Goal: Task Accomplishment & Management: Use online tool/utility

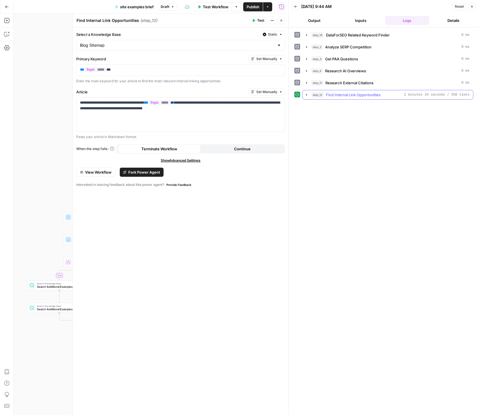
click at [307, 94] on icon "button" at bounding box center [306, 94] width 5 height 5
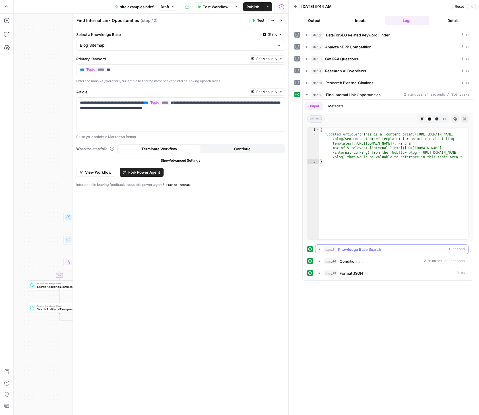
click at [320, 250] on icon "button" at bounding box center [319, 249] width 5 height 5
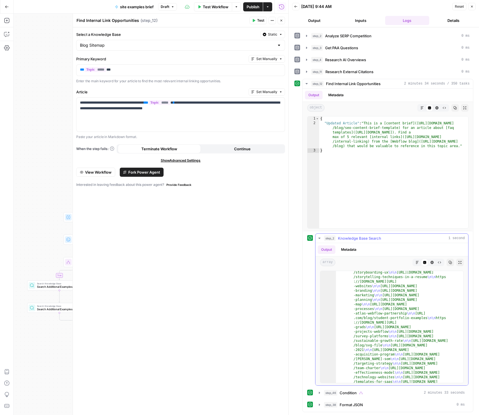
scroll to position [99, 0]
click at [318, 393] on icon "button" at bounding box center [319, 392] width 5 height 5
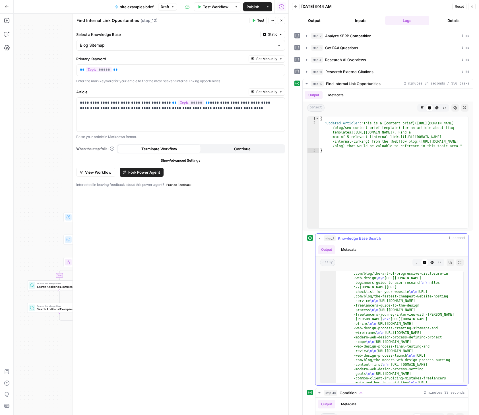
scroll to position [106, 0]
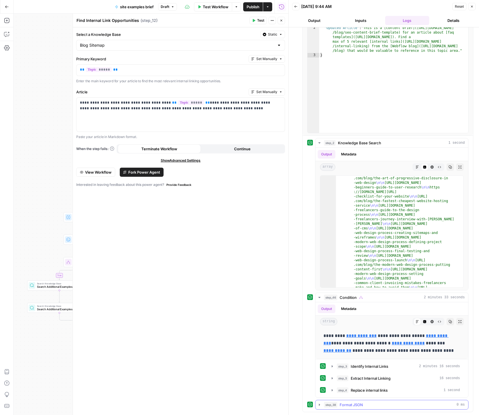
click at [318, 404] on icon "button" at bounding box center [319, 404] width 5 height 5
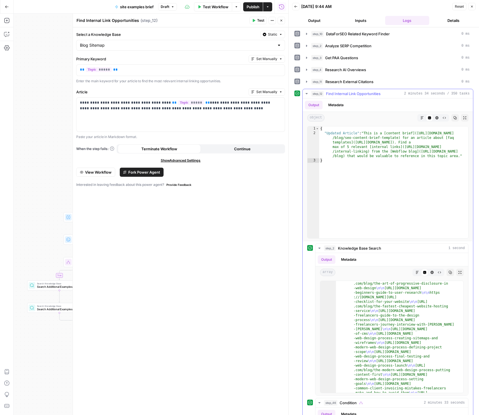
scroll to position [1, 0]
click at [305, 92] on icon "button" at bounding box center [306, 94] width 5 height 5
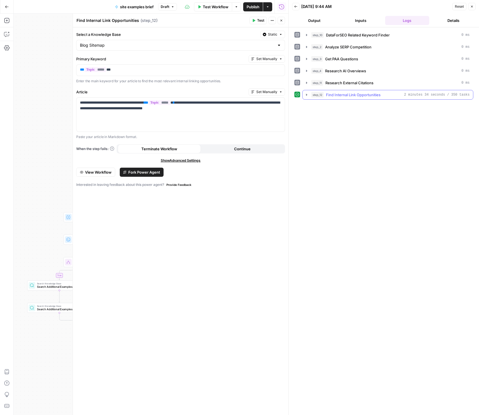
scroll to position [0, 0]
click at [307, 95] on icon "button" at bounding box center [306, 94] width 5 height 5
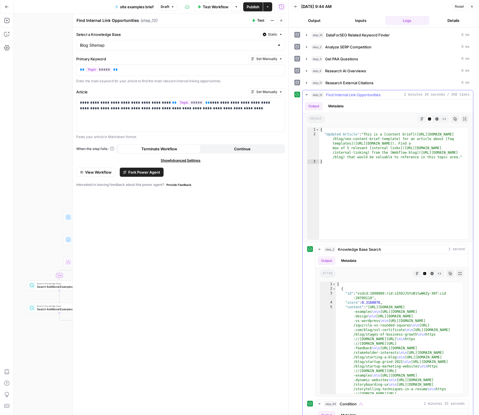
click at [418, 119] on button "Markdown" at bounding box center [421, 118] width 7 height 7
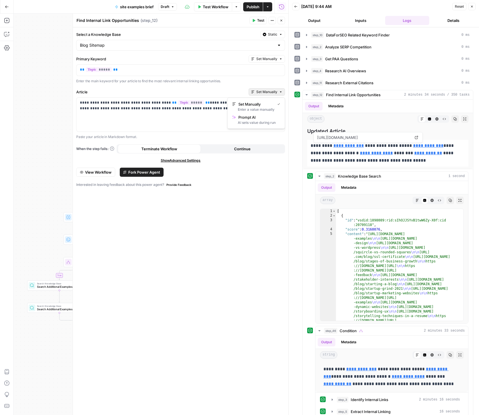
click at [262, 91] on span "Set Manually" at bounding box center [266, 91] width 21 height 5
click at [219, 90] on label "Article" at bounding box center [161, 92] width 170 height 6
click at [216, 114] on div "**********" at bounding box center [180, 115] width 208 height 34
click at [278, 20] on button "Close" at bounding box center [281, 20] width 7 height 7
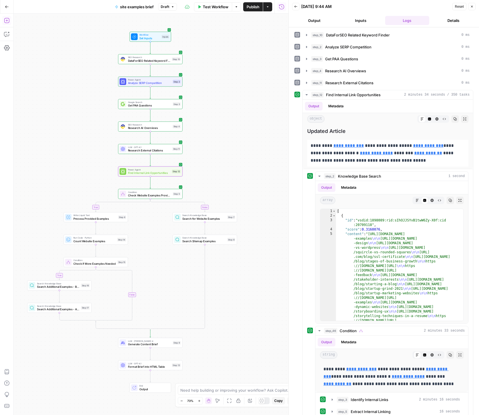
click at [9, 21] on icon "button" at bounding box center [6, 20] width 5 height 5
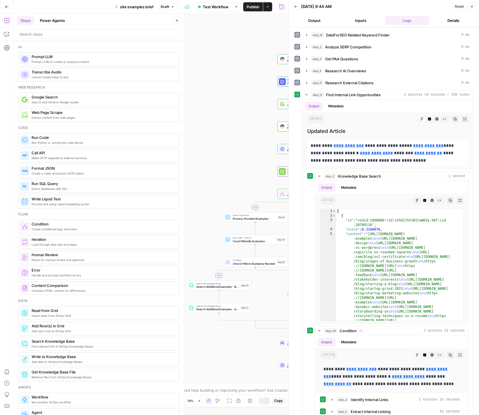
click at [60, 24] on button "Power Agents" at bounding box center [52, 20] width 32 height 9
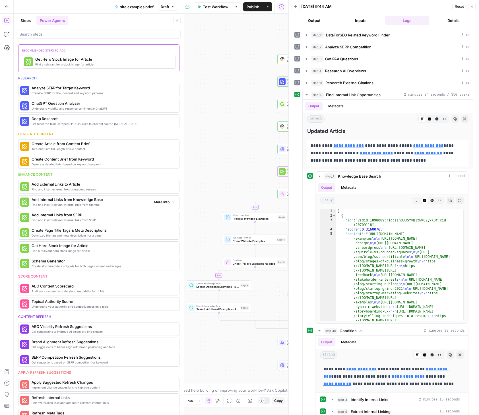
click at [156, 203] on span "More Info" at bounding box center [162, 201] width 16 height 5
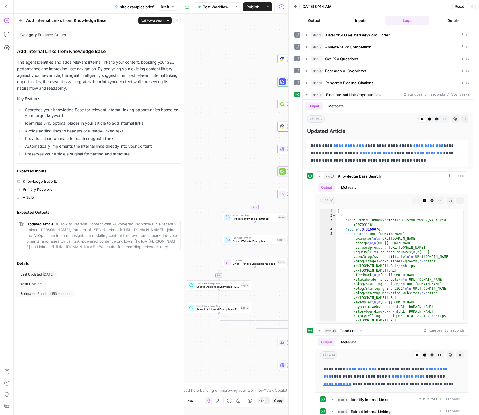
click at [22, 19] on icon "button" at bounding box center [20, 20] width 3 height 3
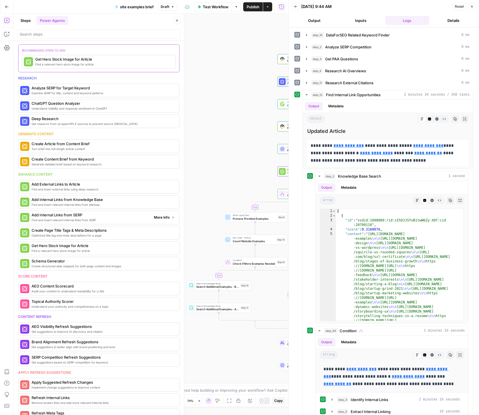
click at [154, 218] on span "More Info" at bounding box center [162, 217] width 16 height 5
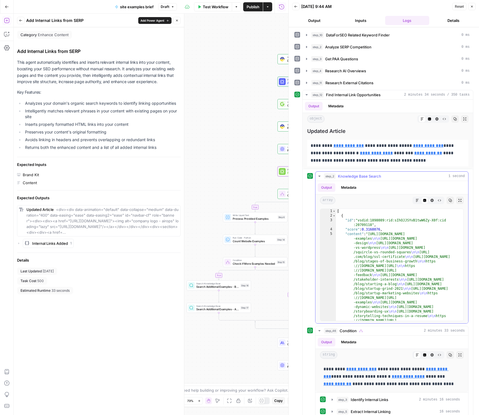
click at [317, 175] on icon "button" at bounding box center [319, 176] width 5 height 5
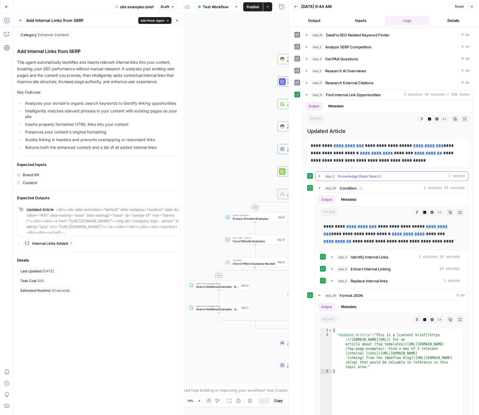
click at [317, 175] on icon "button" at bounding box center [319, 176] width 5 height 5
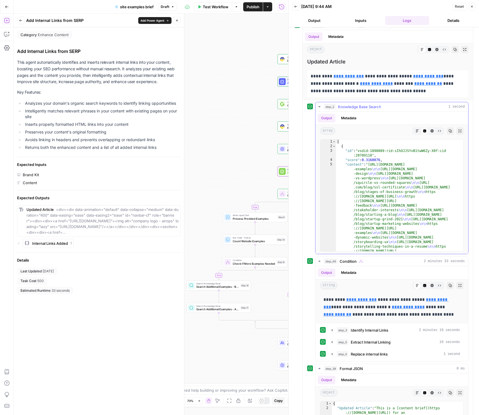
scroll to position [150, 0]
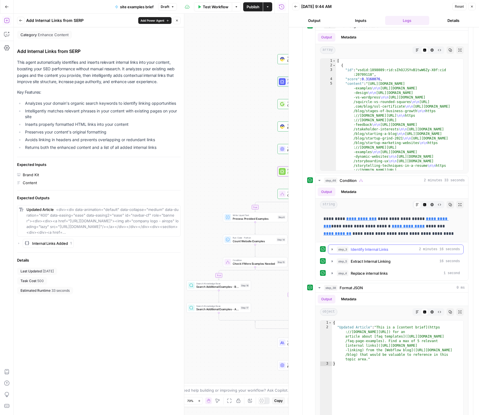
click at [332, 249] on icon "button" at bounding box center [332, 249] width 1 height 2
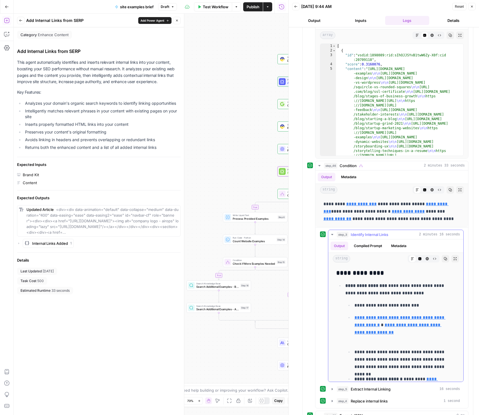
scroll to position [172, 0]
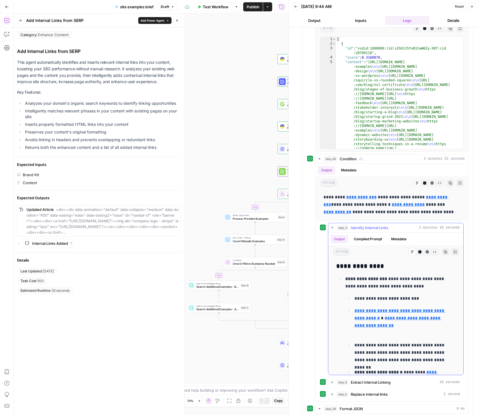
click at [377, 241] on button "Compiled Prompt" at bounding box center [367, 239] width 35 height 9
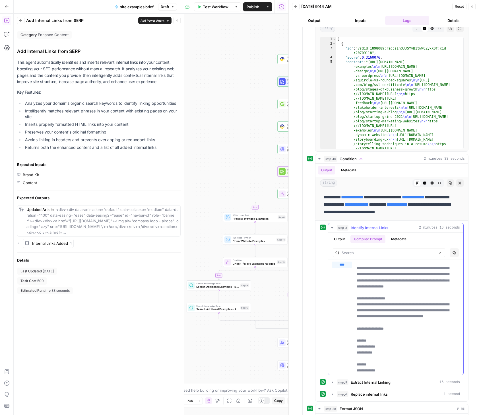
scroll to position [0, 0]
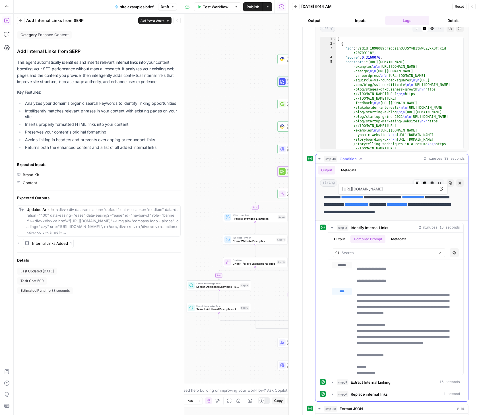
click at [349, 172] on button "Metadata" at bounding box center [349, 170] width 22 height 9
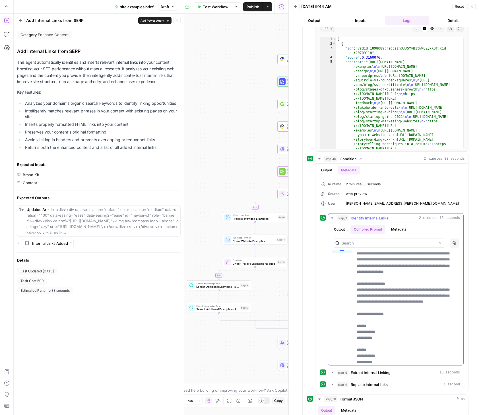
scroll to position [55, 0]
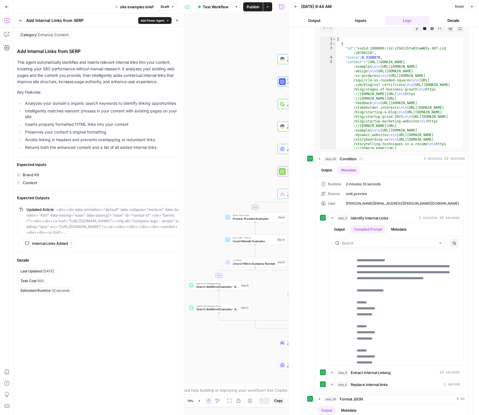
click at [469, 8] on button "Close" at bounding box center [471, 6] width 7 height 7
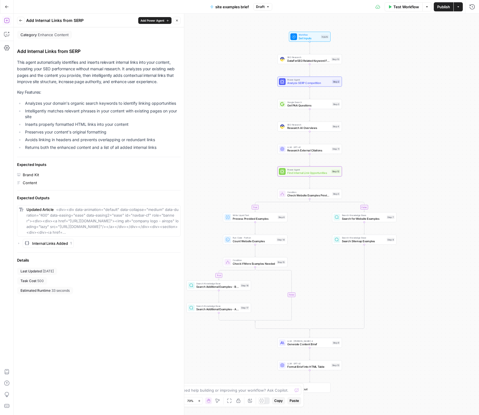
click at [177, 21] on icon "button" at bounding box center [176, 20] width 3 height 3
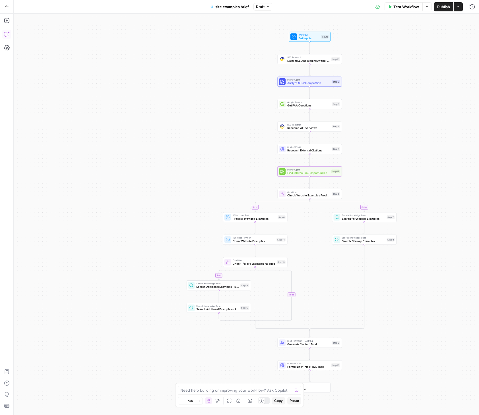
click at [7, 35] on icon "button" at bounding box center [7, 34] width 6 height 6
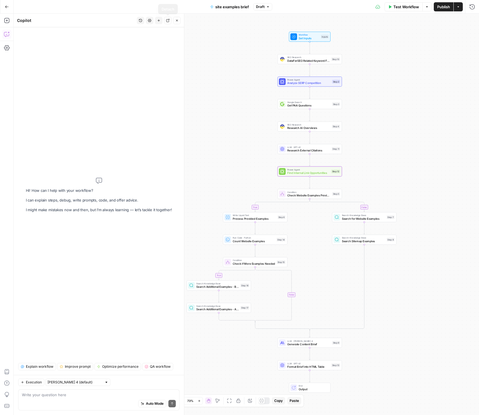
click at [177, 19] on icon "button" at bounding box center [176, 20] width 3 height 3
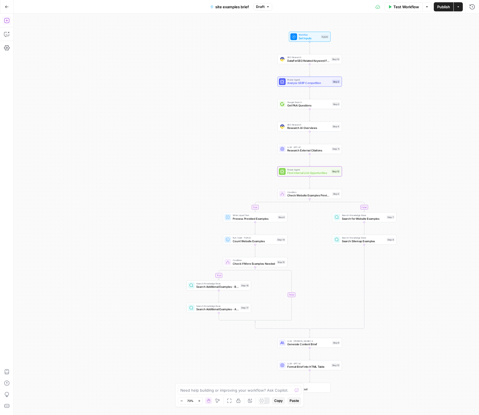
click at [4, 20] on icon "button" at bounding box center [7, 21] width 6 height 6
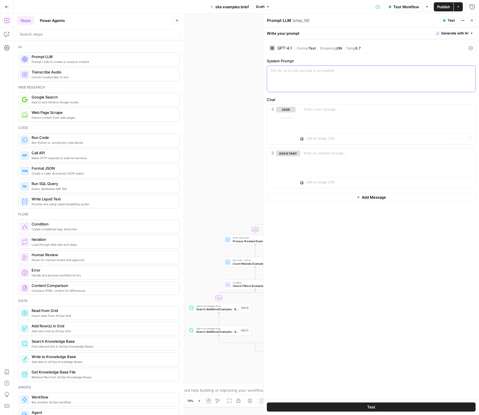
click at [313, 81] on div at bounding box center [371, 79] width 208 height 26
click at [407, 72] on p "**********" at bounding box center [370, 71] width 201 height 6
drag, startPoint x: 408, startPoint y: 70, endPoint x: 445, endPoint y: 72, distance: 37.6
click at [445, 72] on p "**********" at bounding box center [370, 71] width 201 height 6
click at [315, 108] on p at bounding box center [387, 110] width 168 height 6
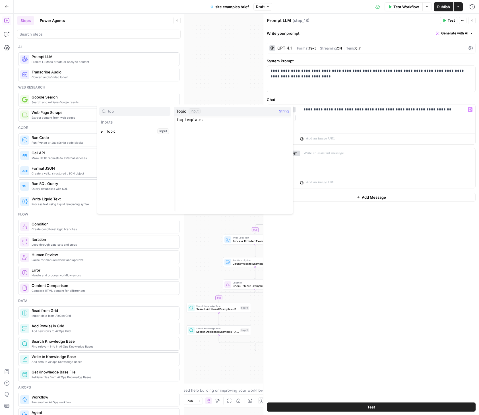
type input "top"
click at [113, 133] on button "Select variable Topic" at bounding box center [134, 131] width 71 height 9
click at [303, 109] on div "**********" at bounding box center [387, 117] width 175 height 26
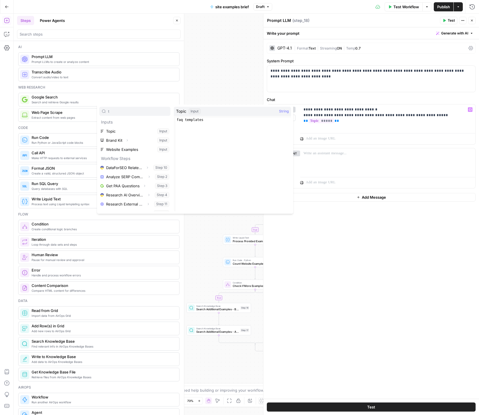
type input "t"
click at [144, 132] on button "Select variable Topic" at bounding box center [134, 131] width 71 height 9
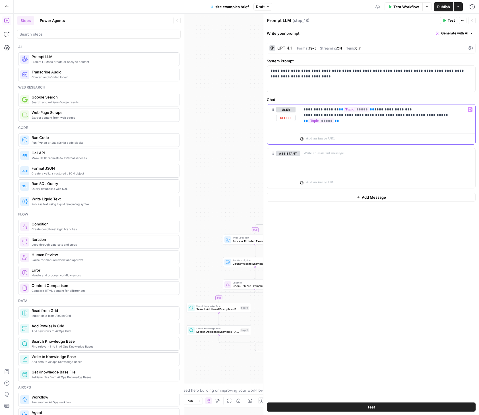
click at [408, 108] on p "**********" at bounding box center [387, 112] width 168 height 11
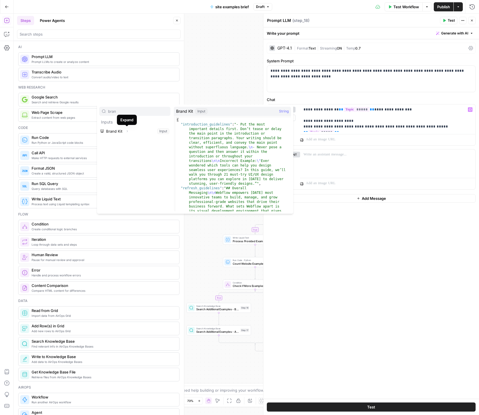
type input "bran"
click at [128, 131] on icon "button" at bounding box center [126, 130] width 3 height 3
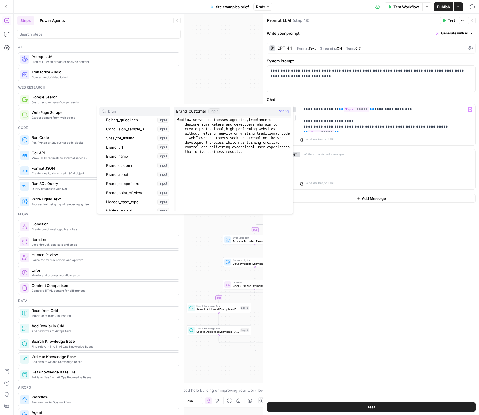
scroll to position [75, 0]
click at [127, 167] on button "Select variable Brand_customer" at bounding box center [137, 165] width 65 height 9
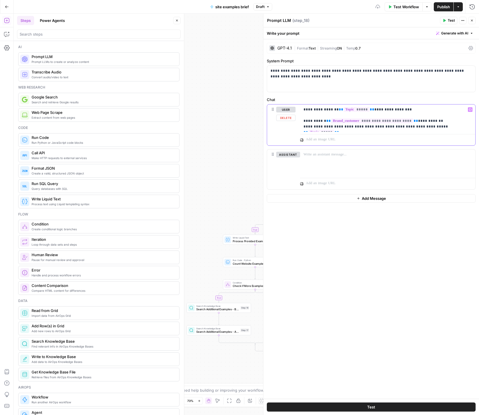
click at [317, 120] on p "**********" at bounding box center [387, 118] width 168 height 23
click at [322, 120] on p "**********" at bounding box center [387, 118] width 168 height 23
click at [322, 122] on p "**********" at bounding box center [387, 118] width 168 height 23
drag, startPoint x: 322, startPoint y: 121, endPoint x: 306, endPoint y: 123, distance: 16.6
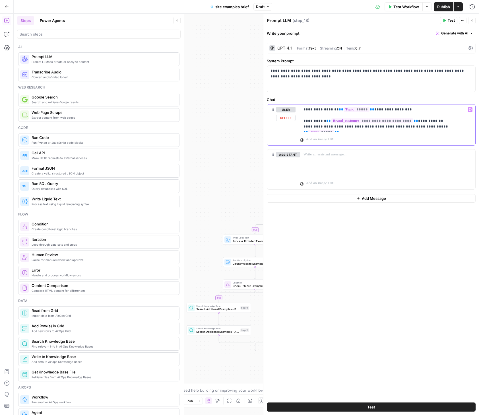
click at [306, 123] on p "**********" at bounding box center [387, 118] width 168 height 23
drag, startPoint x: 334, startPoint y: 121, endPoint x: 305, endPoint y: 123, distance: 28.8
click at [305, 123] on p "**********" at bounding box center [387, 118] width 168 height 23
copy p "**********"
click at [431, 120] on p "**********" at bounding box center [387, 118] width 168 height 23
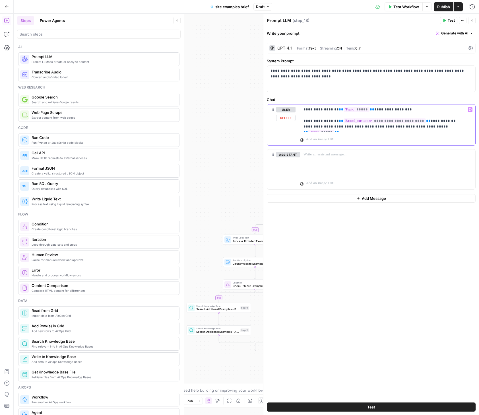
drag, startPoint x: 429, startPoint y: 121, endPoint x: 444, endPoint y: 119, distance: 15.1
click at [444, 119] on p "**********" at bounding box center [387, 118] width 168 height 23
click at [462, 120] on p "**********" at bounding box center [387, 118] width 168 height 23
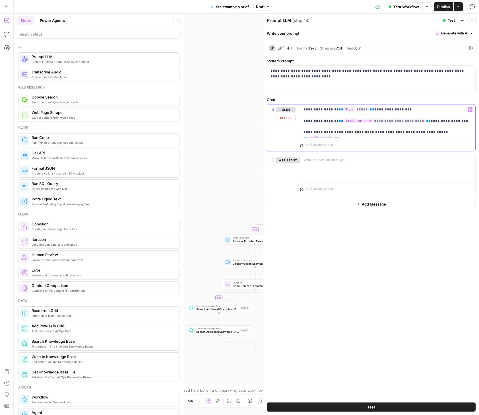
click at [464, 132] on p "**********" at bounding box center [387, 121] width 168 height 28
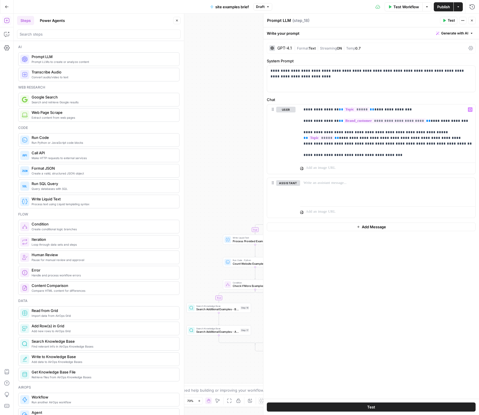
click at [387, 46] on div "| Format Text | Streaming ON | Temp 0.7" at bounding box center [380, 47] width 172 height 5
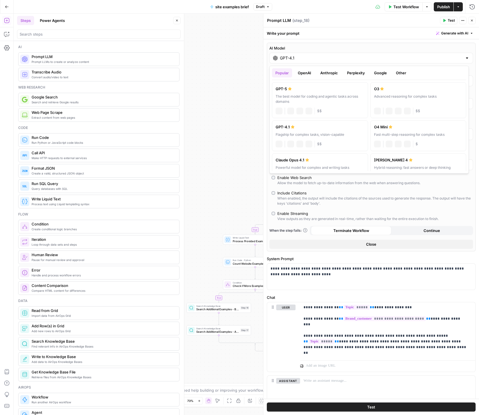
click at [322, 57] on input "GPT-4.1" at bounding box center [371, 58] width 183 height 6
click at [342, 131] on label "GPT-4.1 Flagship for complex tasks, vision-capable chat Vision Capabilities JSO…" at bounding box center [320, 135] width 96 height 31
click at [465, 56] on div at bounding box center [467, 58] width 5 height 6
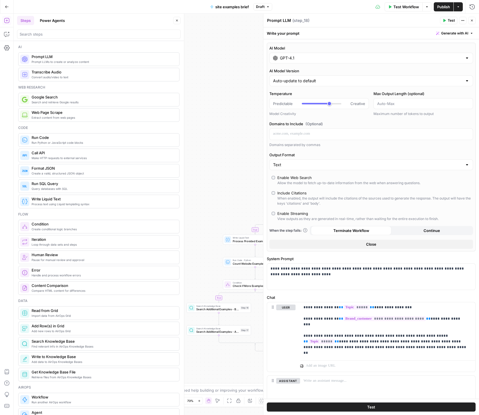
click at [230, 76] on div "true true false false Workflow Set Inputs Inputs SEO Research DataForSEO Relate…" at bounding box center [246, 214] width 465 height 401
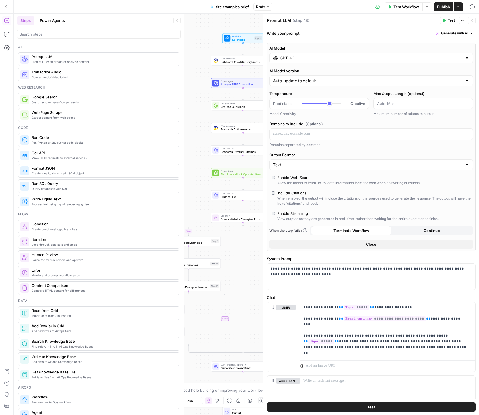
drag, startPoint x: 229, startPoint y: 161, endPoint x: 157, endPoint y: 188, distance: 76.9
click at [157, 188] on body "Webflow New Home Browse Insights Opportunities Your Data Recent Grids AEO Conte…" at bounding box center [239, 207] width 479 height 415
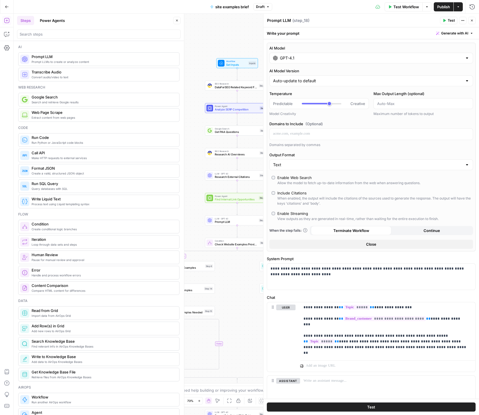
scroll to position [1, 0]
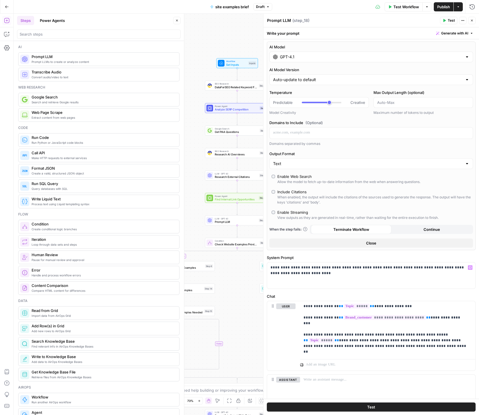
click at [374, 238] on button "Close" at bounding box center [371, 242] width 204 height 9
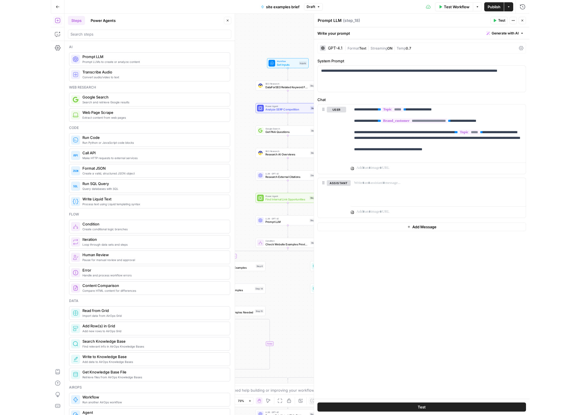
scroll to position [0, 0]
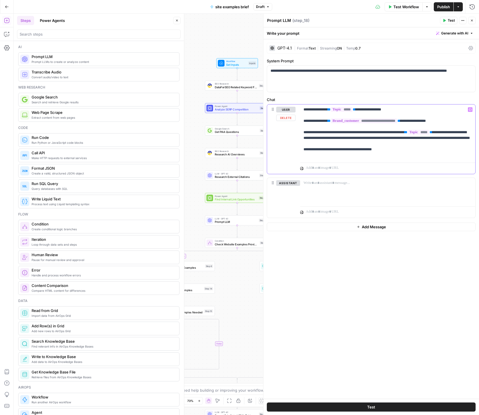
click at [399, 152] on p "**********" at bounding box center [387, 132] width 168 height 51
click at [398, 156] on p "**********" at bounding box center [387, 132] width 168 height 51
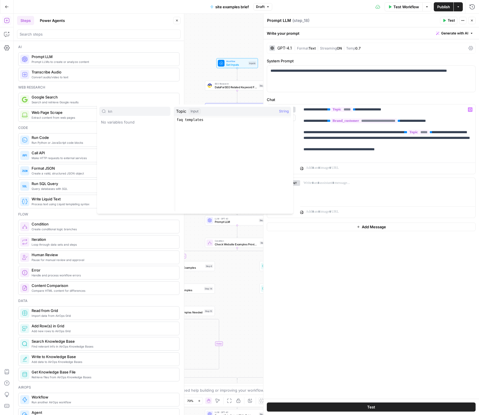
type input "k"
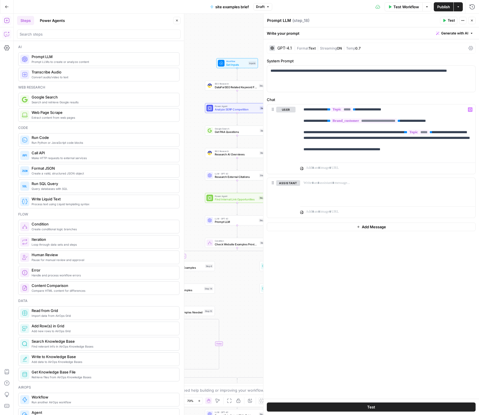
click at [7, 32] on icon "button" at bounding box center [7, 34] width 6 height 6
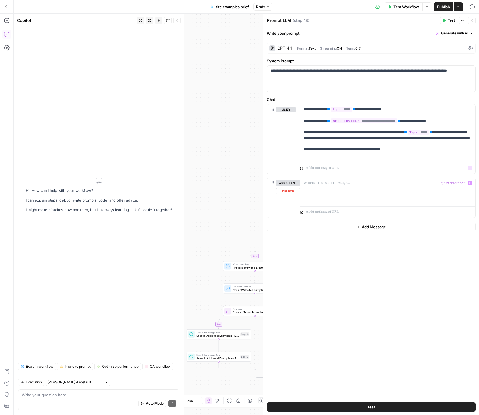
click at [418, 160] on div "“/” to reference Variables Menu" at bounding box center [387, 167] width 175 height 14
click at [424, 158] on p "**********" at bounding box center [387, 132] width 168 height 51
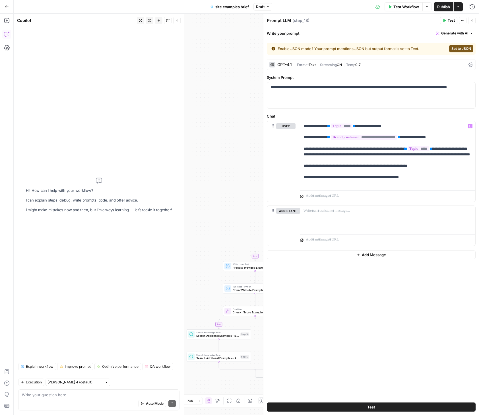
click at [456, 47] on span "Set to JSON" at bounding box center [461, 48] width 20 height 5
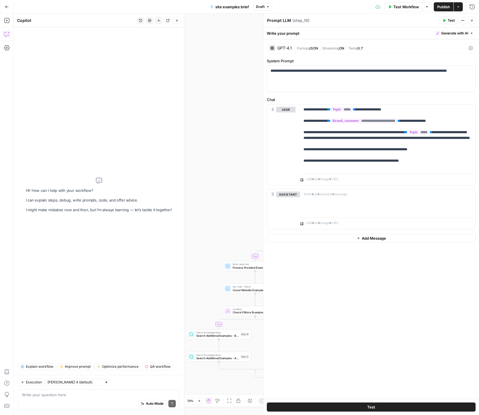
click at [75, 400] on div "Auto Mode Send" at bounding box center [99, 403] width 154 height 13
type textarea "Help me improve my prompt in step 18"
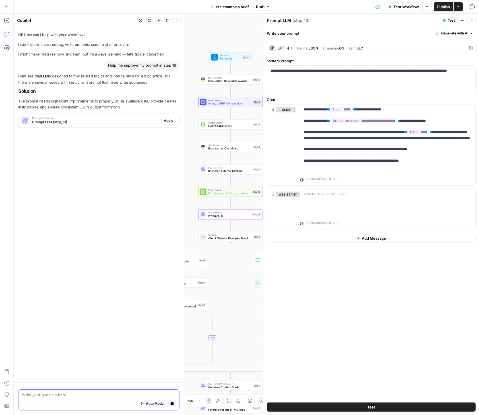
drag, startPoint x: 56, startPoint y: 211, endPoint x: 76, endPoint y: 213, distance: 20.9
click at [170, 120] on span "Apply" at bounding box center [168, 120] width 9 height 5
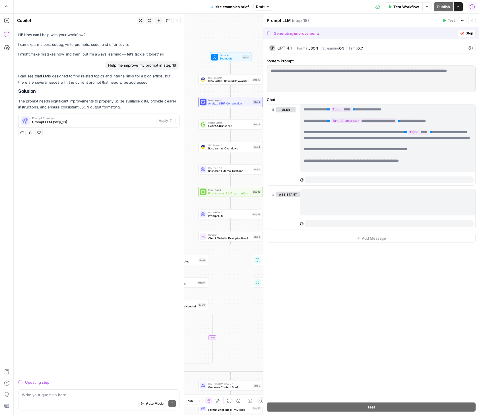
click at [472, 5] on icon "button" at bounding box center [472, 7] width 6 height 6
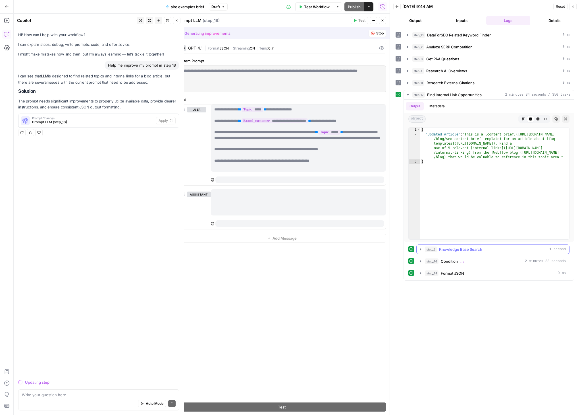
click at [422, 250] on icon "button" at bounding box center [421, 249] width 5 height 5
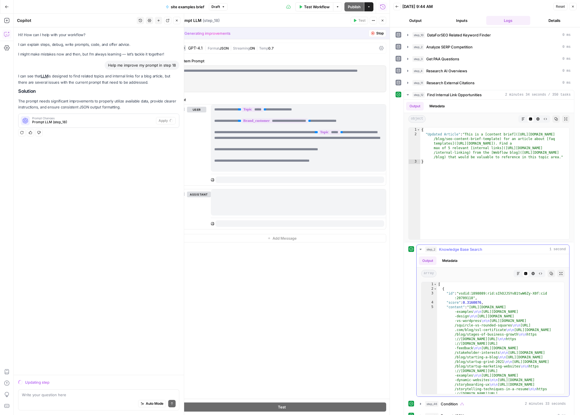
click at [452, 259] on button "Metadata" at bounding box center [450, 260] width 22 height 9
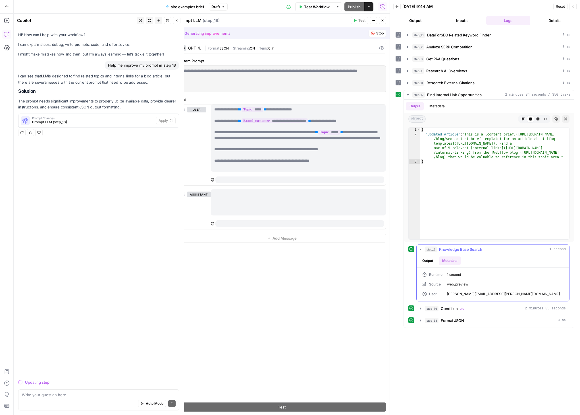
click at [429, 259] on button "Output" at bounding box center [428, 260] width 18 height 9
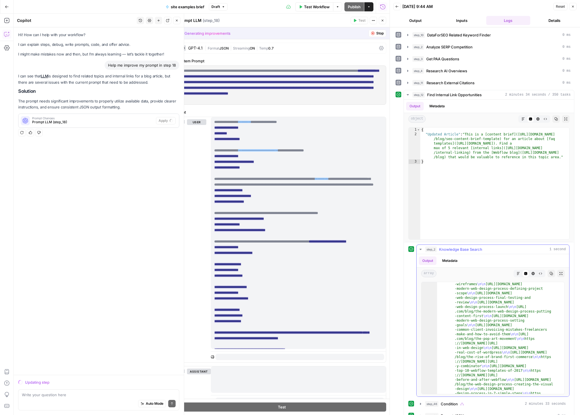
scroll to position [2296, 0]
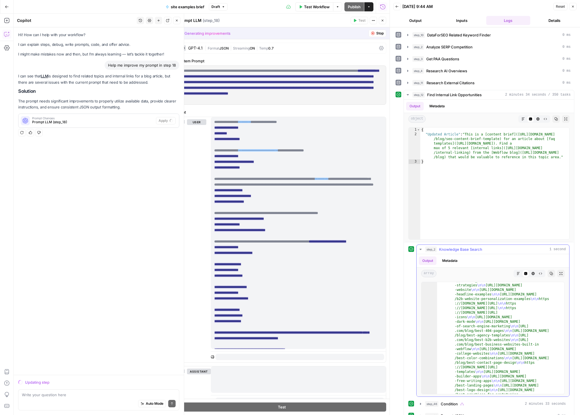
click at [479, 303] on div "50 51 52 53 54 55 56 57 58 59 60 61 62 63 64 65 66 67 68 69 70 71 72 73 74 75 7…" at bounding box center [493, 337] width 153 height 117
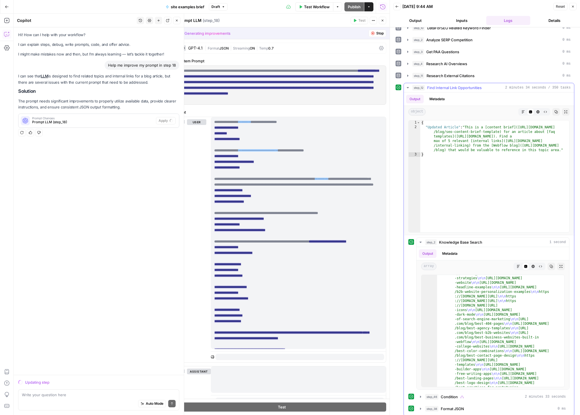
scroll to position [11, 0]
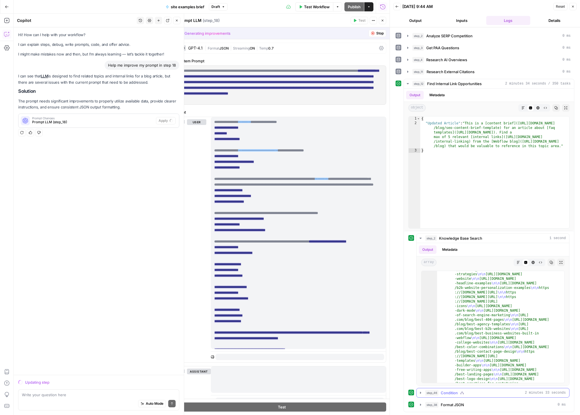
click at [420, 392] on icon "button" at bounding box center [421, 392] width 5 height 5
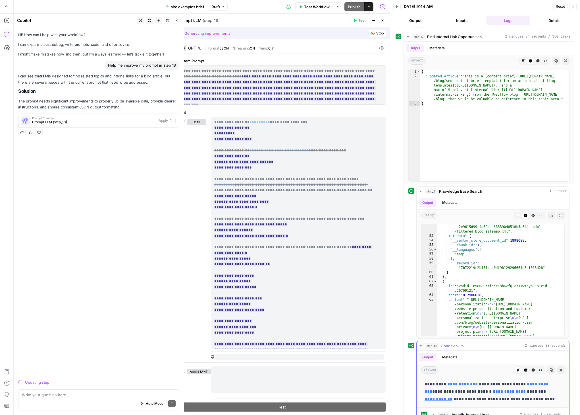
scroll to position [106, 0]
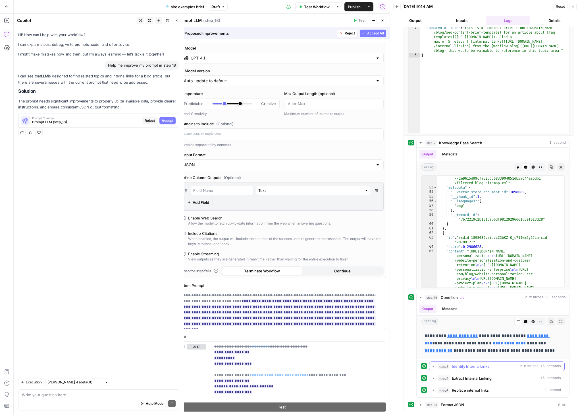
click at [434, 365] on icon "button" at bounding box center [433, 366] width 5 height 5
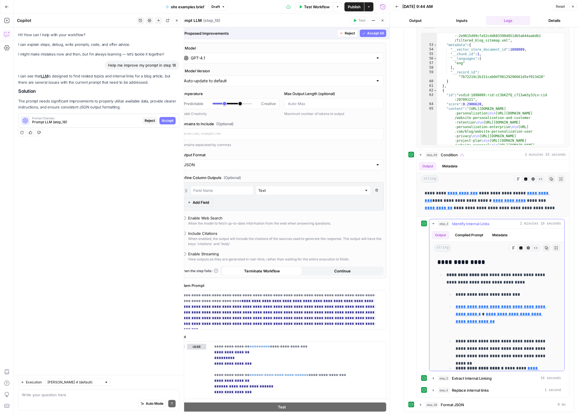
click at [472, 231] on button "Compiled Prompt" at bounding box center [469, 235] width 35 height 9
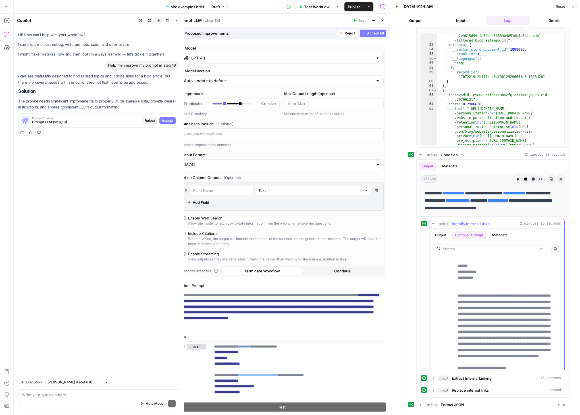
scroll to position [544, 0]
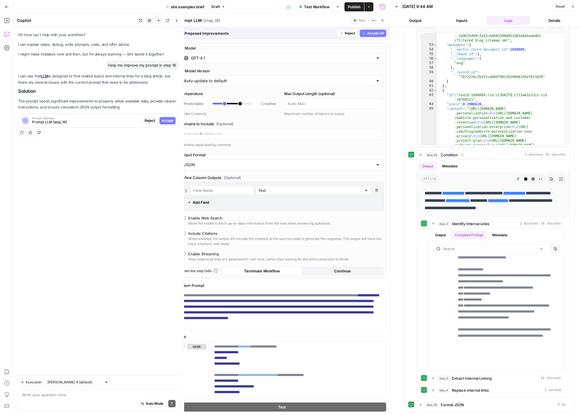
click at [479, 7] on icon "button" at bounding box center [573, 6] width 3 height 3
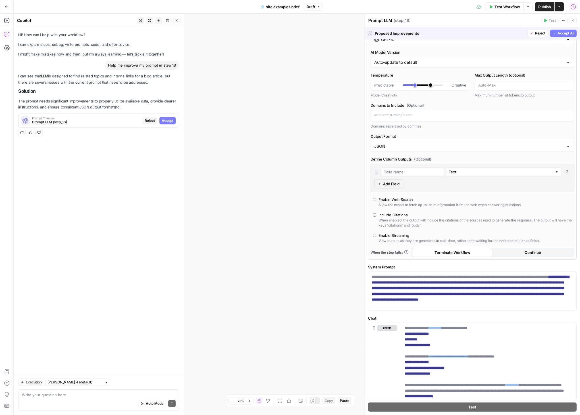
scroll to position [42, 0]
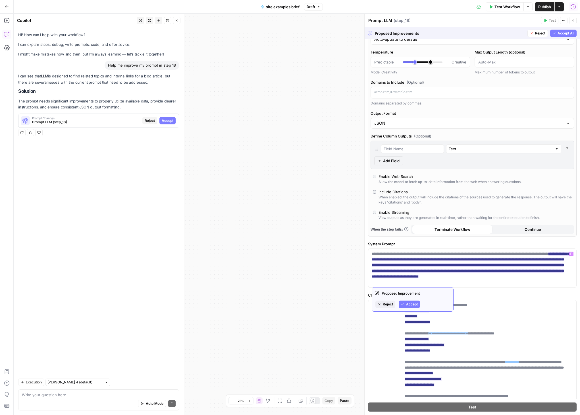
click at [415, 302] on span "Accept" at bounding box center [412, 303] width 12 height 5
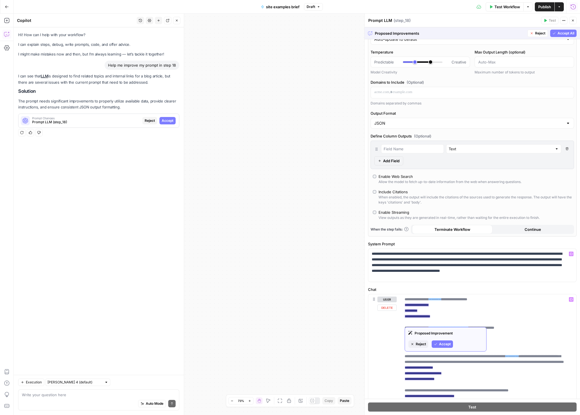
click at [440, 343] on span "Accept" at bounding box center [445, 343] width 12 height 5
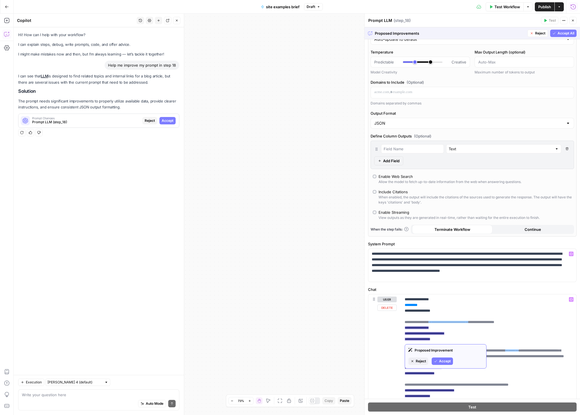
click at [438, 359] on button "Accept" at bounding box center [442, 360] width 21 height 7
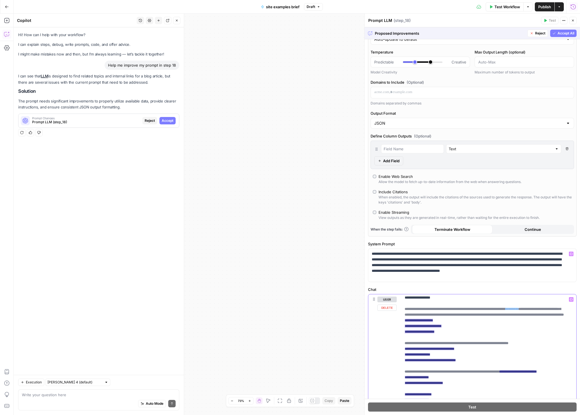
scroll to position [35, 0]
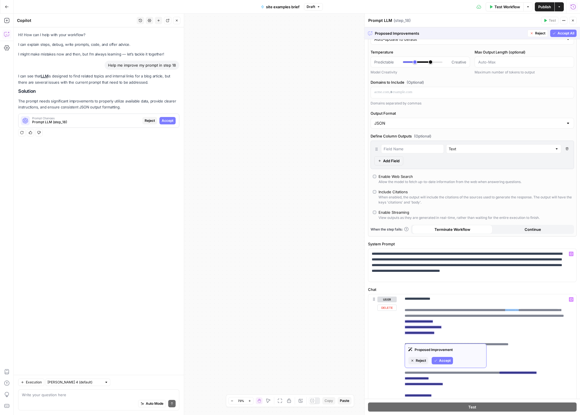
click at [443, 360] on span "Accept" at bounding box center [445, 360] width 12 height 5
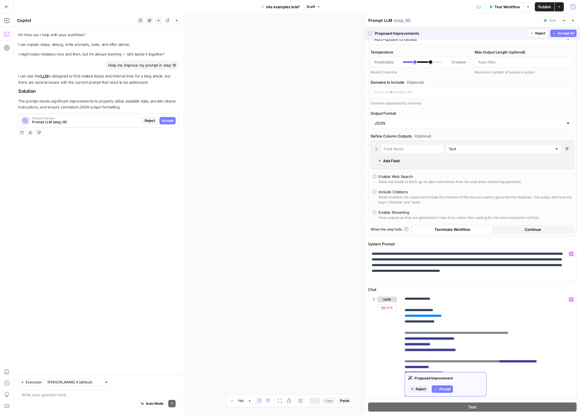
click at [443, 388] on span "Accept" at bounding box center [445, 388] width 12 height 5
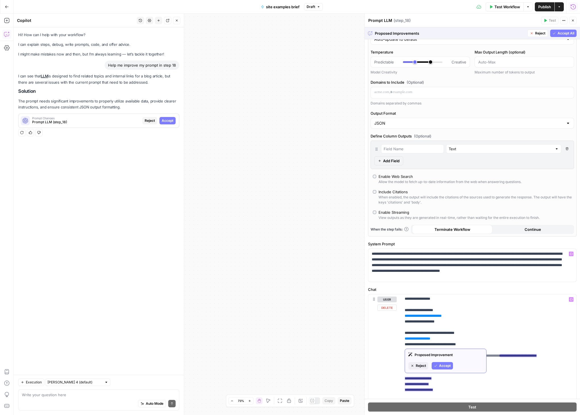
click at [440, 365] on span "Accept" at bounding box center [445, 365] width 12 height 5
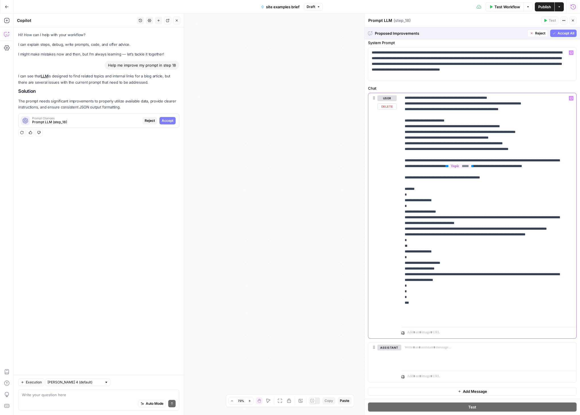
scroll to position [243, 0]
click at [479, 31] on span "Accept All" at bounding box center [566, 33] width 17 height 5
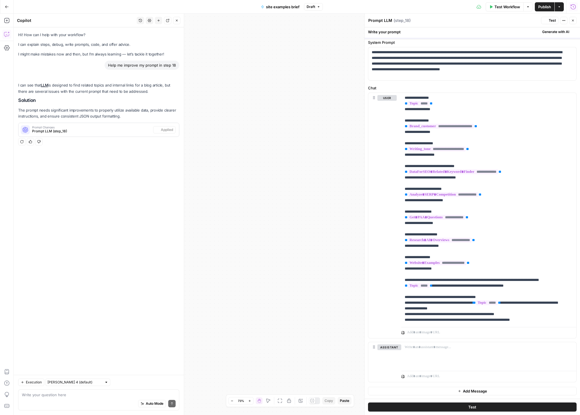
scroll to position [0, 0]
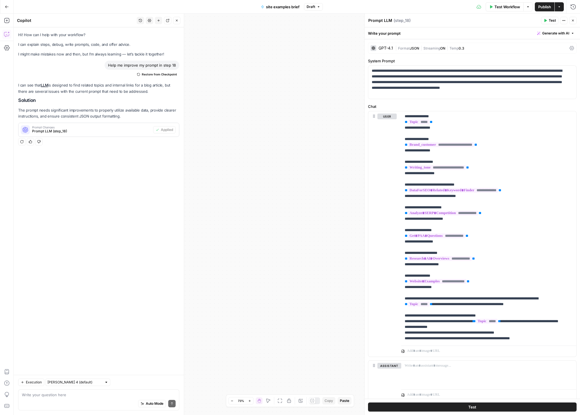
click at [479, 20] on icon "button" at bounding box center [573, 20] width 3 height 3
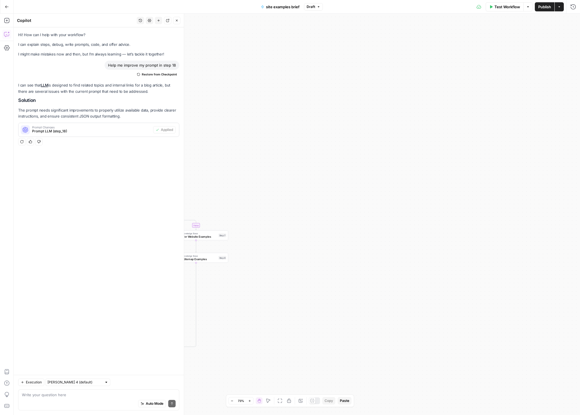
drag, startPoint x: 348, startPoint y: 154, endPoint x: 494, endPoint y: 101, distance: 155.2
click at [479, 98] on div "true true false false Workflow Set Inputs Inputs SEO Research DataForSEO Relate…" at bounding box center [297, 214] width 567 height 401
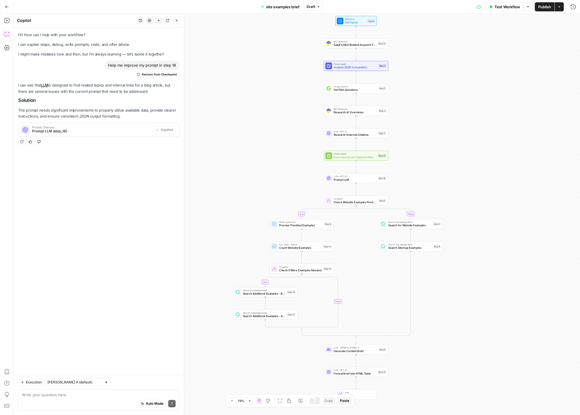
drag, startPoint x: 358, startPoint y: 160, endPoint x: 511, endPoint y: 186, distance: 155.8
click at [479, 186] on div "true true false false Workflow Set Inputs Inputs SEO Research DataForSEO Relate…" at bounding box center [297, 214] width 567 height 401
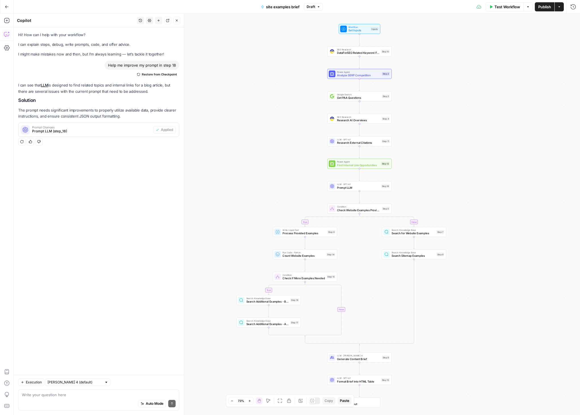
drag, startPoint x: 400, startPoint y: 135, endPoint x: 404, endPoint y: 143, distance: 8.7
click at [404, 143] on div "true true false false Workflow Set Inputs Inputs SEO Research DataForSEO Relate…" at bounding box center [297, 214] width 567 height 401
click at [365, 155] on icon "button" at bounding box center [366, 155] width 3 height 3
click at [279, 69] on button "Delete Step" at bounding box center [274, 72] width 29 height 10
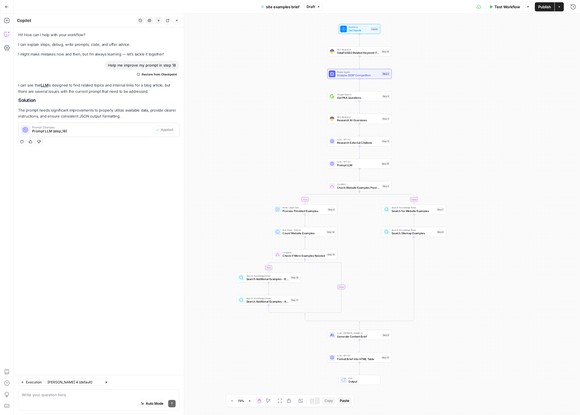
click at [55, 399] on div "Auto Mode Send" at bounding box center [99, 403] width 154 height 13
type textarea "Replace step 12 output with step 18 output in subsequent steps"
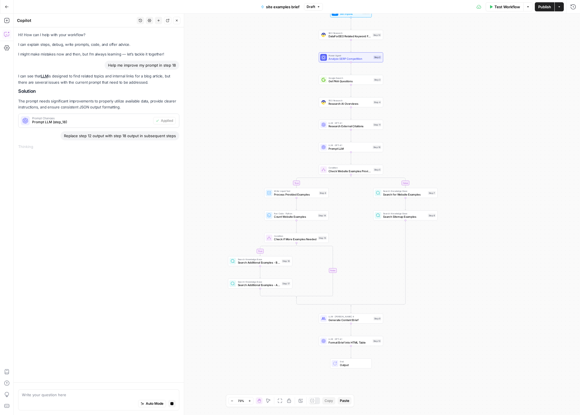
drag, startPoint x: 448, startPoint y: 153, endPoint x: 440, endPoint y: 136, distance: 19.5
click at [440, 136] on div "true true false false Workflow Set Inputs Inputs SEO Research DataForSEO Relate…" at bounding box center [297, 214] width 567 height 401
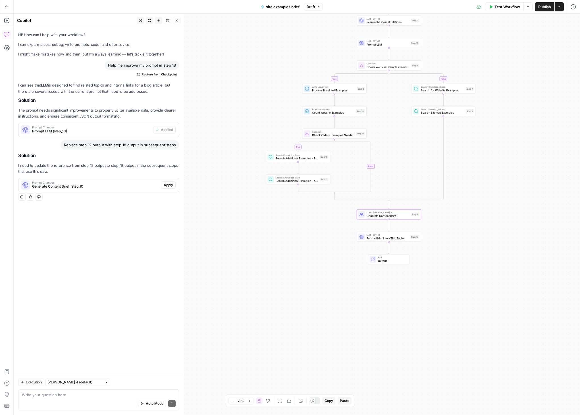
click at [167, 186] on span "Apply" at bounding box center [168, 184] width 9 height 5
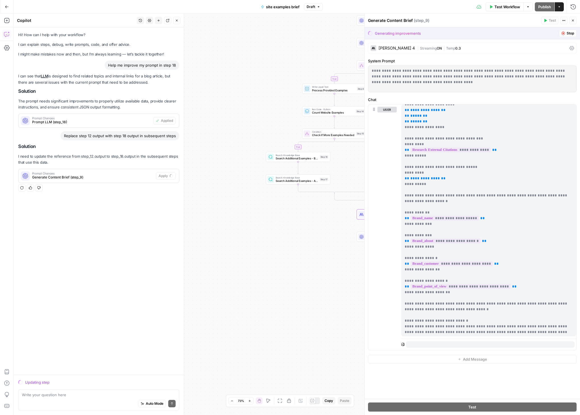
scroll to position [349, 0]
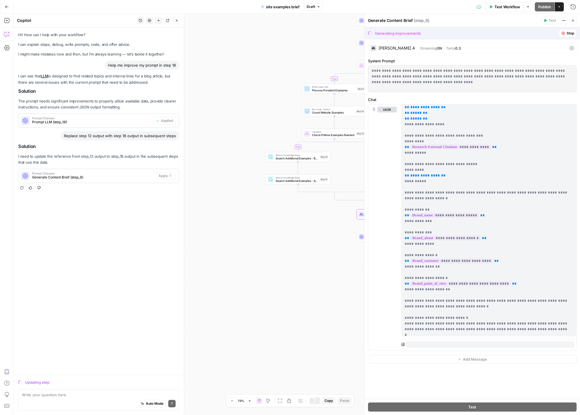
click at [445, 164] on p "**********" at bounding box center [487, 169] width 164 height 825
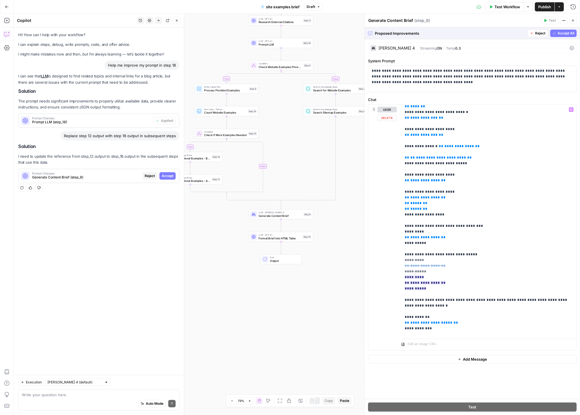
scroll to position [254, 0]
click at [439, 304] on span "Accept" at bounding box center [445, 304] width 12 height 5
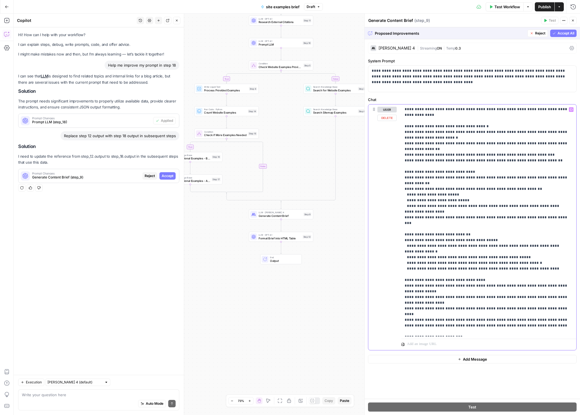
scroll to position [597, 0]
click at [479, 34] on span "Accept All" at bounding box center [566, 33] width 17 height 5
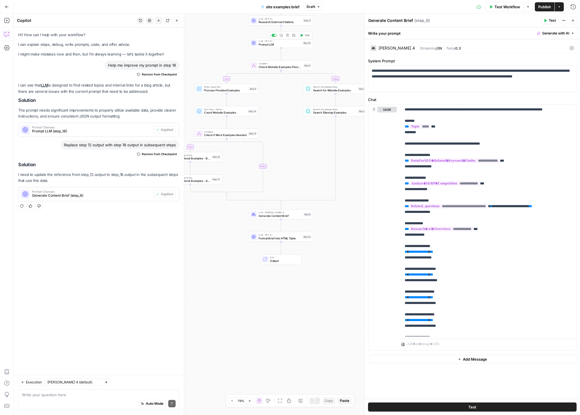
click at [288, 41] on span "LLM · GPT-4.1" at bounding box center [280, 41] width 42 height 3
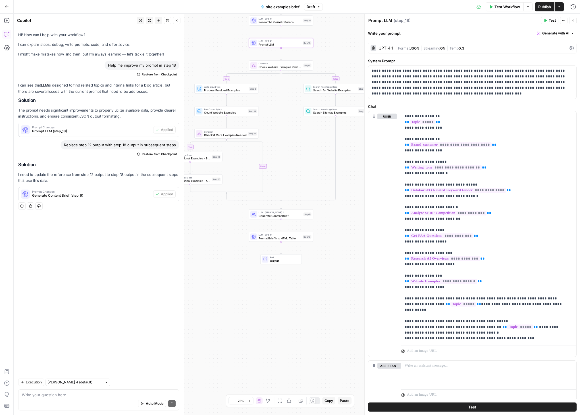
click at [384, 20] on textarea "Prompt LLM" at bounding box center [381, 21] width 24 height 6
type textarea "Find Internal Linking Opportunities"
click at [479, 22] on div "Find Internal Linking Opportunities Find Internal Linking Opportunities ( step_…" at bounding box center [453, 20] width 171 height 6
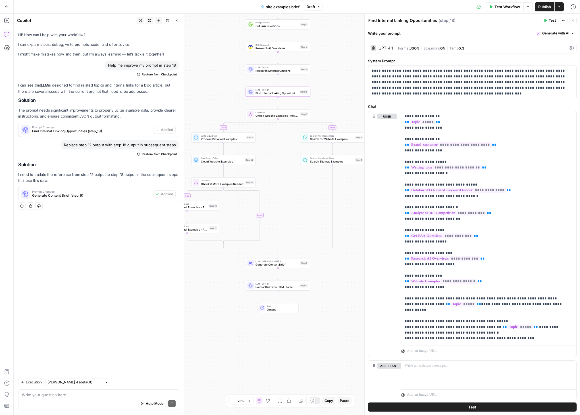
drag, startPoint x: 337, startPoint y: 57, endPoint x: 333, endPoint y: 99, distance: 42.2
click at [333, 99] on div "true true false false Workflow Set Inputs Inputs SEO Research DataForSEO Relate…" at bounding box center [297, 214] width 567 height 401
click at [304, 62] on span "Test" at bounding box center [304, 62] width 5 height 4
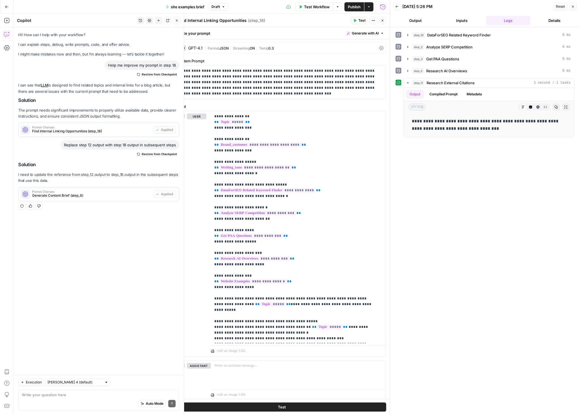
click at [382, 21] on icon "button" at bounding box center [382, 20] width 3 height 3
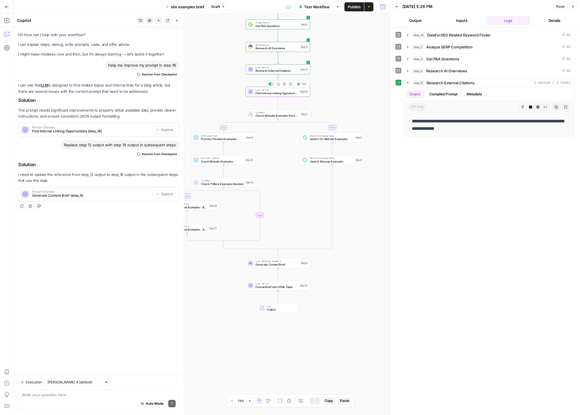
click at [302, 84] on span "Test" at bounding box center [304, 84] width 5 height 4
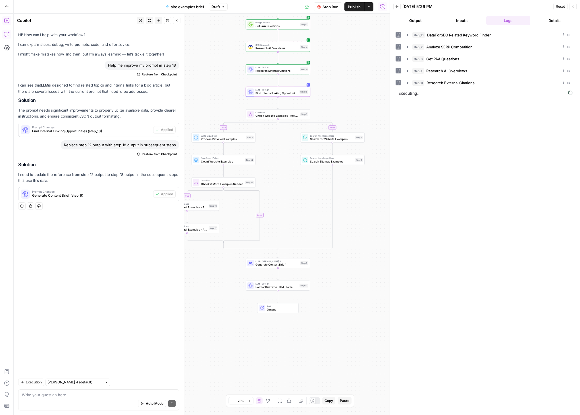
click at [8, 23] on button "Add Steps" at bounding box center [6, 20] width 9 height 9
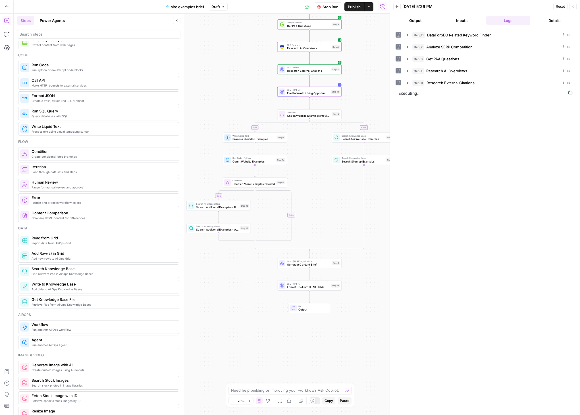
scroll to position [79, 0]
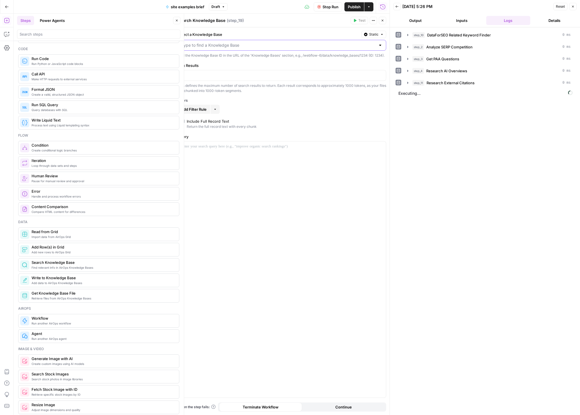
click at [266, 46] on input "Select a Knowledge Base" at bounding box center [278, 45] width 194 height 6
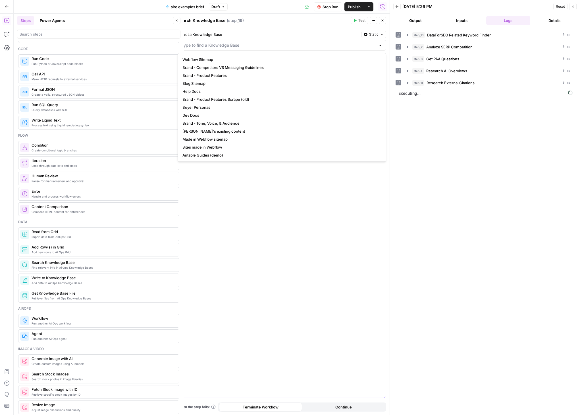
click at [289, 185] on div at bounding box center [282, 269] width 208 height 256
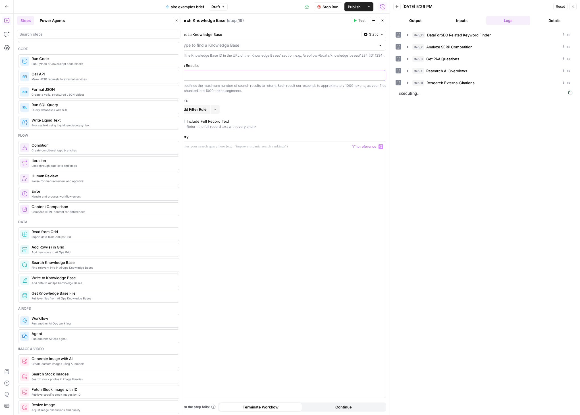
click at [222, 78] on input "3" at bounding box center [281, 76] width 201 height 6
drag, startPoint x: 229, startPoint y: 79, endPoint x: 177, endPoint y: 81, distance: 52.1
click at [177, 81] on div "Select a Knowledge Base Static Find the Knowledge Base ID in the URL of the 'Kn…" at bounding box center [282, 220] width 216 height 387
type input "5"
click at [370, 44] on input "Select a Knowledge Base" at bounding box center [278, 45] width 194 height 6
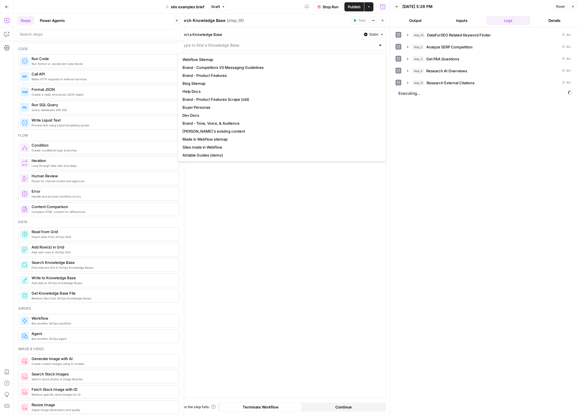
click at [377, 43] on div at bounding box center [282, 45] width 209 height 11
click at [174, 20] on button "Close" at bounding box center [176, 20] width 7 height 7
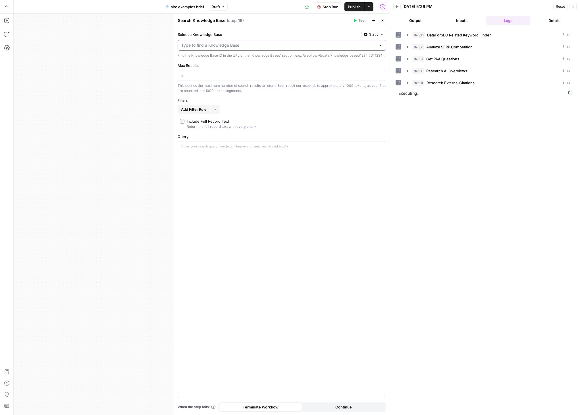
click at [238, 42] on input "Select a Knowledge Base" at bounding box center [278, 45] width 194 height 6
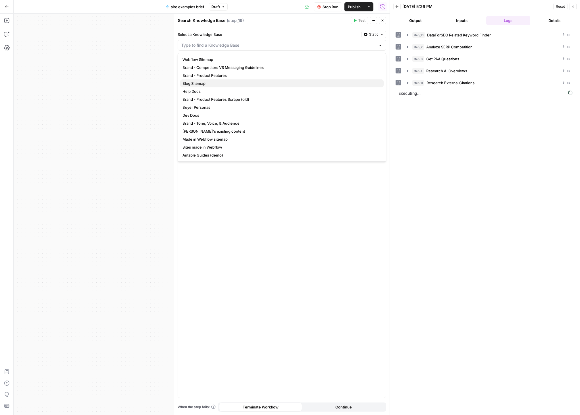
click at [196, 84] on span "Blog Sitemap" at bounding box center [281, 83] width 197 height 6
type input "Blog Sitemap"
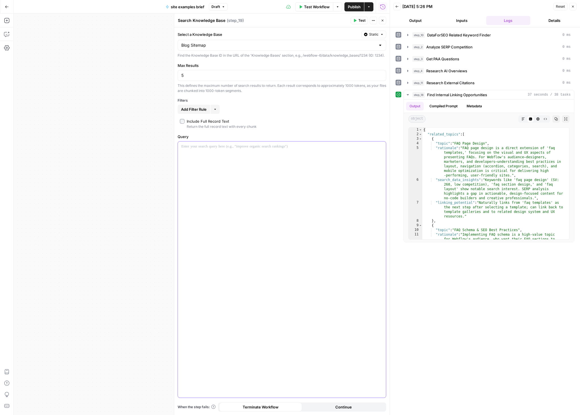
click at [218, 160] on div at bounding box center [282, 269] width 208 height 256
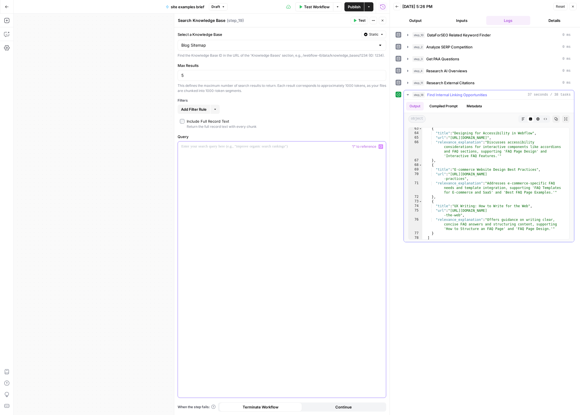
scroll to position [675, 0]
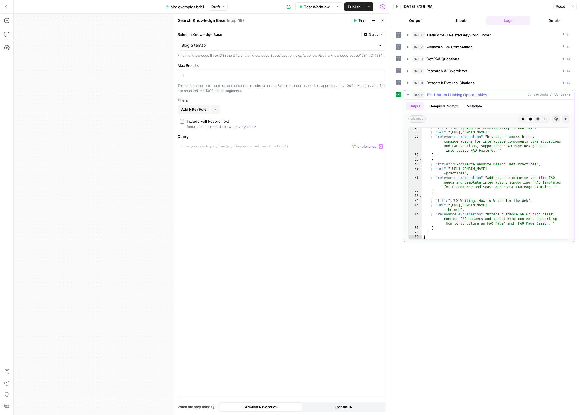
type textarea "**********"
drag, startPoint x: 452, startPoint y: 205, endPoint x: 460, endPoint y: 210, distance: 9.1
click at [460, 210] on div ""title" : "Designing for Accessibility in Webflow" , "url" : "[URL][DOMAIN_NAME…" at bounding box center [494, 185] width 143 height 121
click at [339, 160] on div at bounding box center [282, 269] width 208 height 256
click at [454, 105] on button "Compiled Prompt" at bounding box center [443, 106] width 35 height 9
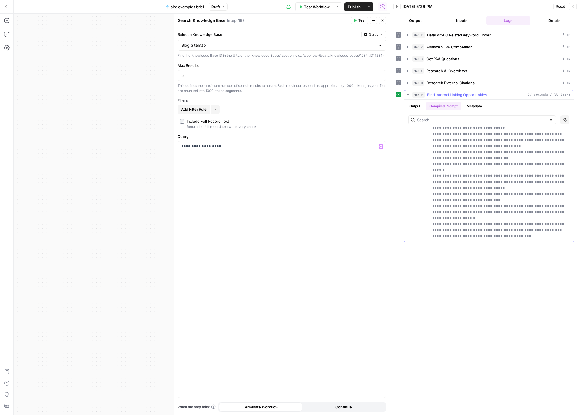
scroll to position [15484, 0]
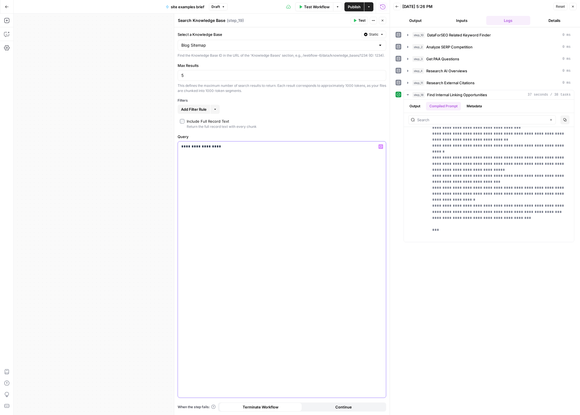
click at [232, 149] on p "**********" at bounding box center [281, 147] width 201 height 6
type input "top"
click at [48, 178] on p "Workflow Steps" at bounding box center [40, 182] width 71 height 9
click at [49, 175] on button "Select variable Topic" at bounding box center [40, 173] width 71 height 9
click at [336, 158] on div "**********" at bounding box center [282, 269] width 208 height 256
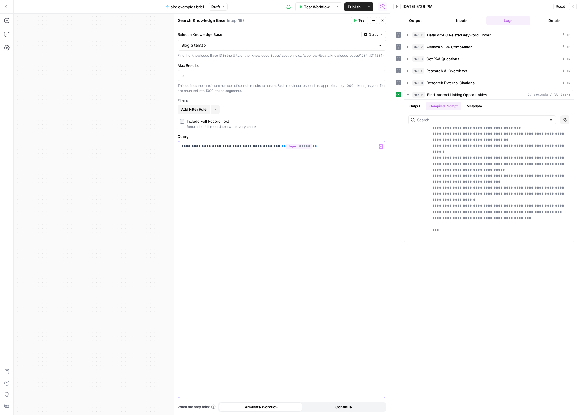
click at [192, 149] on p "**********" at bounding box center [281, 147] width 201 height 6
click at [361, 21] on span "Test" at bounding box center [362, 20] width 7 height 5
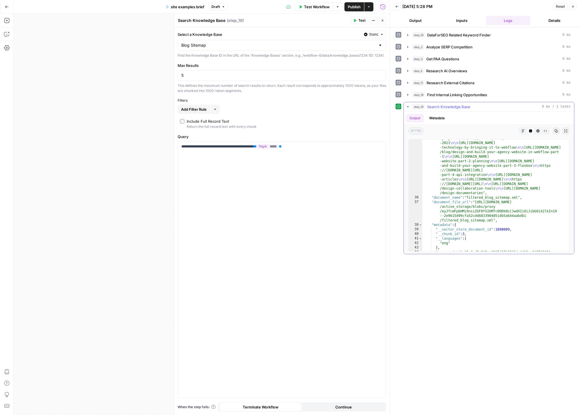
scroll to position [1703, 0]
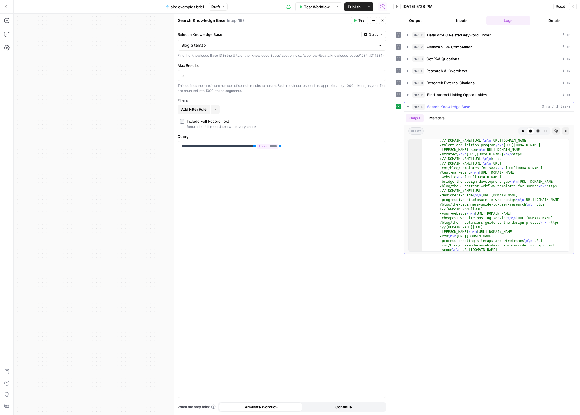
click at [479, 129] on button "Markdown" at bounding box center [523, 130] width 7 height 7
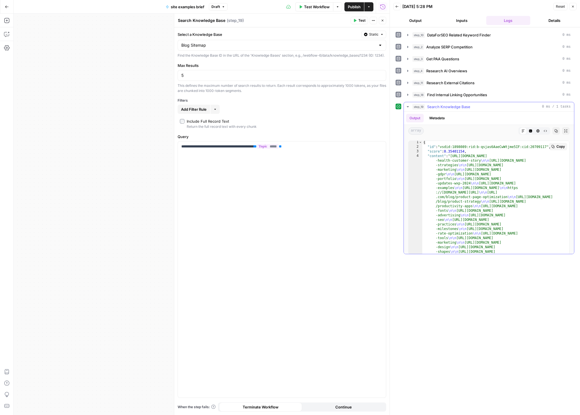
scroll to position [0, 0]
click at [197, 112] on span "Add Filter Rule" at bounding box center [194, 109] width 26 height 6
click at [212, 113] on div at bounding box center [212, 110] width 5 height 6
click at [214, 108] on div "**********" at bounding box center [282, 220] width 216 height 387
click at [479, 131] on icon "button" at bounding box center [538, 130] width 3 height 3
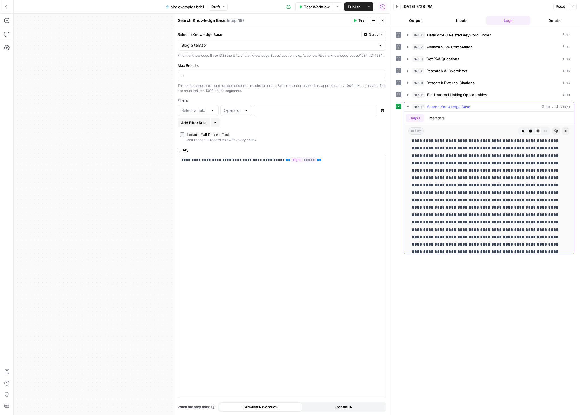
scroll to position [223, 0]
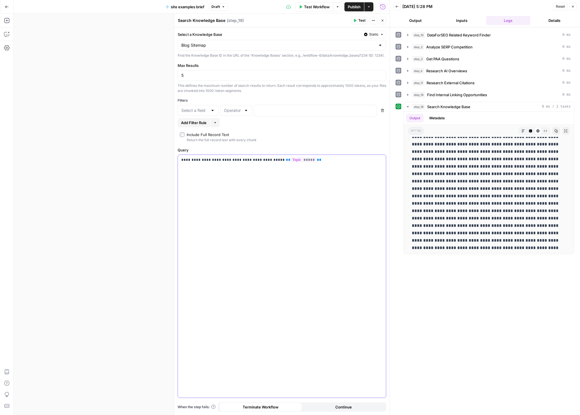
click at [371, 163] on p "**********" at bounding box center [281, 160] width 201 height 6
click at [213, 113] on div at bounding box center [212, 110] width 5 height 6
click at [235, 103] on div "Filters" at bounding box center [282, 100] width 209 height 5
click at [205, 125] on span "Add Filter Rule" at bounding box center [194, 123] width 26 height 6
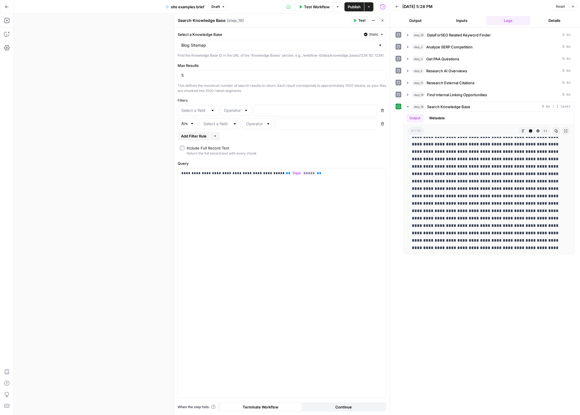
click at [382, 125] on div "Delete" at bounding box center [293, 124] width 187 height 12
click at [384, 125] on icon "button" at bounding box center [382, 123] width 3 height 3
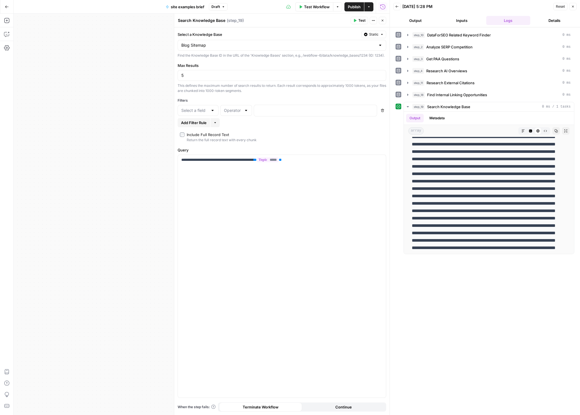
click at [384, 112] on icon "button" at bounding box center [382, 110] width 3 height 3
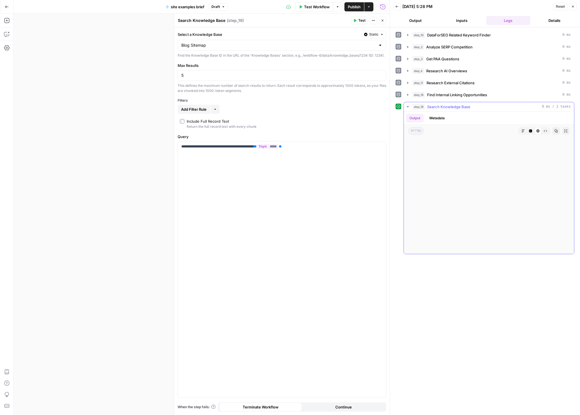
scroll to position [3807, 0]
click at [7, 32] on icon "button" at bounding box center [7, 34] width 6 height 6
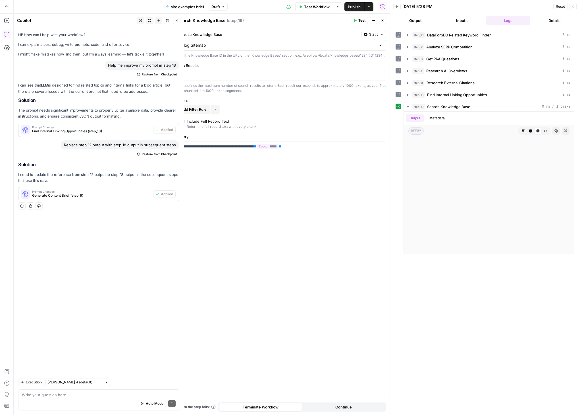
click at [51, 401] on div "Auto Mode Send" at bounding box center [99, 403] width 154 height 13
type textarea "Help me improve step 19 to only show 5 results that are related to the topic"
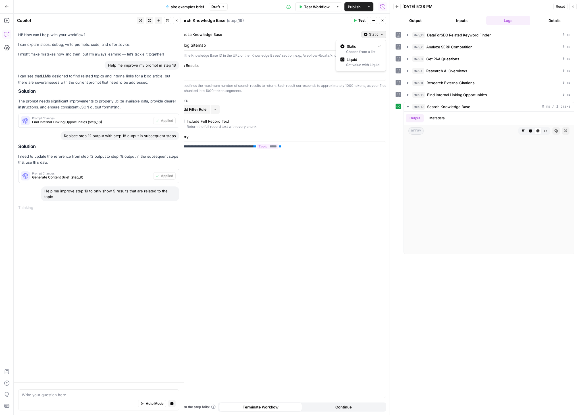
click at [383, 33] on icon "button" at bounding box center [381, 34] width 3 height 3
click at [334, 32] on label "Select a Knowledge Base" at bounding box center [269, 35] width 182 height 6
click at [334, 42] on input "Blog Sitemap" at bounding box center [278, 45] width 194 height 6
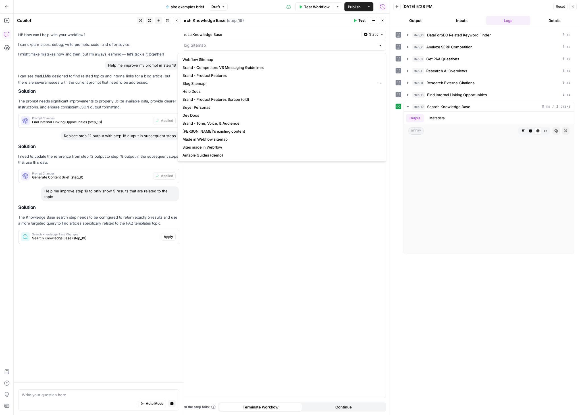
type input "Blog Sitemap"
click at [168, 234] on span "Apply" at bounding box center [168, 236] width 9 height 5
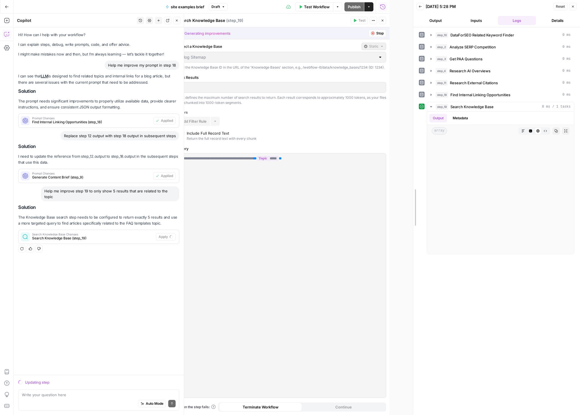
drag, startPoint x: 389, startPoint y: 43, endPoint x: 411, endPoint y: 47, distance: 21.9
click at [415, 42] on div at bounding box center [414, 207] width 6 height 415
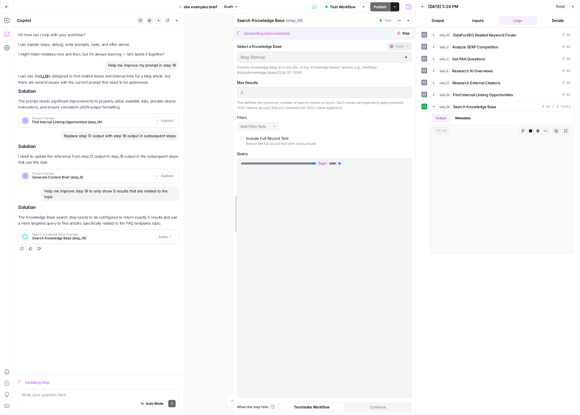
drag, startPoint x: 200, startPoint y: 107, endPoint x: 234, endPoint y: 107, distance: 33.6
click at [399, 19] on icon "button" at bounding box center [399, 20] width 3 height 3
click at [339, 21] on div "Search Knowledge Base ( step_19 )" at bounding box center [306, 21] width 138 height 6
click at [268, 19] on div "Search Knowledge Base ( step_19 )" at bounding box center [306, 21] width 138 height 6
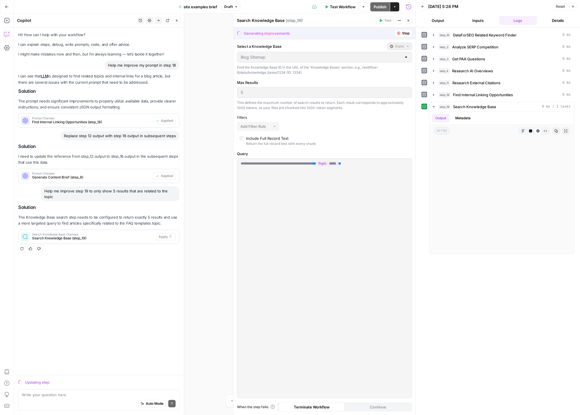
click at [268, 19] on div "Search Knowledge Base ( step_19 )" at bounding box center [306, 21] width 138 height 6
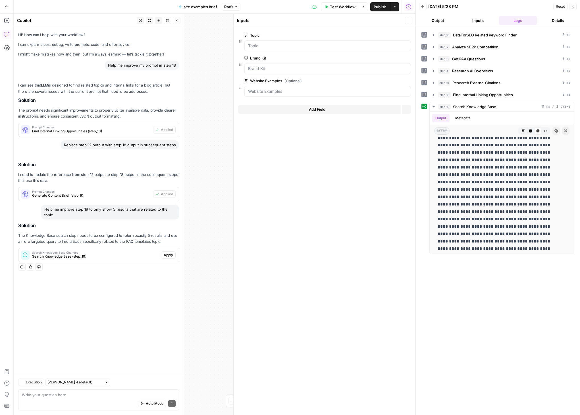
scroll to position [0, 0]
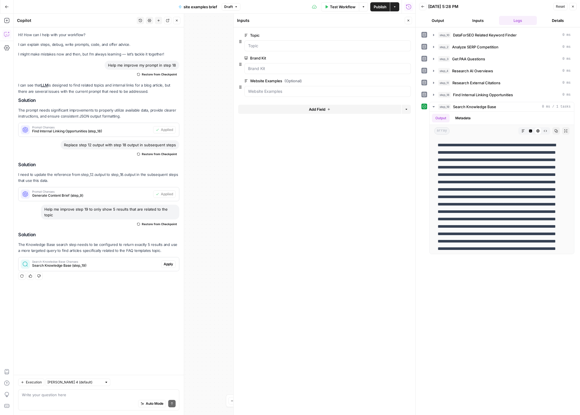
click at [411, 20] on button "Close" at bounding box center [408, 20] width 7 height 7
drag, startPoint x: 328, startPoint y: 251, endPoint x: 384, endPoint y: 206, distance: 71.7
click at [384, 206] on div "true false true false Workflow Set Inputs Inputs SEO Research DataForSEO Relate…" at bounding box center [215, 214] width 402 height 401
drag, startPoint x: 376, startPoint y: 211, endPoint x: 269, endPoint y: 179, distance: 111.6
click at [269, 179] on div "true false true false Workflow Set Inputs Inputs SEO Research DataForSEO Relate…" at bounding box center [215, 214] width 402 height 401
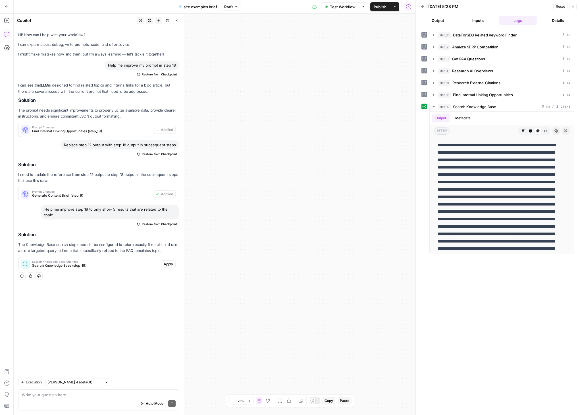
drag, startPoint x: 320, startPoint y: 255, endPoint x: 262, endPoint y: 232, distance: 61.8
click at [262, 232] on div "true false true false Workflow Set Inputs Inputs SEO Research DataForSEO Relate…" at bounding box center [215, 214] width 402 height 401
drag, startPoint x: 268, startPoint y: 236, endPoint x: 277, endPoint y: 180, distance: 57.0
click at [259, 174] on div "true false true false Workflow Set Inputs Inputs SEO Research DataForSEO Relate…" at bounding box center [215, 214] width 402 height 401
drag, startPoint x: 264, startPoint y: 199, endPoint x: 419, endPoint y: 221, distance: 156.5
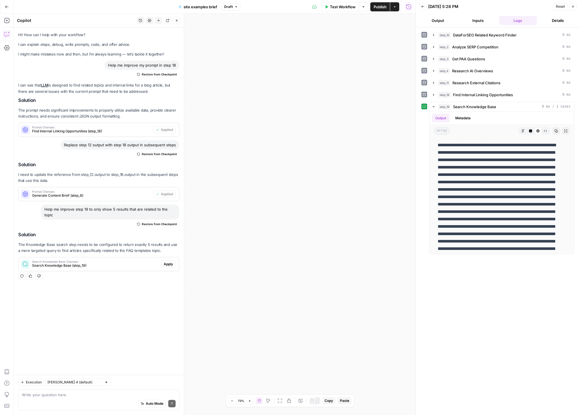
click at [466, 191] on body "Webflow New Home Browse Insights Opportunities Your Data Recent Grids AEO Conte…" at bounding box center [290, 207] width 580 height 415
click at [285, 400] on div "Zoom Out 73% Zoom In Hand Move Fit to View Lock/Unlock Annotate Workflow Copy P…" at bounding box center [290, 400] width 123 height 7
click at [281, 401] on icon "button" at bounding box center [280, 400] width 5 height 5
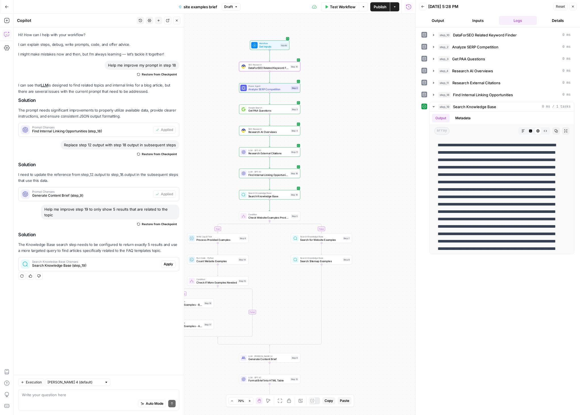
drag, startPoint x: 312, startPoint y: 179, endPoint x: 329, endPoint y: 181, distance: 17.7
click at [352, 188] on div "true false true false Workflow Set Inputs Inputs SEO Research DataForSEO Relate…" at bounding box center [215, 214] width 402 height 401
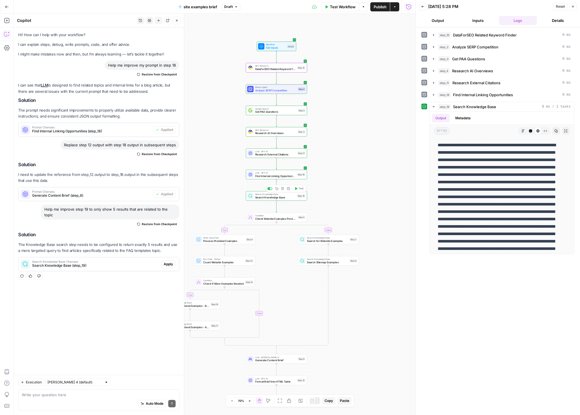
click at [265, 197] on span "Search Knowledge Base" at bounding box center [275, 197] width 40 height 4
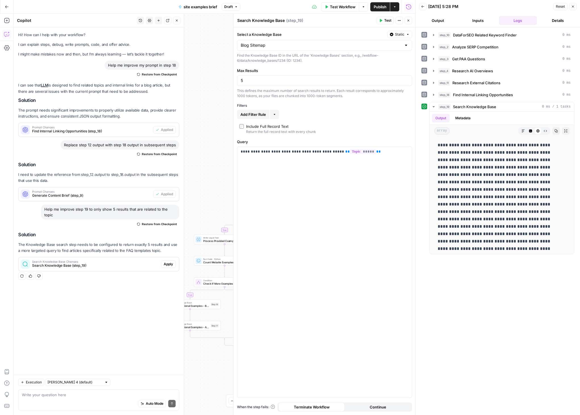
click at [278, 21] on textarea "Search Knowledge Base" at bounding box center [260, 21] width 47 height 6
type textarea "Find Internal Links"
click at [307, 23] on div "Find Internal Links Find Internal Links ( step_19 )" at bounding box center [306, 20] width 138 height 6
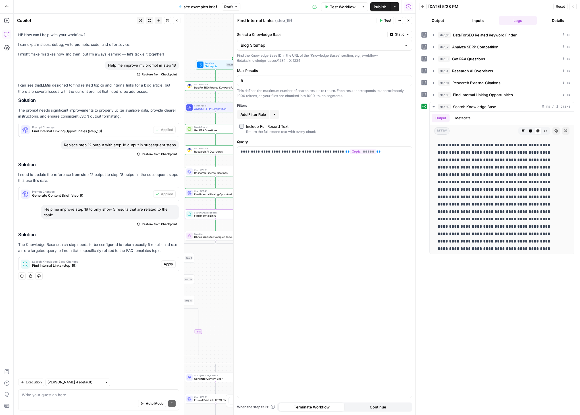
click at [171, 261] on span "Apply" at bounding box center [168, 263] width 9 height 5
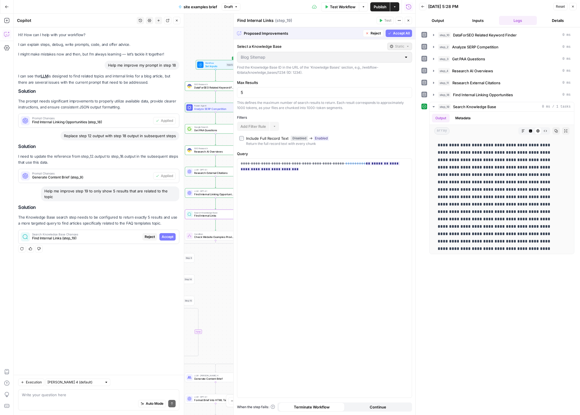
click at [397, 34] on span "Accept All" at bounding box center [401, 33] width 17 height 5
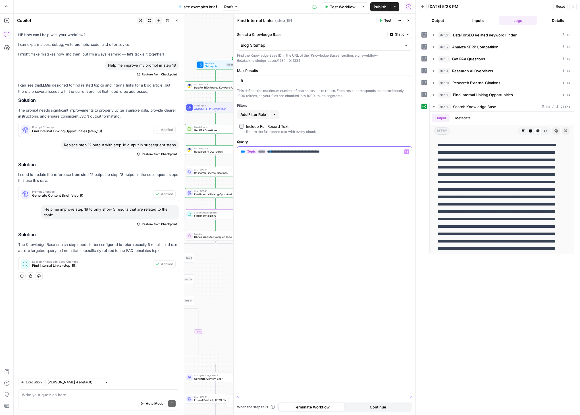
click at [290, 152] on p "**********" at bounding box center [325, 152] width 168 height 6
click at [289, 151] on p "**********" at bounding box center [325, 152] width 168 height 6
click at [285, 151] on p "**********" at bounding box center [325, 152] width 168 height 6
click at [302, 151] on p "**********" at bounding box center [325, 152] width 168 height 6
click at [301, 152] on p "**********" at bounding box center [325, 152] width 168 height 6
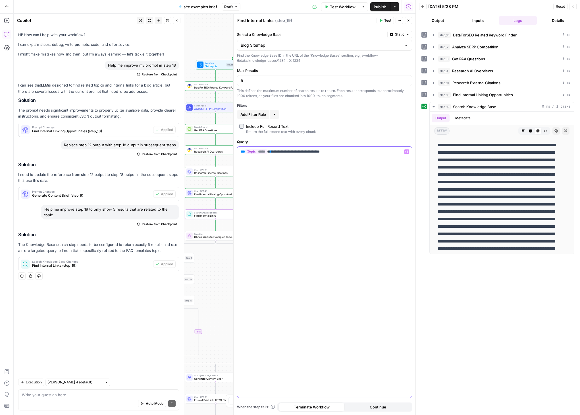
click at [301, 153] on p "**********" at bounding box center [325, 152] width 168 height 6
click at [388, 20] on span "Test" at bounding box center [387, 20] width 7 height 5
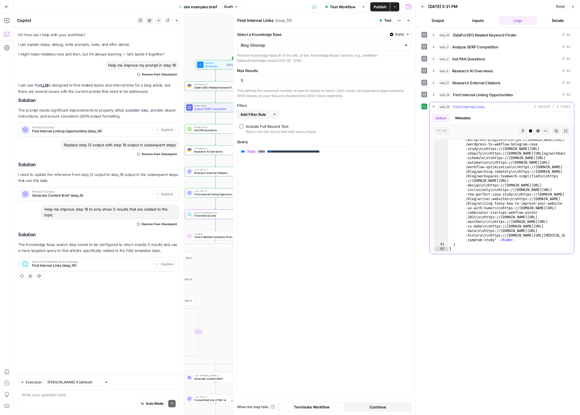
scroll to position [9206, 0]
click at [286, 42] on input "Select a Knowledge Base" at bounding box center [321, 45] width 161 height 6
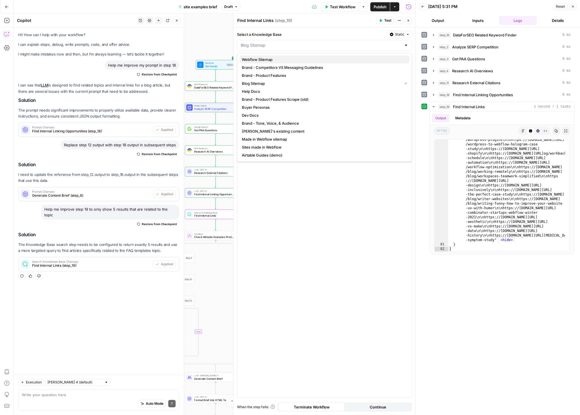
click at [277, 60] on span "Webflow Sitemap" at bounding box center [323, 60] width 163 height 6
type input "Webflow Sitemap"
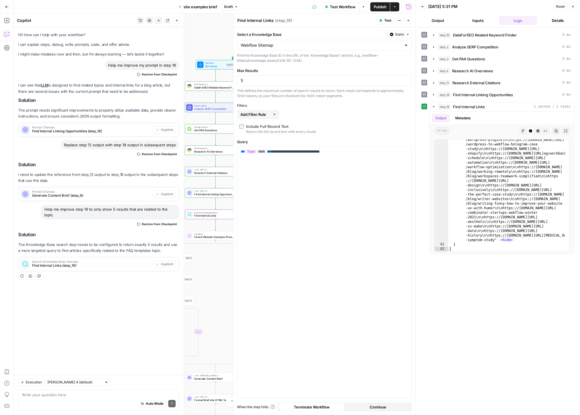
click at [382, 18] on button "Test" at bounding box center [385, 20] width 17 height 7
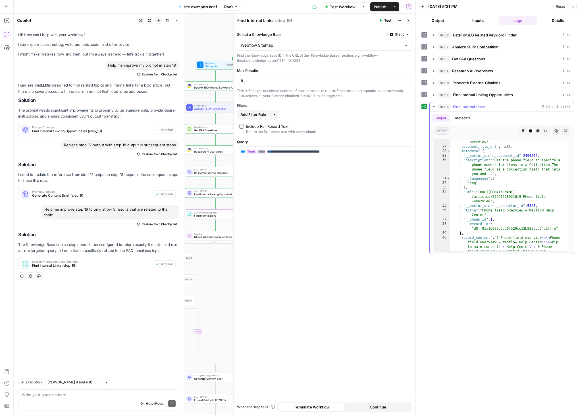
scroll to position [993, 0]
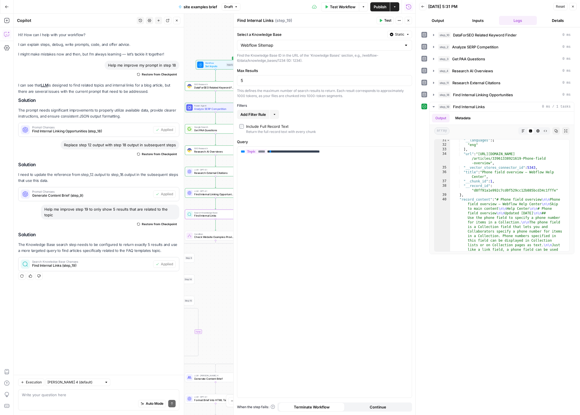
click at [274, 42] on div "Webflow Sitemap" at bounding box center [324, 45] width 175 height 11
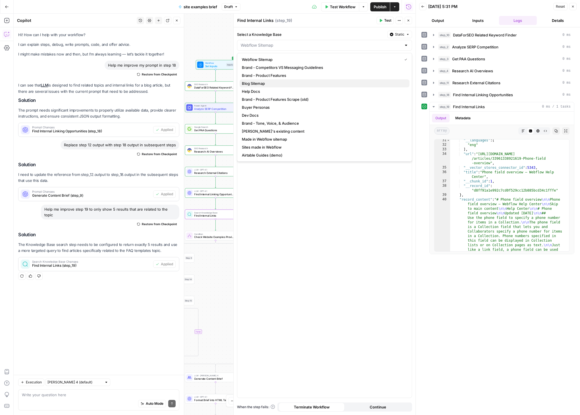
click at [275, 82] on span "Blog Sitemap" at bounding box center [323, 83] width 163 height 6
type input "Blog Sitemap"
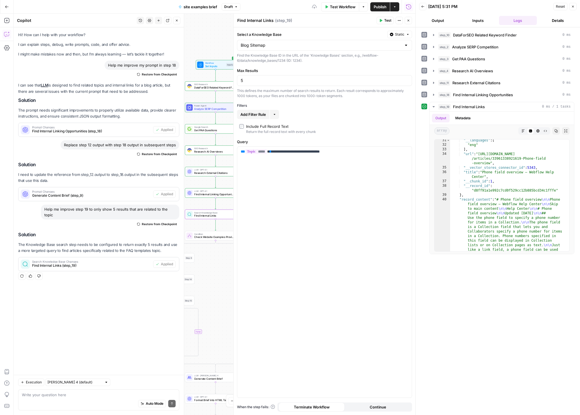
click at [278, 51] on div "Select a Knowledge Base Static Blog Sitemap Find the Knowledge Base ID in the U…" at bounding box center [324, 47] width 175 height 32
click at [279, 45] on input "Select a Knowledge Base" at bounding box center [321, 45] width 161 height 6
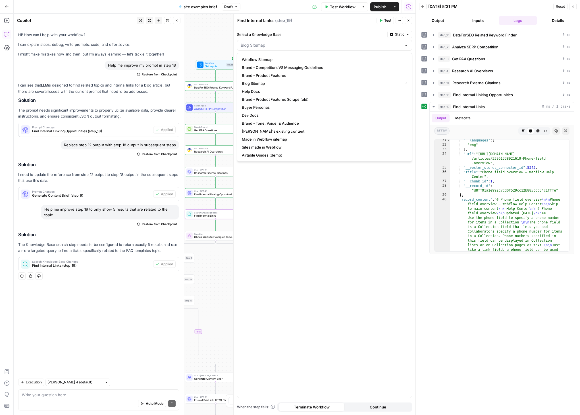
type input "Blog Sitemap"
click at [318, 31] on div "Select a Knowledge Base Static" at bounding box center [324, 34] width 175 height 7
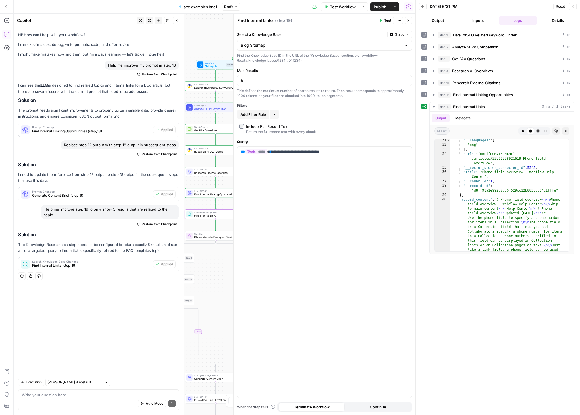
click at [384, 20] on button "Test" at bounding box center [385, 20] width 17 height 7
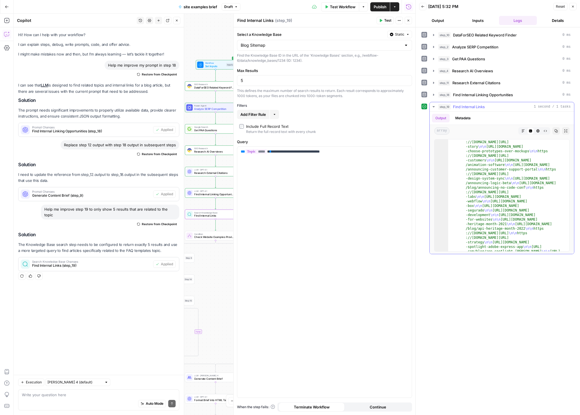
scroll to position [0, 0]
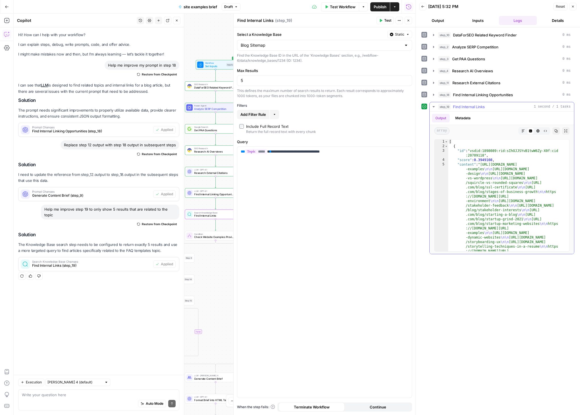
click at [479, 132] on icon "button" at bounding box center [556, 130] width 3 height 3
click at [63, 399] on div "Auto Mode Send" at bounding box center [99, 403] width 154 height 13
paste textarea "[ { "id": "vsdid:1898089:rid:sIhOJJSYvB1twW6Zy-X0f:cid:20709118", "score": 0.39…"
type textarea "I expect to see only 5 URLs. This is what I see: [ { "id": "vsdid:1898089:rid:s…"
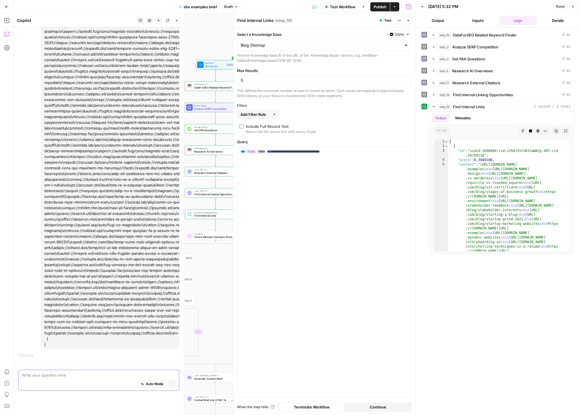
scroll to position [18672, 0]
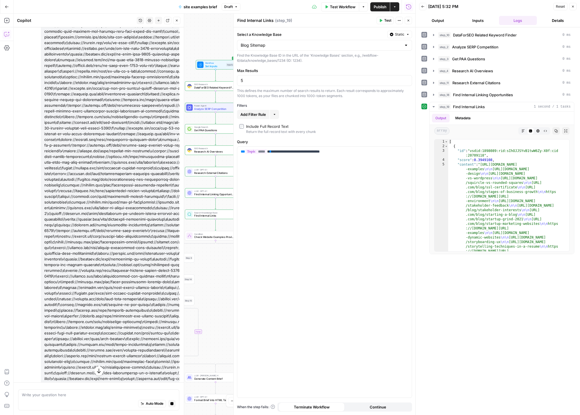
click at [96, 373] on icon "button" at bounding box center [99, 371] width 6 height 6
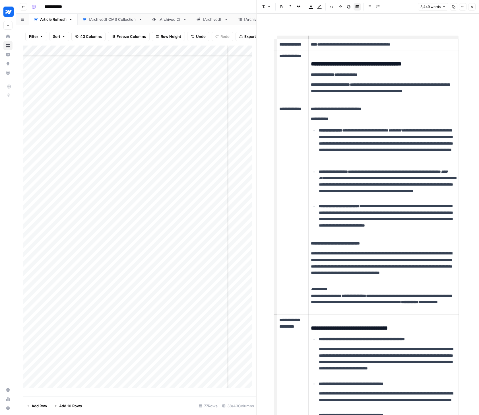
scroll to position [714, 0]
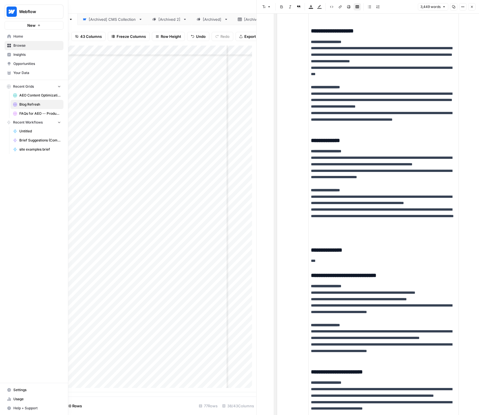
click at [17, 74] on span "Your Data" at bounding box center [36, 72] width 47 height 5
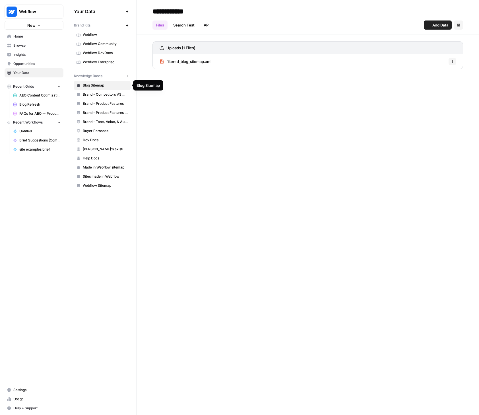
click at [102, 86] on span "Blog Sitemap" at bounding box center [105, 85] width 45 height 5
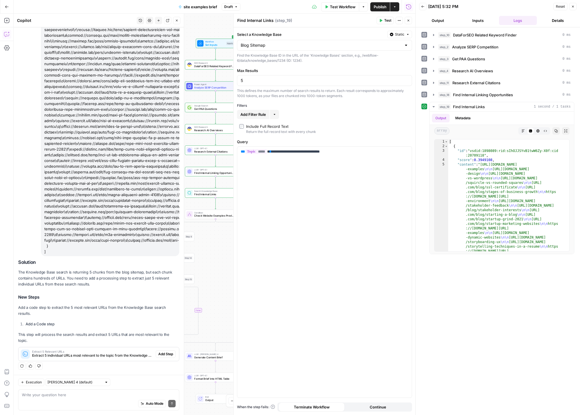
scroll to position [18812, 0]
click at [160, 352] on span "Add Step" at bounding box center [165, 353] width 15 height 5
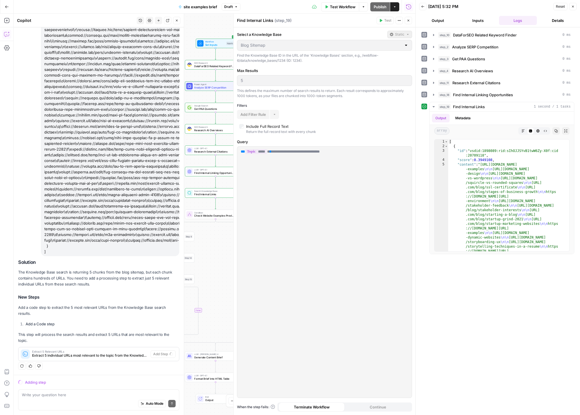
scroll to position [18784, 0]
click at [572, 5] on icon "button" at bounding box center [573, 6] width 3 height 3
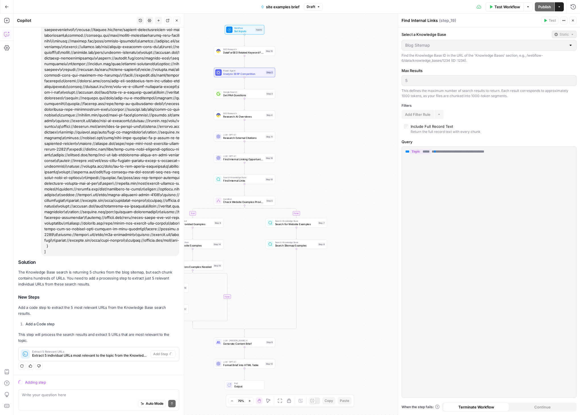
drag, startPoint x: 318, startPoint y: 242, endPoint x: 347, endPoint y: 229, distance: 32.0
click at [347, 229] on div "true false true false Workflow Set Inputs Inputs SEO Research DataForSEO Relate…" at bounding box center [297, 214] width 567 height 401
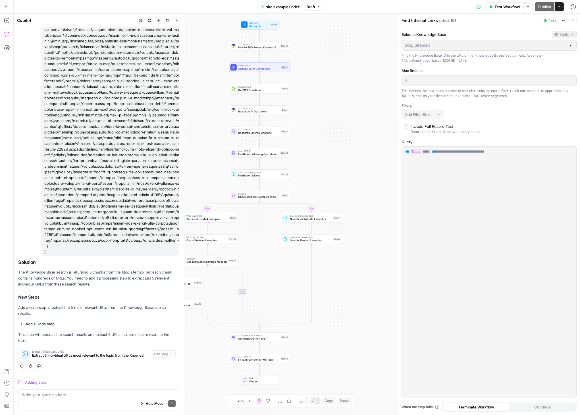
drag, startPoint x: 311, startPoint y: 193, endPoint x: 324, endPoint y: 188, distance: 14.3
click at [324, 188] on div "true false true false Workflow Set Inputs Inputs SEO Research DataForSEO Relate…" at bounding box center [297, 214] width 567 height 401
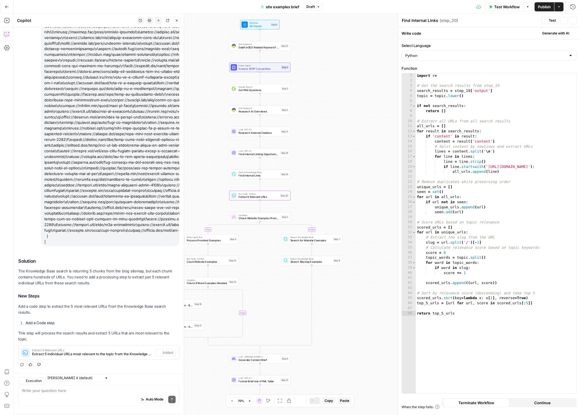
type textarea "Extract 5 Relevant URLs"
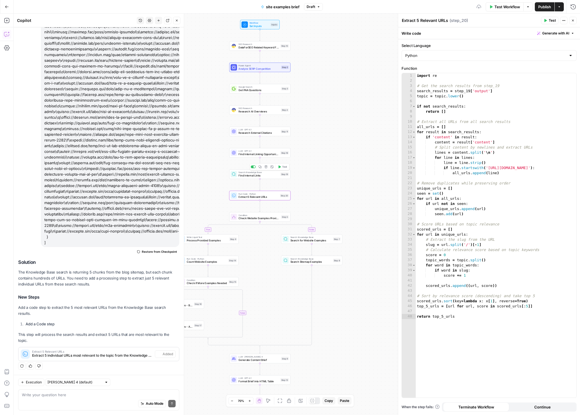
scroll to position [18821, 0]
click at [550, 20] on span "Test" at bounding box center [552, 20] width 7 height 5
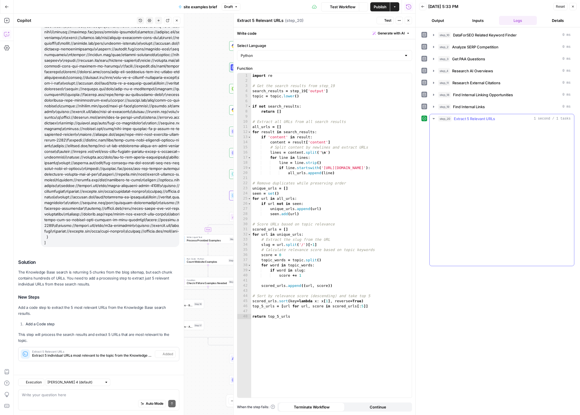
scroll to position [18821, 0]
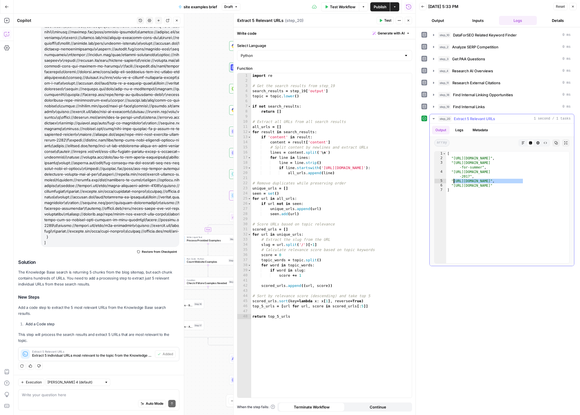
drag, startPoint x: 523, startPoint y: 180, endPoint x: 454, endPoint y: 182, distance: 69.1
click at [454, 182] on div "[ "https://webflow.com/blog/templates-for-saas" , "https://webflow.com/blog/the…" at bounding box center [507, 211] width 123 height 121
click at [515, 203] on div "[ "https://webflow.com/blog/templates-for-saas" , "https://webflow.com/blog/the…" at bounding box center [507, 211] width 123 height 121
type textarea "*"
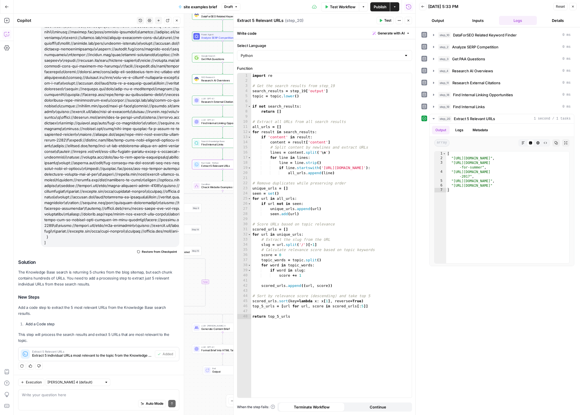
drag, startPoint x: 205, startPoint y: 197, endPoint x: 168, endPoint y: 166, distance: 48.5
click at [168, 166] on body "Webflow New Home Browse Insights Opportunities Your Data Recent Grids AEO Conte…" at bounding box center [290, 207] width 580 height 415
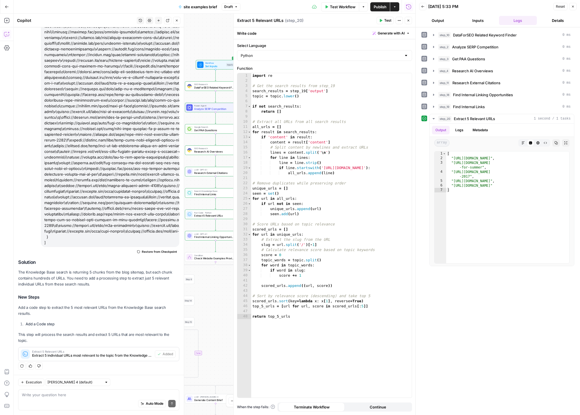
click at [59, 390] on div "Write your question here Auto Mode Send" at bounding box center [98, 399] width 161 height 21
type textarea "I don't think these are returning the MOST relevant pages to the variable topic."
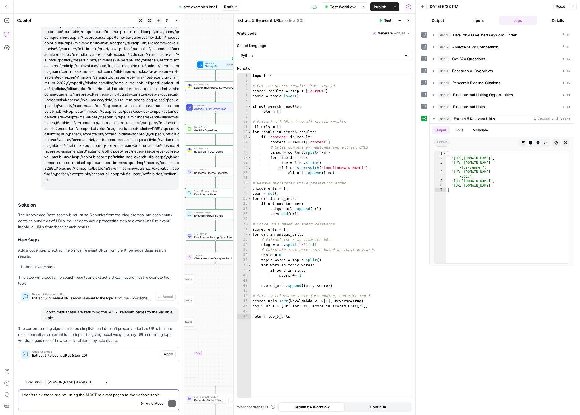
scroll to position [18878, 0]
click at [164, 353] on span "Apply" at bounding box center [168, 353] width 9 height 5
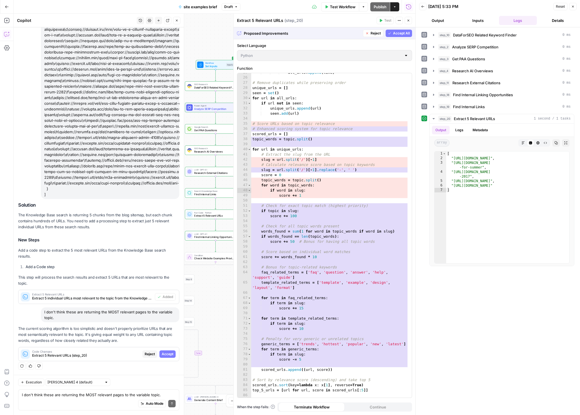
scroll to position [136, 0]
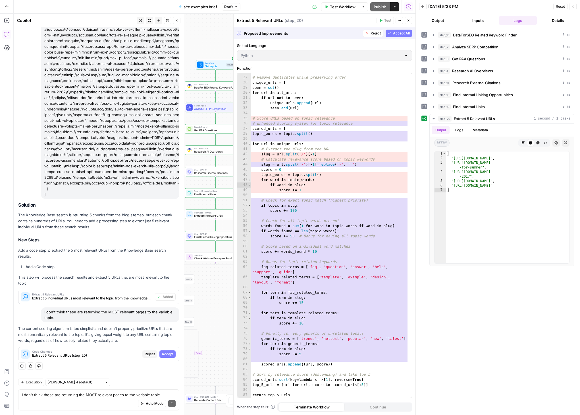
click at [401, 32] on span "Accept All" at bounding box center [401, 33] width 17 height 5
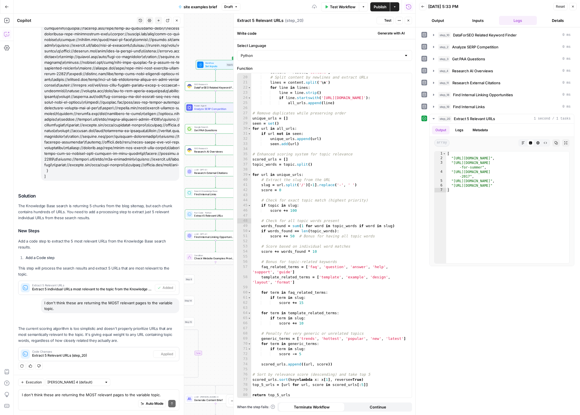
scroll to position [101, 0]
click at [387, 20] on span "Test" at bounding box center [387, 20] width 7 height 5
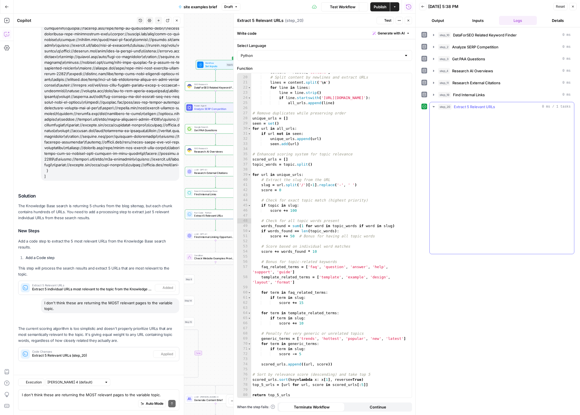
scroll to position [18887, 0]
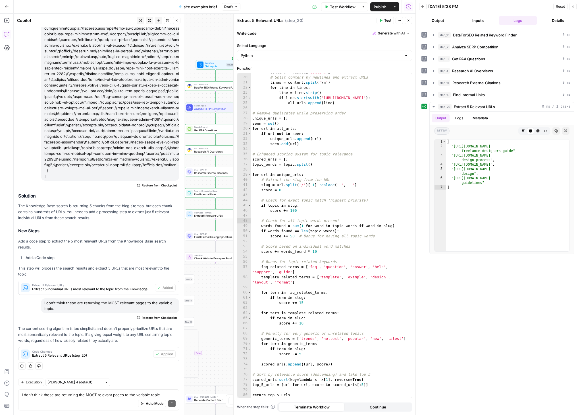
click at [74, 397] on div "Auto Mode Send" at bounding box center [99, 403] width 154 height 13
click at [576, 8] on button "Close" at bounding box center [573, 6] width 7 height 7
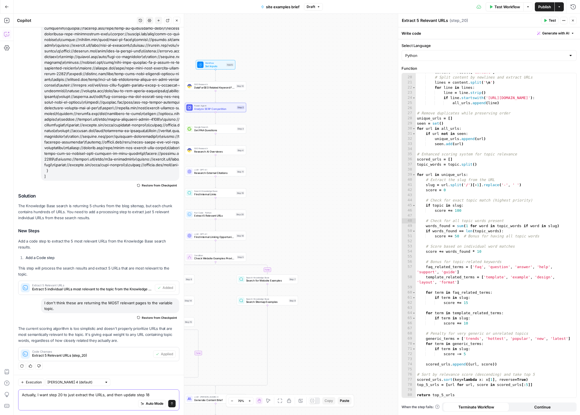
click at [164, 394] on textarea "Actually, I want step 20 to just extract the URLs, and then update step 18" at bounding box center [99, 395] width 154 height 6
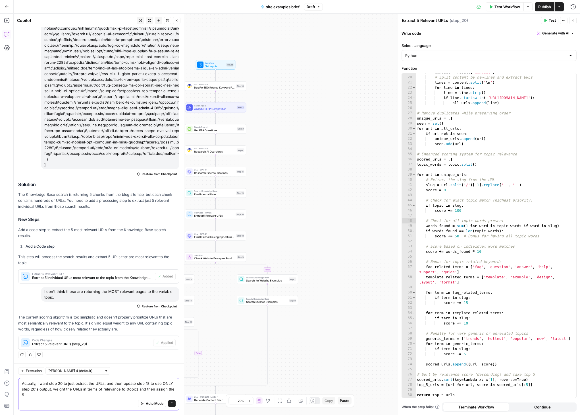
scroll to position [18898, 0]
type textarea "Actually, I want step 20 to just extract the URLs, and then update step 18 to u…"
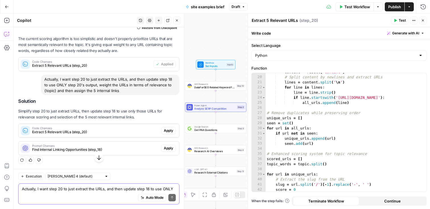
scroll to position [19176, 0]
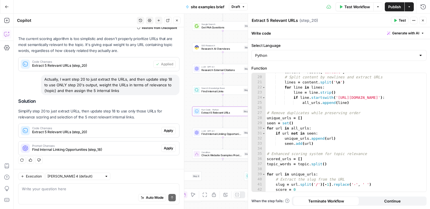
click at [164, 130] on span "Apply" at bounding box center [168, 130] width 9 height 5
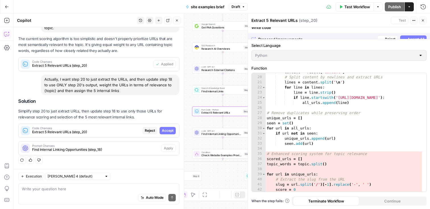
scroll to position [19131, 0]
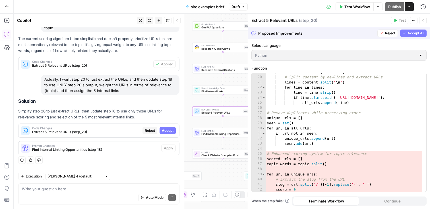
click at [164, 130] on span "Accept" at bounding box center [168, 130] width 12 height 5
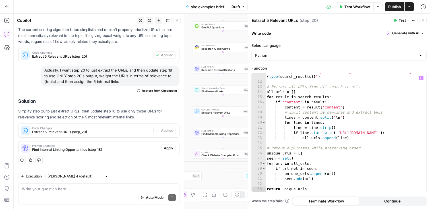
scroll to position [55, 0]
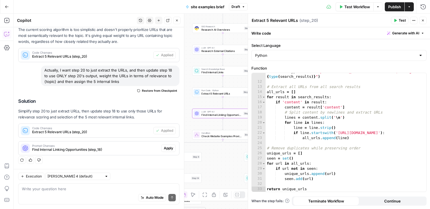
click at [164, 148] on span "Apply" at bounding box center [168, 148] width 9 height 5
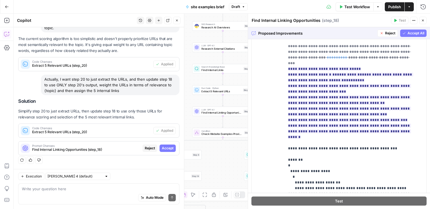
scroll to position [418, 0]
click at [402, 33] on button "Accept All" at bounding box center [413, 33] width 26 height 7
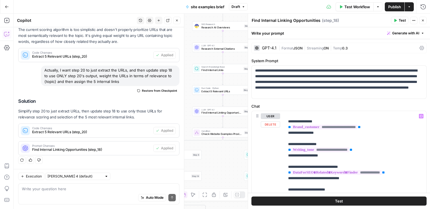
scroll to position [19, 0]
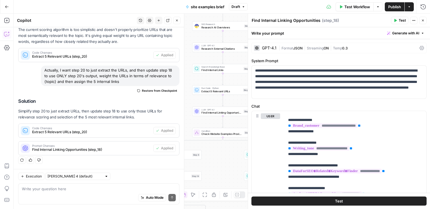
click at [65, 192] on div "Auto Mode Send" at bounding box center [99, 198] width 154 height 13
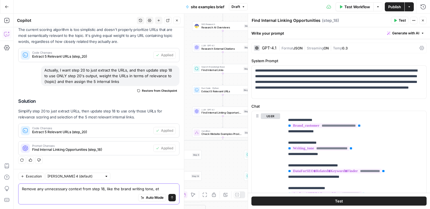
type textarea "Remove any unnecessary context from step 18, like the brand writing tone, etc"
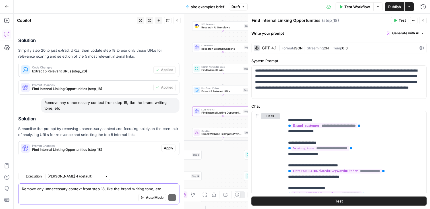
scroll to position [19246, 0]
click at [164, 148] on span "Apply" at bounding box center [168, 148] width 9 height 5
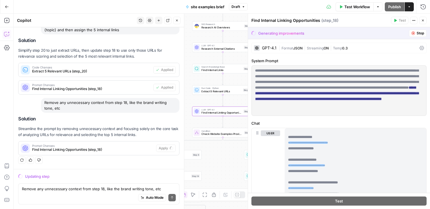
scroll to position [0, 0]
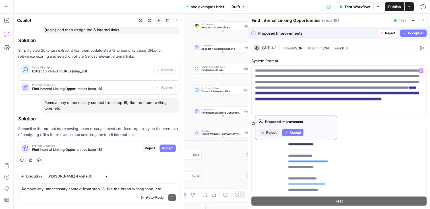
click at [294, 132] on span "Accept" at bounding box center [295, 132] width 12 height 5
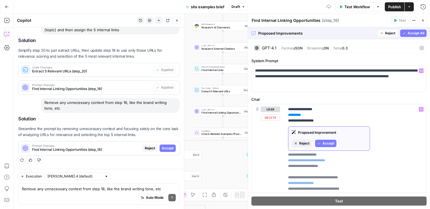
click at [322, 143] on button "Accept" at bounding box center [325, 143] width 21 height 7
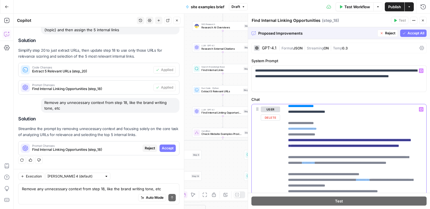
scroll to position [33, 0]
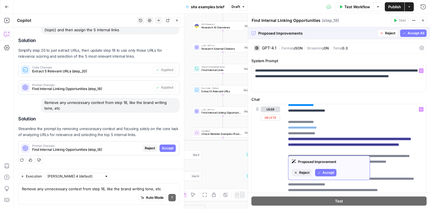
click at [327, 173] on span "Accept" at bounding box center [328, 172] width 12 height 5
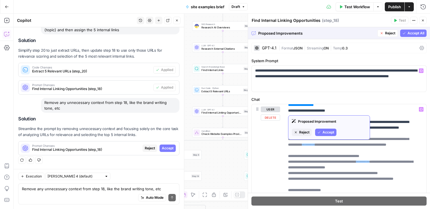
click at [328, 133] on span "Accept" at bounding box center [328, 132] width 12 height 5
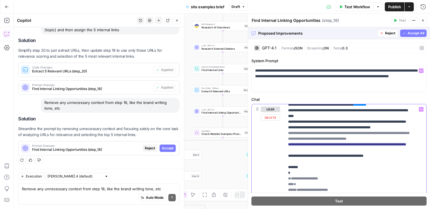
scroll to position [74, 0]
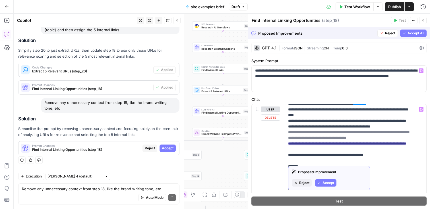
click at [325, 183] on span "Accept" at bounding box center [328, 183] width 12 height 5
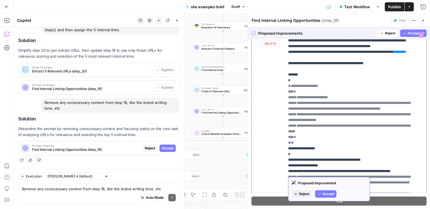
scroll to position [75, 0]
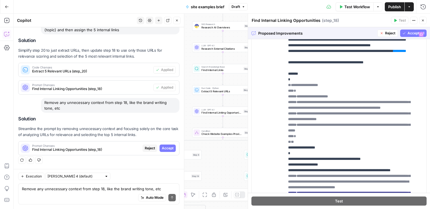
click at [402, 32] on button "Accept All" at bounding box center [413, 33] width 26 height 7
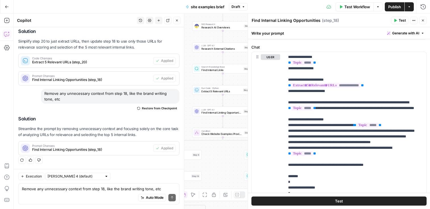
scroll to position [168, 0]
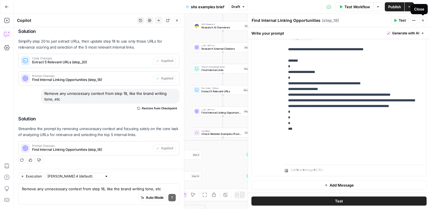
click at [423, 20] on icon "button" at bounding box center [423, 21] width 2 height 2
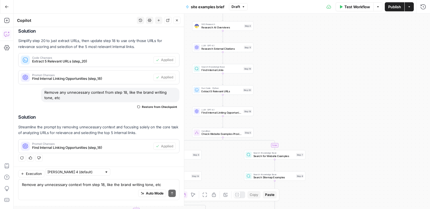
scroll to position [19255, 0]
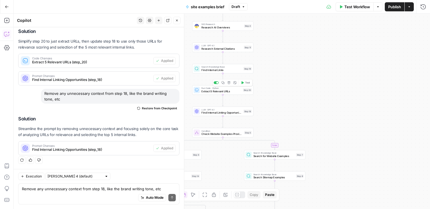
click at [245, 81] on span "Test" at bounding box center [247, 83] width 5 height 4
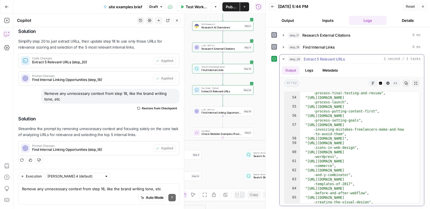
scroll to position [365, 0]
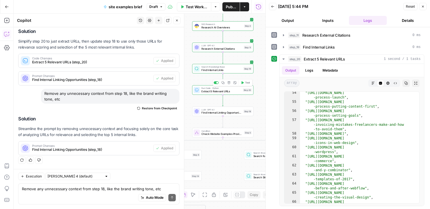
click at [234, 93] on span "Extract 5 Relevant URLs" at bounding box center [221, 92] width 40 height 4
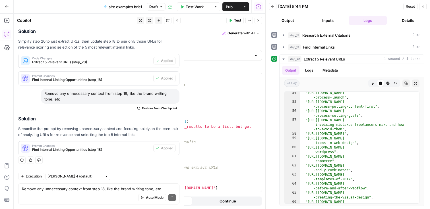
scroll to position [19255, 0]
click at [115, 20] on textarea "Extract 5 Relevant URLs" at bounding box center [110, 21] width 46 height 6
click at [104, 20] on textarea "Extract 5 Relevant URLs" at bounding box center [110, 21] width 46 height 6
drag, startPoint x: 102, startPoint y: 20, endPoint x: 123, endPoint y: 21, distance: 21.3
click at [123, 21] on textarea "Extract 5 Relevant URLs" at bounding box center [110, 21] width 46 height 6
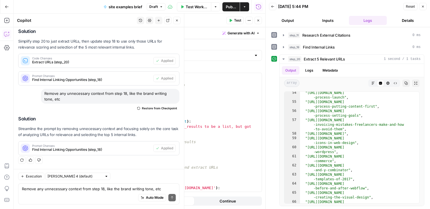
type textarea "Extract URLs"
click at [259, 19] on icon "button" at bounding box center [257, 20] width 3 height 3
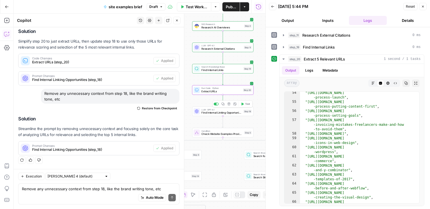
click at [247, 105] on span "Test" at bounding box center [247, 104] width 5 height 4
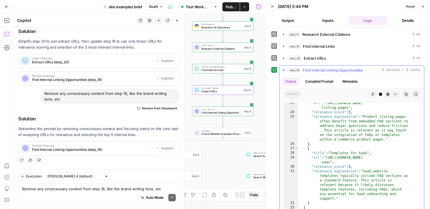
scroll to position [59, 0]
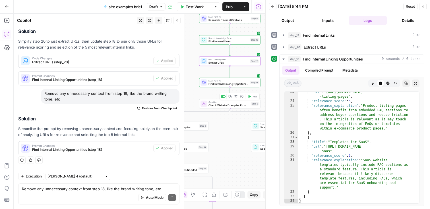
click at [254, 98] on span "Test" at bounding box center [254, 97] width 5 height 4
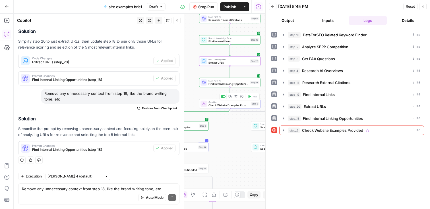
click at [177, 22] on icon "button" at bounding box center [176, 20] width 3 height 3
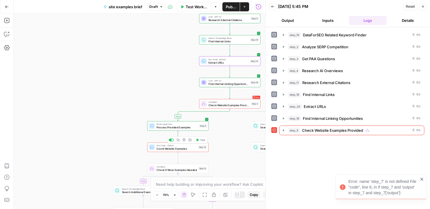
click at [185, 150] on span "Count Website Examples" at bounding box center [176, 149] width 40 height 4
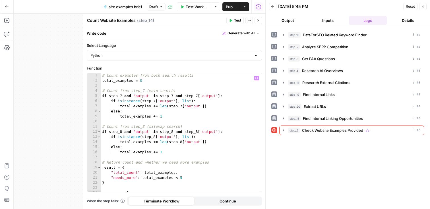
scroll to position [4, 0]
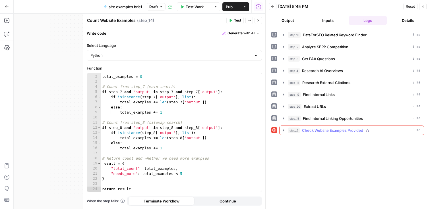
click at [287, 130] on button "step_5 Check Website Examples Provided 0 ms" at bounding box center [352, 130] width 144 height 9
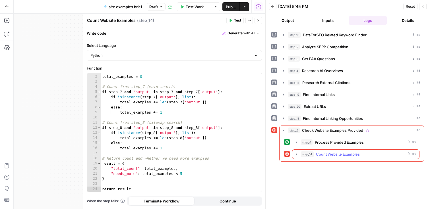
click at [296, 153] on icon "button" at bounding box center [296, 154] width 5 height 5
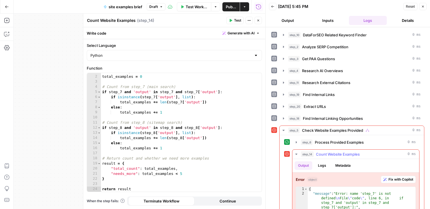
scroll to position [18, 0]
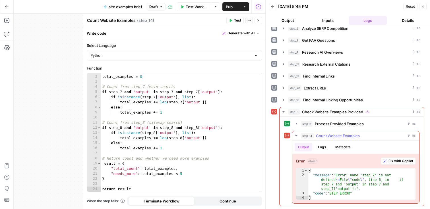
click at [390, 163] on span "Fix with Copilot" at bounding box center [400, 161] width 25 height 5
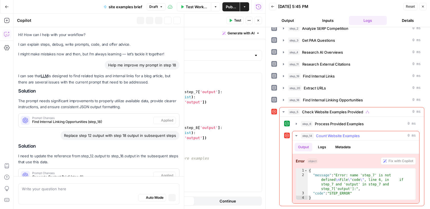
scroll to position [19195, 0]
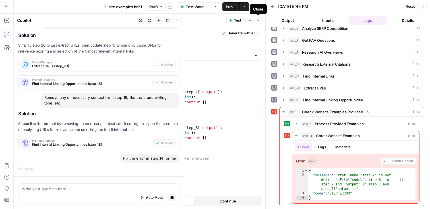
click at [259, 21] on icon "button" at bounding box center [257, 20] width 3 height 3
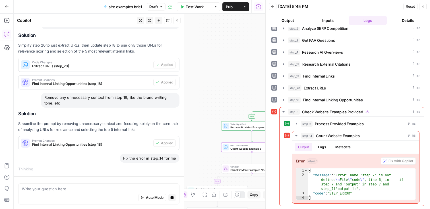
click at [423, 6] on icon "button" at bounding box center [422, 6] width 3 height 3
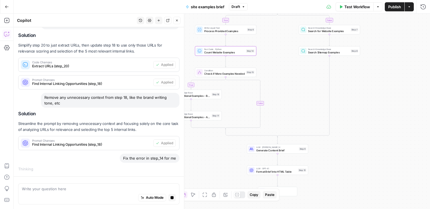
drag, startPoint x: 245, startPoint y: 103, endPoint x: 219, endPoint y: 7, distance: 99.9
click at [219, 7] on div "Go Back site examples brief Draft Test Workflow Options Publish Actions Run His…" at bounding box center [215, 104] width 430 height 209
click at [277, 152] on span "Generate Content Brief" at bounding box center [276, 150] width 41 height 4
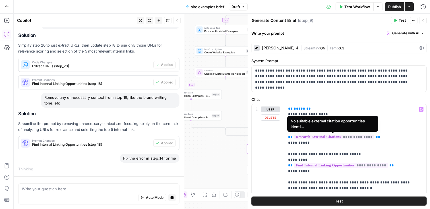
scroll to position [369, 0]
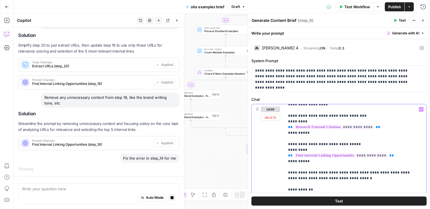
drag, startPoint x: 303, startPoint y: 151, endPoint x: 291, endPoint y: 151, distance: 12.8
click at [291, 151] on p "**********" at bounding box center [351, 196] width 126 height 916
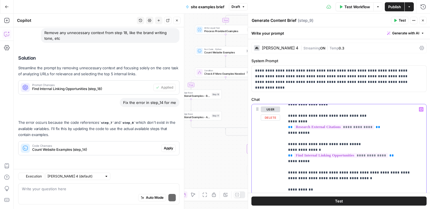
scroll to position [19316, 0]
drag, startPoint x: 313, startPoint y: 150, endPoint x: 290, endPoint y: 151, distance: 23.3
click at [290, 151] on p "**********" at bounding box center [351, 196] width 126 height 916
copy p "**********"
drag, startPoint x: 305, startPoint y: 161, endPoint x: 291, endPoint y: 162, distance: 13.1
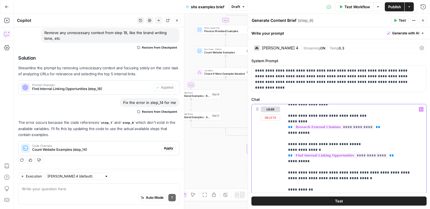
click at [291, 162] on p "**********" at bounding box center [351, 196] width 126 height 916
click at [326, 162] on p "**********" at bounding box center [351, 196] width 126 height 916
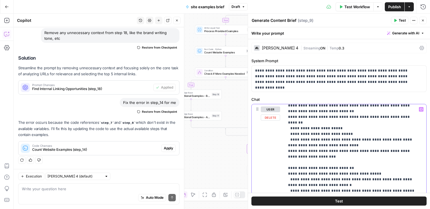
scroll to position [688, 0]
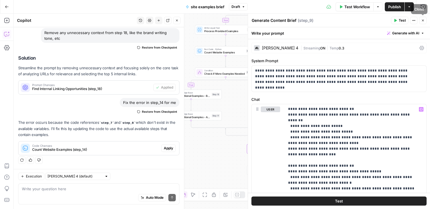
click at [422, 20] on icon "button" at bounding box center [422, 20] width 3 height 3
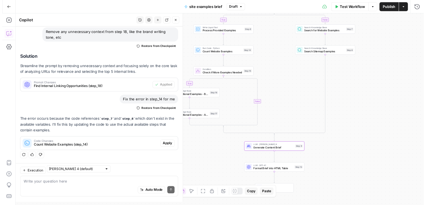
scroll to position [19316, 0]
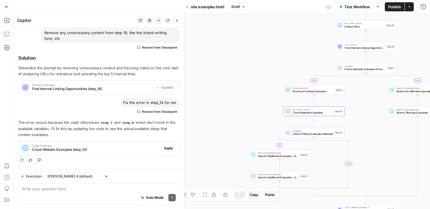
click at [165, 147] on span "Apply" at bounding box center [168, 148] width 9 height 5
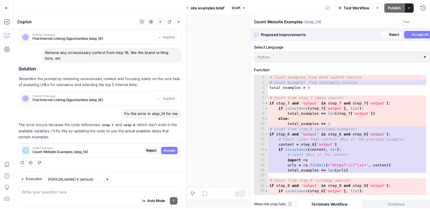
scroll to position [19243, 0]
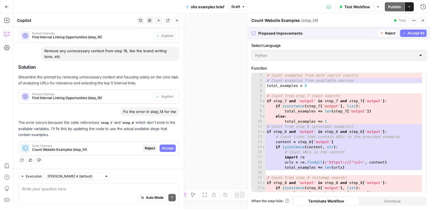
click at [411, 32] on span "Accept All" at bounding box center [415, 33] width 17 height 5
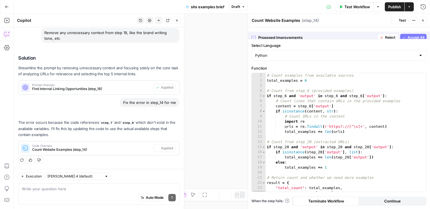
scroll to position [19316, 0]
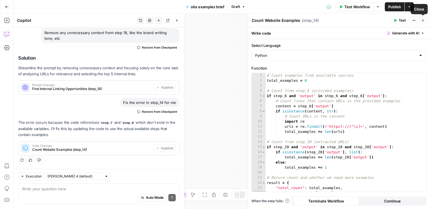
click at [425, 22] on button "Close" at bounding box center [422, 20] width 7 height 7
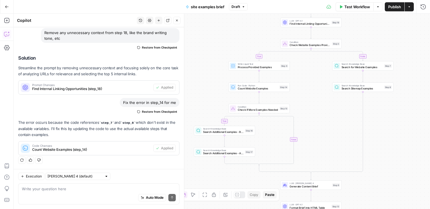
drag, startPoint x: 365, startPoint y: 120, endPoint x: 310, endPoint y: 96, distance: 60.0
click at [310, 96] on div "true false true false Workflow Set Inputs Inputs SEO Research DataForSEO Relate…" at bounding box center [222, 112] width 416 height 196
click at [334, 38] on span "Test" at bounding box center [335, 37] width 5 height 4
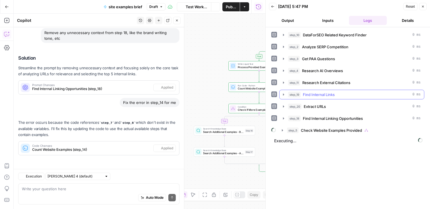
scroll to position [19316, 0]
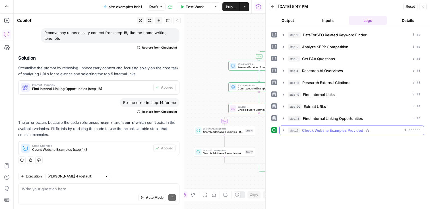
click at [284, 131] on icon "button" at bounding box center [283, 130] width 1 height 2
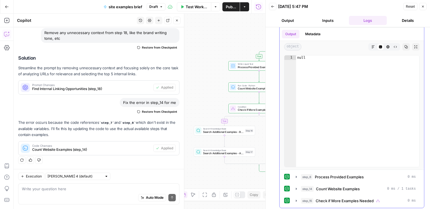
scroll to position [110, 0]
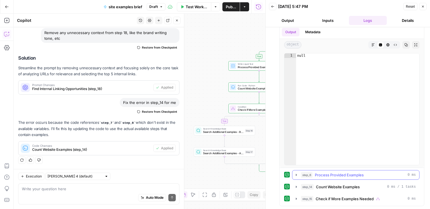
click at [296, 175] on icon "button" at bounding box center [296, 175] width 1 height 2
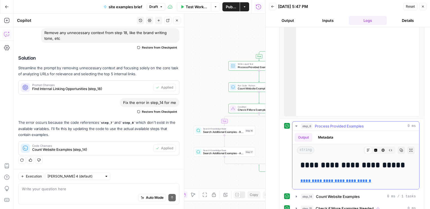
scroll to position [168, 0]
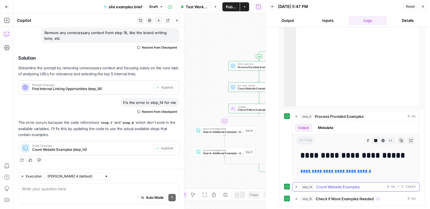
click at [296, 188] on icon "button" at bounding box center [296, 187] width 5 height 5
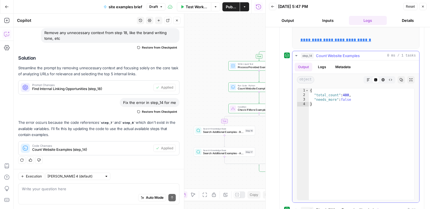
scroll to position [311, 0]
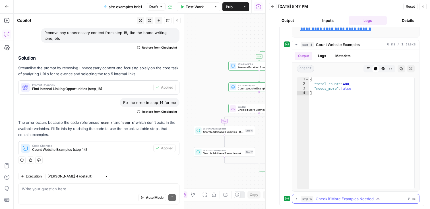
click at [294, 200] on icon "button" at bounding box center [296, 199] width 5 height 5
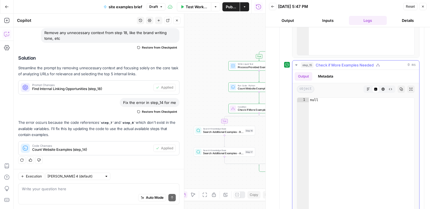
scroll to position [458, 0]
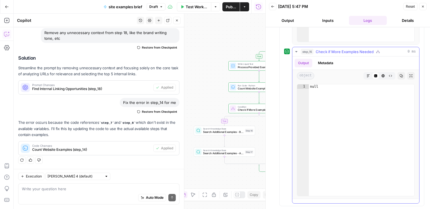
click at [296, 51] on icon "button" at bounding box center [296, 51] width 2 height 1
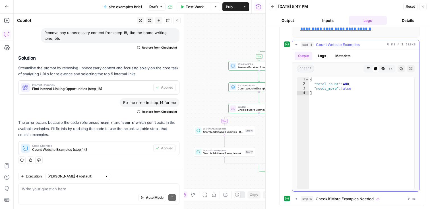
scroll to position [311, 0]
click at [423, 8] on button "Close" at bounding box center [422, 6] width 7 height 7
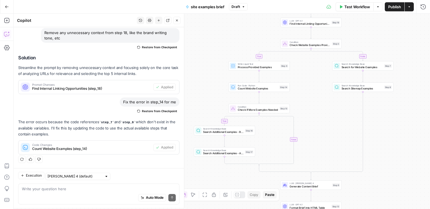
scroll to position [19316, 0]
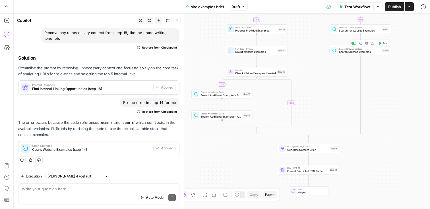
click at [383, 43] on span "Test" at bounding box center [385, 44] width 5 height 4
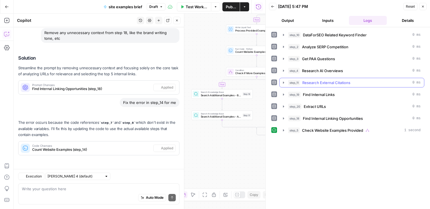
scroll to position [19316, 0]
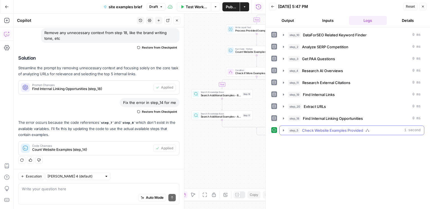
click at [283, 128] on icon "button" at bounding box center [283, 130] width 5 height 5
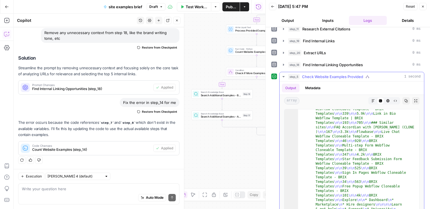
scroll to position [728, 0]
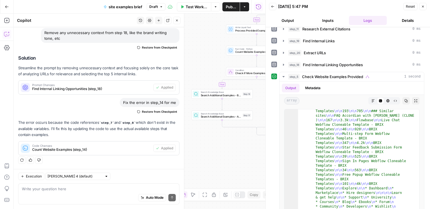
click at [422, 5] on icon "button" at bounding box center [422, 6] width 3 height 3
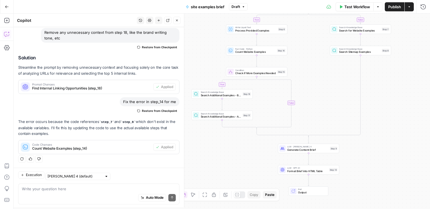
scroll to position [19316, 0]
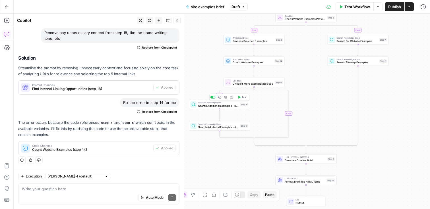
click at [213, 107] on span "Search Additional Examples - Broad" at bounding box center [218, 106] width 40 height 4
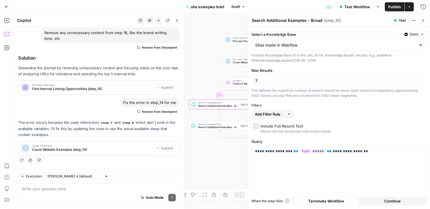
click at [424, 22] on button "Close" at bounding box center [422, 20] width 7 height 7
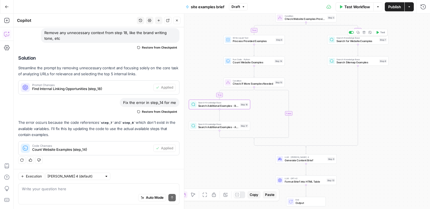
click at [365, 40] on span "Search for Website Examples" at bounding box center [356, 41] width 41 height 4
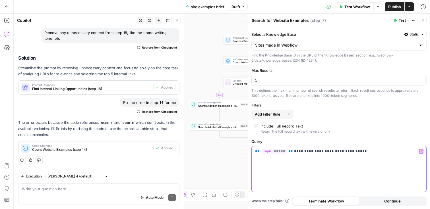
drag, startPoint x: 354, startPoint y: 153, endPoint x: 252, endPoint y: 152, distance: 102.1
click at [252, 152] on div "**********" at bounding box center [339, 168] width 175 height 45
click at [421, 22] on icon "button" at bounding box center [422, 20] width 3 height 3
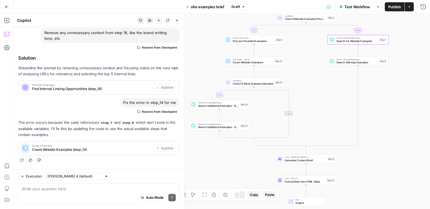
click at [230, 105] on span "Search Additional Examples - Broad" at bounding box center [218, 106] width 40 height 4
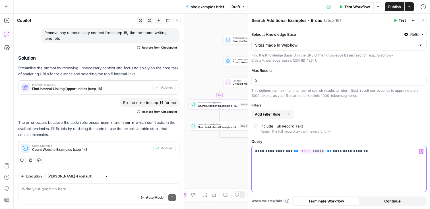
click at [357, 148] on div "**********" at bounding box center [339, 168] width 175 height 45
drag, startPoint x: 357, startPoint y: 150, endPoint x: 250, endPoint y: 145, distance: 107.0
click at [250, 145] on div "**********" at bounding box center [339, 112] width 182 height 196
click at [424, 21] on icon "button" at bounding box center [422, 20] width 3 height 3
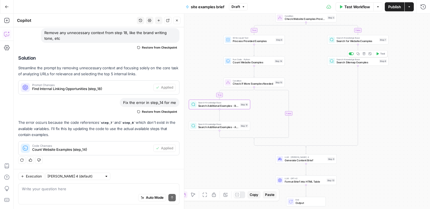
click at [354, 63] on span "Search Sitemap Examples" at bounding box center [356, 63] width 41 height 4
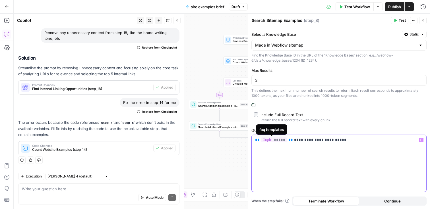
drag, startPoint x: 343, startPoint y: 141, endPoint x: 250, endPoint y: 138, distance: 92.4
click at [250, 138] on div "**********" at bounding box center [339, 112] width 182 height 196
click at [425, 22] on button "Close" at bounding box center [422, 20] width 7 height 7
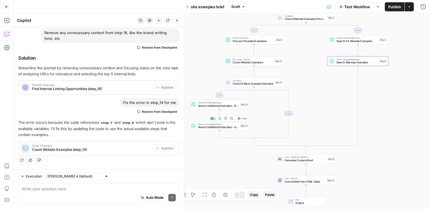
click at [220, 125] on span "Search Knowledge Base" at bounding box center [218, 124] width 40 height 3
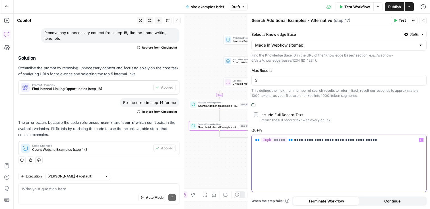
click at [363, 140] on p "**********" at bounding box center [339, 140] width 168 height 6
click at [423, 20] on icon "button" at bounding box center [422, 20] width 3 height 3
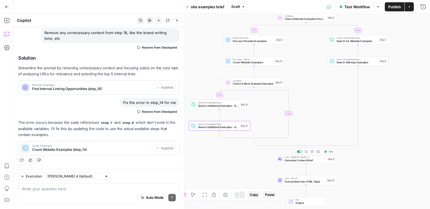
click at [328, 151] on button "Test" at bounding box center [328, 151] width 12 height 5
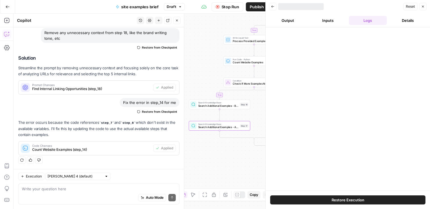
scroll to position [19316, 0]
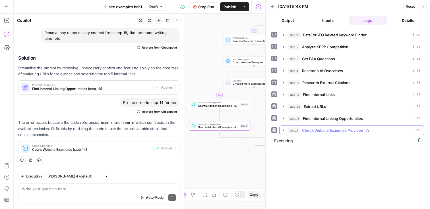
click at [283, 130] on icon "button" at bounding box center [283, 130] width 5 height 5
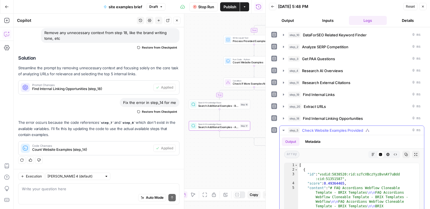
click at [283, 130] on icon "button" at bounding box center [283, 130] width 5 height 5
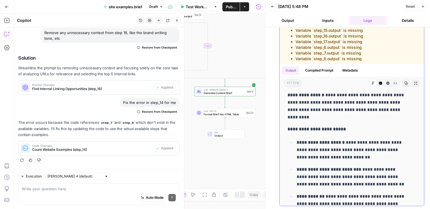
scroll to position [103, 0]
click at [414, 84] on icon "button" at bounding box center [415, 83] width 3 height 3
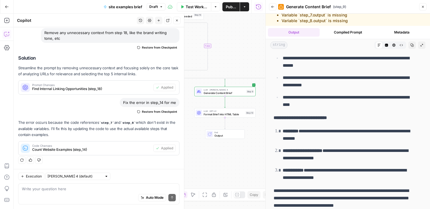
scroll to position [52, 0]
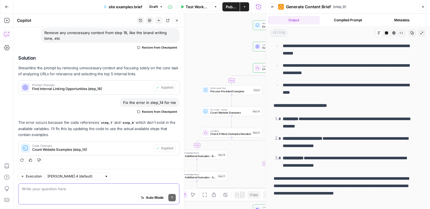
click at [66, 190] on textarea at bounding box center [99, 189] width 154 height 6
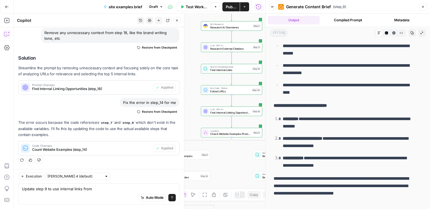
drag, startPoint x: 195, startPoint y: 57, endPoint x: 152, endPoint y: 111, distance: 68.8
click at [152, 111] on body "Webflow New Home Browse Insights Opportunities Your Data Recent Grids AEO Conte…" at bounding box center [215, 104] width 430 height 209
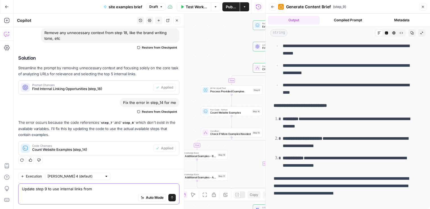
click at [101, 190] on textarea "Update step 9 to use internal links from" at bounding box center [99, 189] width 154 height 6
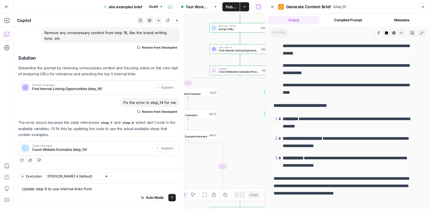
drag, startPoint x: 231, startPoint y: 55, endPoint x: 185, endPoint y: 57, distance: 45.9
click at [185, 57] on body "Webflow New Home Browse Insights Opportunities Your Data Recent Grids AEO Conte…" at bounding box center [215, 104] width 430 height 209
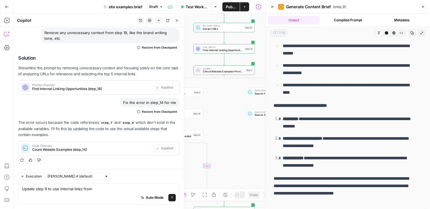
drag, startPoint x: 213, startPoint y: 61, endPoint x: 197, endPoint y: 61, distance: 15.6
click at [197, 61] on div "true false true false Workflow Set Inputs Inputs SEO Research DataForSEO Relate…" at bounding box center [140, 112] width 252 height 196
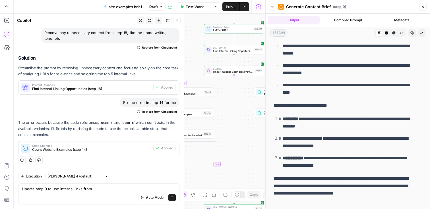
click at [112, 184] on div "Update step 9 to use internal links from Update step 9 to use internal links fr…" at bounding box center [98, 194] width 161 height 21
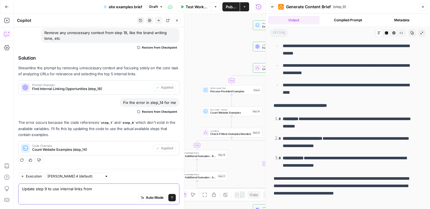
click at [101, 191] on textarea "Update step 9 to use internal links from" at bounding box center [99, 189] width 154 height 6
click at [53, 190] on textarea "Update step 9 to use internal links from step 18." at bounding box center [99, 189] width 154 height 6
click at [129, 191] on textarea "Update step 9 to specify the internal links from step 18." at bounding box center [99, 189] width 154 height 6
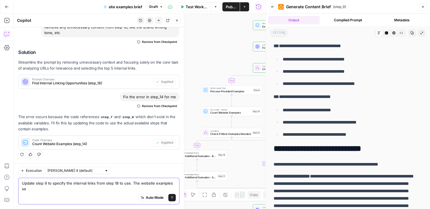
scroll to position [19322, 0]
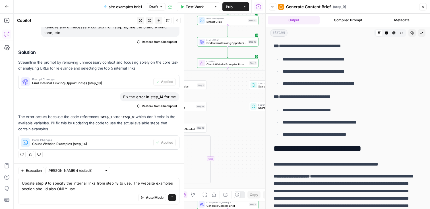
drag, startPoint x: 225, startPoint y: 71, endPoint x: 169, endPoint y: 66, distance: 56.5
click at [169, 66] on body "Webflow New Home Browse Insights Opportunities Your Data Recent Grids AEO Conte…" at bounding box center [215, 104] width 430 height 209
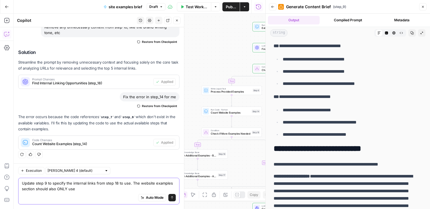
click at [85, 191] on textarea "Update step 9 to specify the internal links from step 18 to use. The website ex…" at bounding box center [99, 186] width 154 height 11
type textarea "Update step 9 to specify the internal links from step 18 to use. The website ex…"
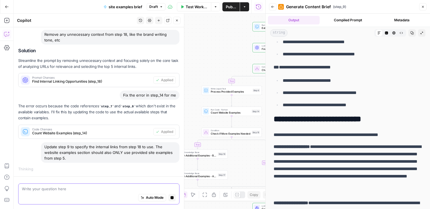
scroll to position [1367, 0]
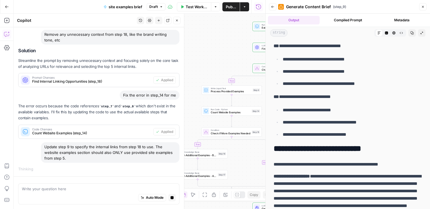
click at [201, 78] on div "true false true false Workflow Set Inputs Inputs SEO Research DataForSEO Relate…" at bounding box center [140, 112] width 252 height 196
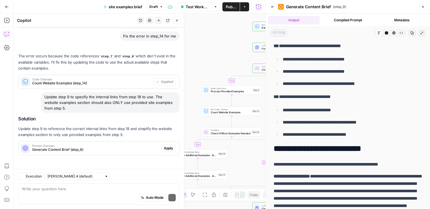
scroll to position [19365, 0]
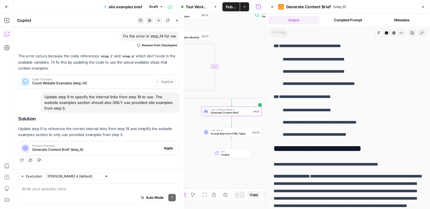
click at [167, 148] on span "Apply" at bounding box center [168, 148] width 9 height 5
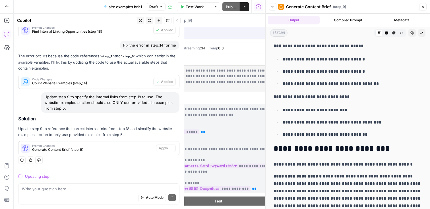
scroll to position [19292, 0]
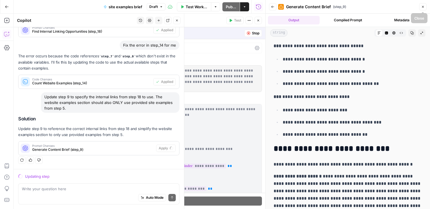
click at [425, 7] on button "Close" at bounding box center [422, 6] width 7 height 7
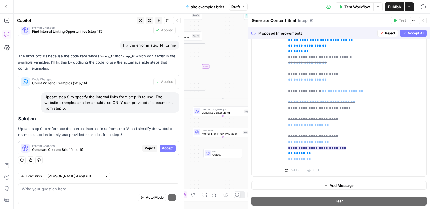
scroll to position [136, 0]
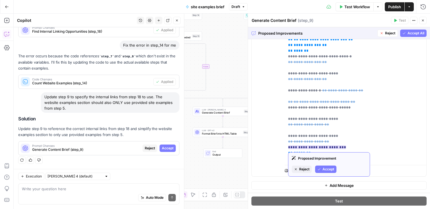
click at [324, 169] on span "Accept" at bounding box center [328, 169] width 12 height 5
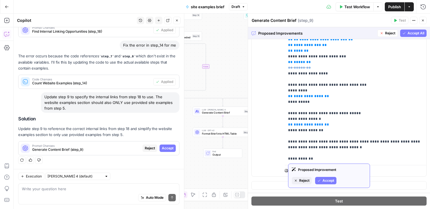
click at [327, 179] on span "Accept" at bounding box center [328, 180] width 12 height 5
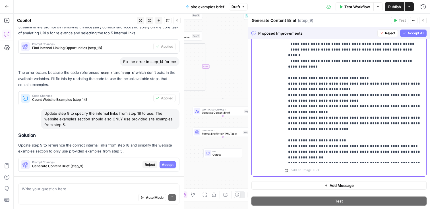
scroll to position [19292, 0]
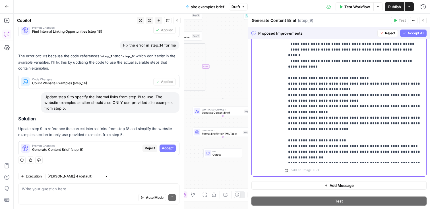
drag, startPoint x: 291, startPoint y: 90, endPoint x: 361, endPoint y: 90, distance: 70.2
drag, startPoint x: 343, startPoint y: 90, endPoint x: 404, endPoint y: 96, distance: 60.9
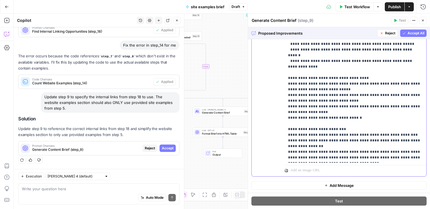
scroll to position [563, 0]
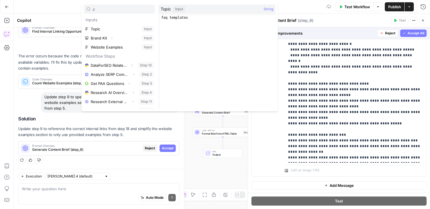
type input "p"
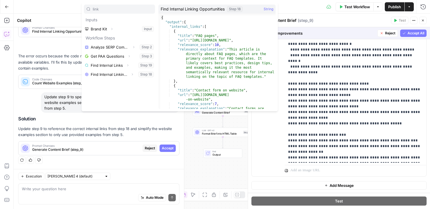
type input "link"
click at [131, 74] on icon "button" at bounding box center [132, 74] width 3 height 3
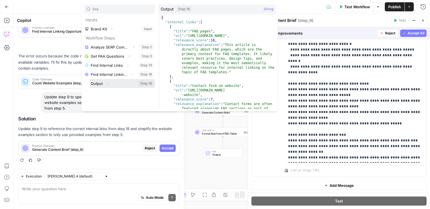
click at [106, 82] on icon "button" at bounding box center [107, 83] width 3 height 3
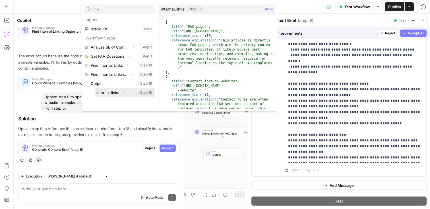
click at [116, 94] on button "Select variable Internal_links" at bounding box center [125, 92] width 60 height 9
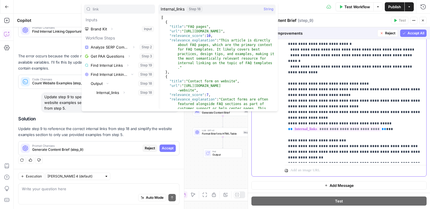
scroll to position [569, 0]
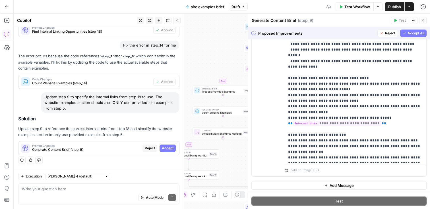
click at [415, 34] on span "Accept All" at bounding box center [415, 33] width 17 height 5
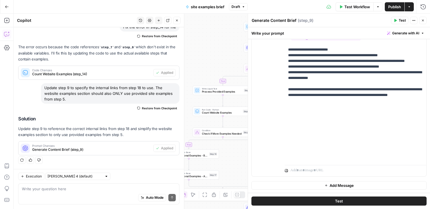
click at [339, 199] on span "Test" at bounding box center [339, 201] width 8 height 6
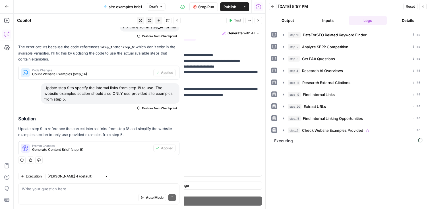
click at [178, 20] on icon "button" at bounding box center [176, 20] width 3 height 3
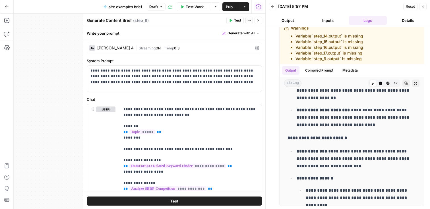
click at [125, 46] on div "[PERSON_NAME] 4" at bounding box center [115, 48] width 36 height 4
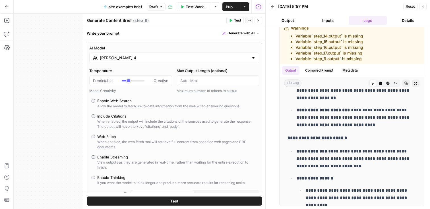
click at [125, 57] on input "[PERSON_NAME] 4" at bounding box center [174, 58] width 149 height 6
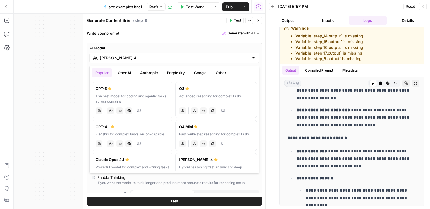
click at [123, 92] on label "GPT-5 The best model for coding and agentic tasks across domains chat Vision Ca…" at bounding box center [132, 100] width 81 height 36
type input "GPT-5"
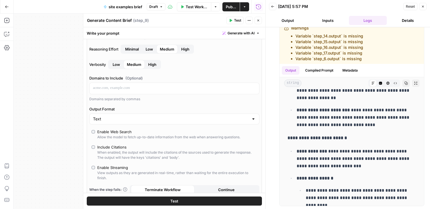
scroll to position [83, 0]
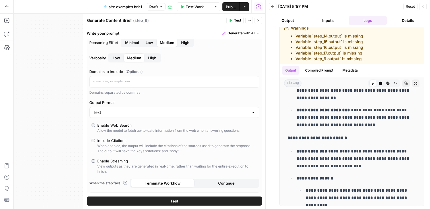
click at [168, 201] on button "Test" at bounding box center [174, 201] width 175 height 9
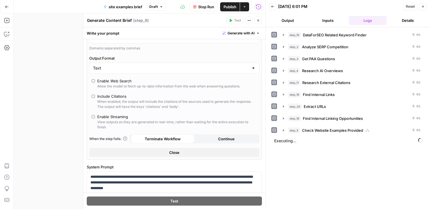
scroll to position [134, 0]
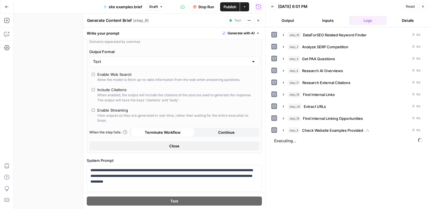
click at [185, 148] on button "Close" at bounding box center [174, 146] width 170 height 9
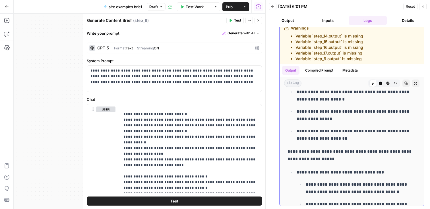
scroll to position [879, 0]
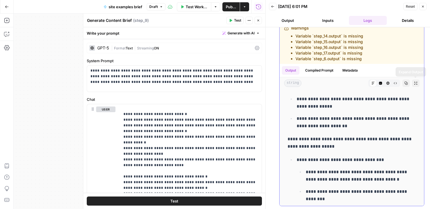
click at [415, 81] on button "Expand Output" at bounding box center [415, 83] width 7 height 7
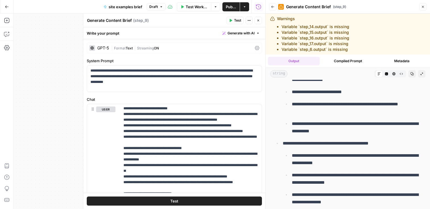
scroll to position [3051, 0]
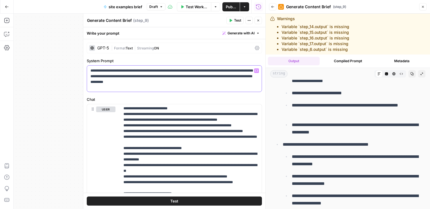
drag, startPoint x: 194, startPoint y: 82, endPoint x: 91, endPoint y: 69, distance: 104.5
click at [91, 69] on p "**********" at bounding box center [174, 76] width 168 height 17
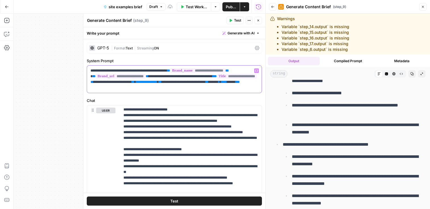
scroll to position [4, 0]
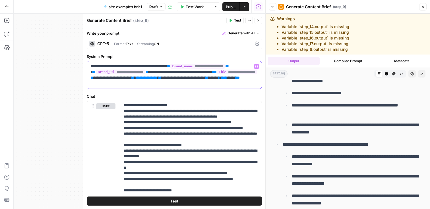
drag, startPoint x: 235, startPoint y: 73, endPoint x: 126, endPoint y: 82, distance: 109.9
click at [126, 82] on p "**********" at bounding box center [174, 75] width 168 height 23
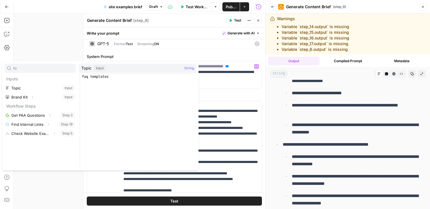
type input "to"
click at [17, 86] on button "Select variable Topic" at bounding box center [40, 88] width 71 height 9
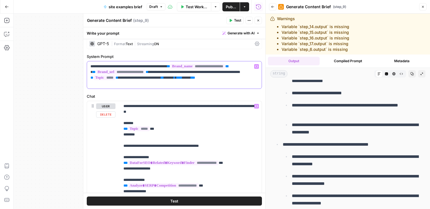
scroll to position [0, 0]
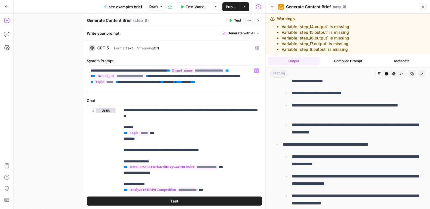
click at [8, 17] on button "Add Steps" at bounding box center [6, 20] width 9 height 9
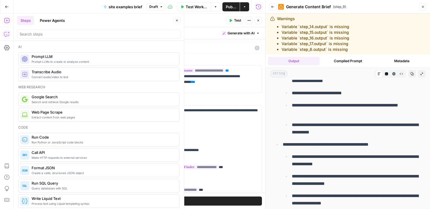
click at [5, 35] on icon "button" at bounding box center [7, 34] width 6 height 6
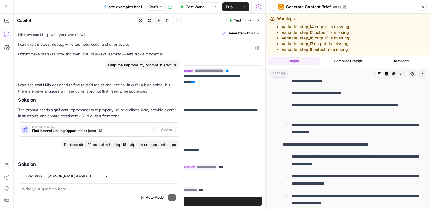
scroll to position [19374, 0]
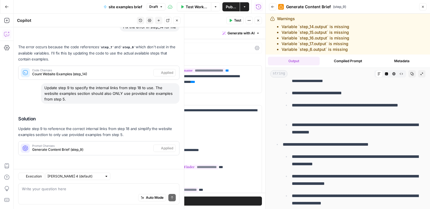
click at [64, 192] on textarea at bounding box center [99, 189] width 154 height 6
type textarea "I want you"
click at [69, 177] on input "text" at bounding box center [74, 177] width 55 height 6
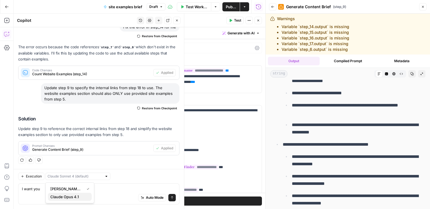
click at [67, 197] on span "Claude Opus 4.1" at bounding box center [68, 197] width 37 height 6
type input "Claude Opus 4.1"
click at [88, 176] on div "Claude Opus 4.1" at bounding box center [77, 176] width 65 height 7
click at [73, 188] on span "[PERSON_NAME] 4 (default)" at bounding box center [68, 189] width 37 height 6
type input "[PERSON_NAME] 4 (default)"
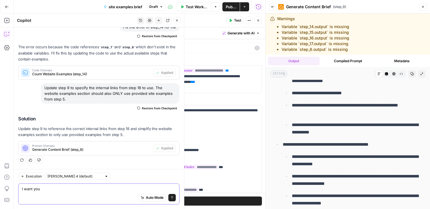
click at [71, 189] on textarea "I want you" at bounding box center [99, 189] width 154 height 6
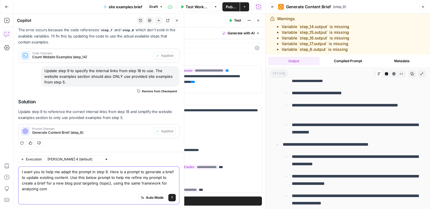
scroll to position [19391, 0]
paste textarea "This is the Blog Content, titled "{{ step_4.output.title }}" I want you to opti…"
type textarea "I want you to help me adapt the prompt in step 9. Here is a prompt to generate …"
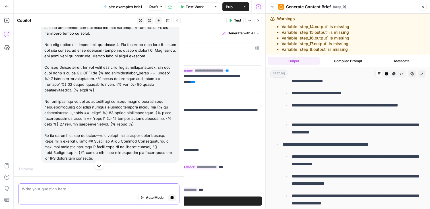
scroll to position [20888, 0]
click at [423, 6] on icon "button" at bounding box center [422, 6] width 3 height 3
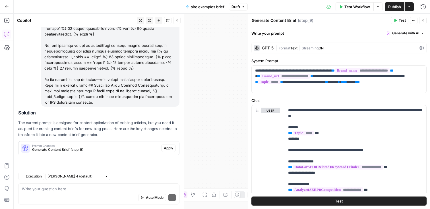
scroll to position [21027, 0]
click at [168, 147] on span "Apply" at bounding box center [168, 148] width 9 height 5
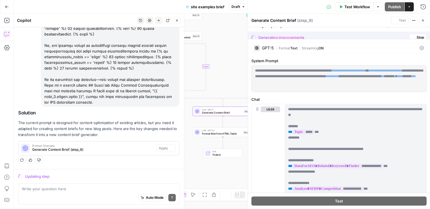
scroll to position [20946, 0]
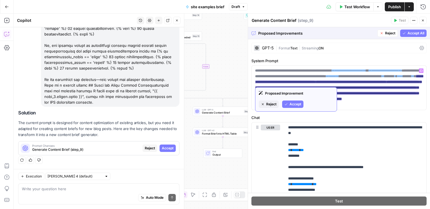
click at [297, 104] on span "Accept" at bounding box center [295, 104] width 12 height 5
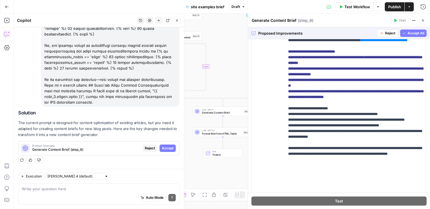
scroll to position [128, 0]
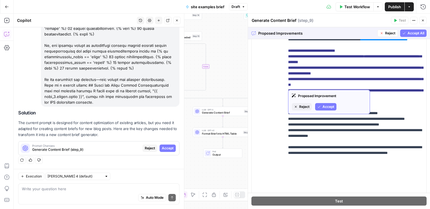
click at [327, 105] on span "Accept" at bounding box center [328, 106] width 12 height 5
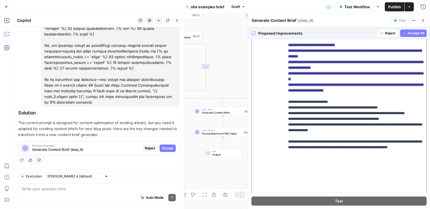
scroll to position [643, 0]
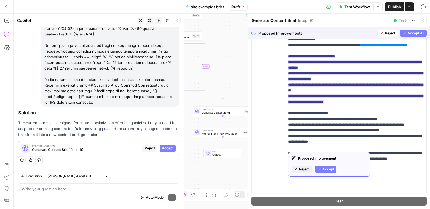
click at [329, 170] on span "Accept" at bounding box center [328, 169] width 12 height 5
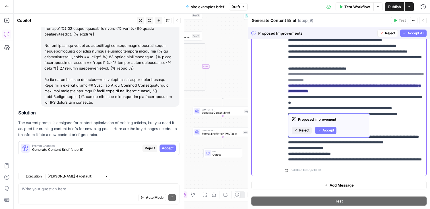
scroll to position [20946, 0]
click at [326, 130] on span "Accept" at bounding box center [328, 130] width 12 height 5
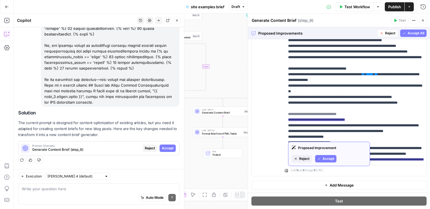
click at [328, 160] on span "Accept" at bounding box center [328, 158] width 12 height 5
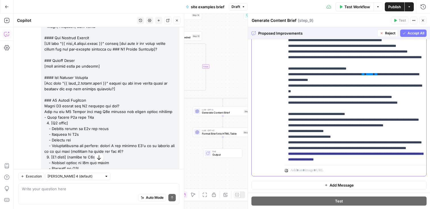
scroll to position [19662, 0]
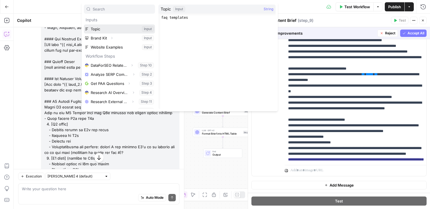
click at [104, 27] on button "Select variable Topic" at bounding box center [119, 28] width 71 height 9
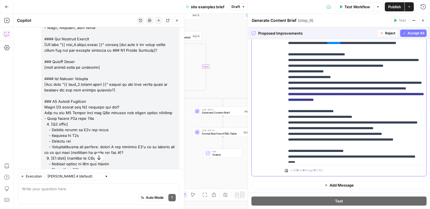
scroll to position [434, 0]
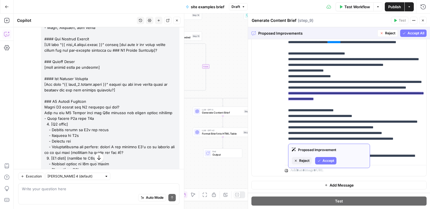
click at [327, 162] on span "Accept" at bounding box center [328, 160] width 12 height 5
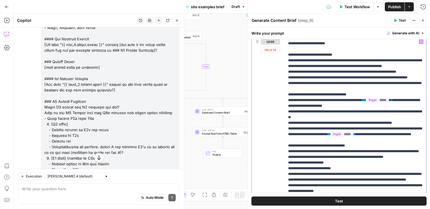
scroll to position [449, 0]
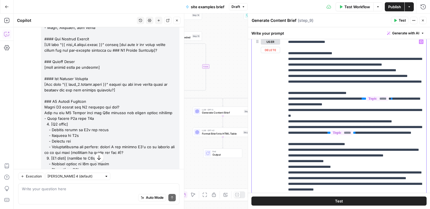
click at [290, 122] on p "**********" at bounding box center [355, 28] width 135 height 876
click at [413, 156] on p "**********" at bounding box center [355, 28] width 135 height 876
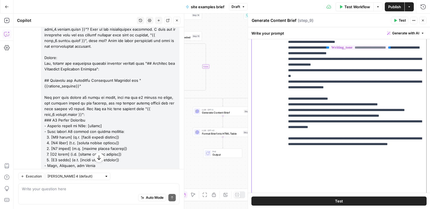
scroll to position [139, 0]
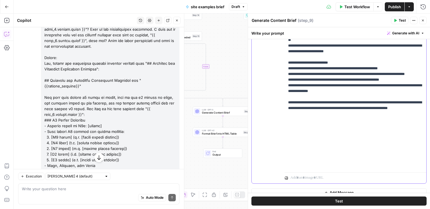
scroll to position [180, 0]
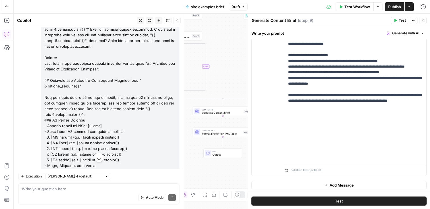
click at [423, 22] on icon "button" at bounding box center [422, 20] width 3 height 3
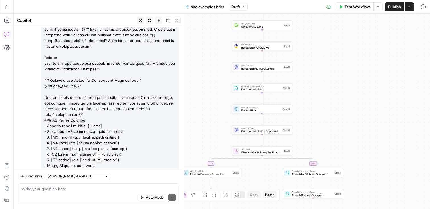
drag, startPoint x: 276, startPoint y: 55, endPoint x: 315, endPoint y: 234, distance: 183.1
click at [315, 209] on html "Webflow New Home Browse Insights Opportunities Your Data Recent Grids AEO Conte…" at bounding box center [215, 104] width 430 height 209
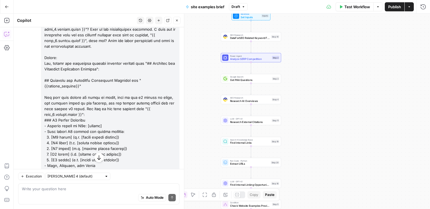
drag, startPoint x: 317, startPoint y: 88, endPoint x: 307, endPoint y: 142, distance: 55.0
click at [307, 142] on div "true false true false Workflow Set Inputs Inputs SEO Research DataForSEO Relate…" at bounding box center [222, 112] width 416 height 196
click at [270, 60] on span "Analyze SERP Competition" at bounding box center [250, 60] width 40 height 4
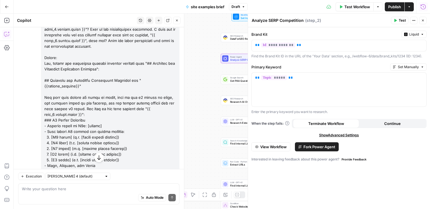
click at [423, 8] on icon "button" at bounding box center [423, 7] width 6 height 6
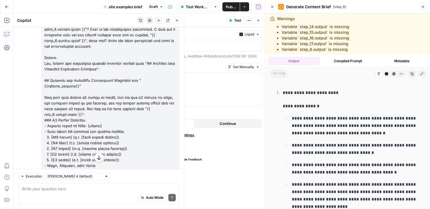
click at [270, 6] on button "Back" at bounding box center [272, 6] width 7 height 7
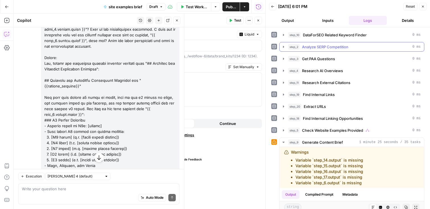
click at [330, 46] on span "Analyze SERP Competition" at bounding box center [325, 47] width 46 height 6
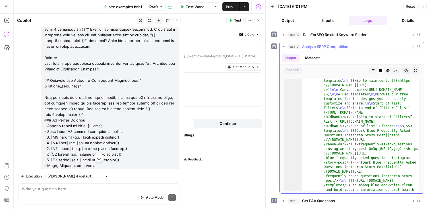
scroll to position [426, 0]
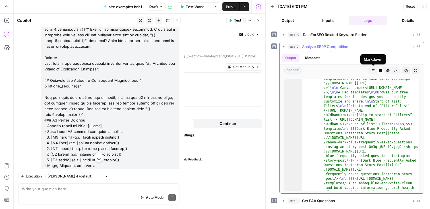
click at [373, 71] on icon "button" at bounding box center [373, 70] width 3 height 3
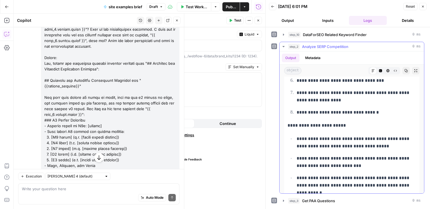
scroll to position [1609, 0]
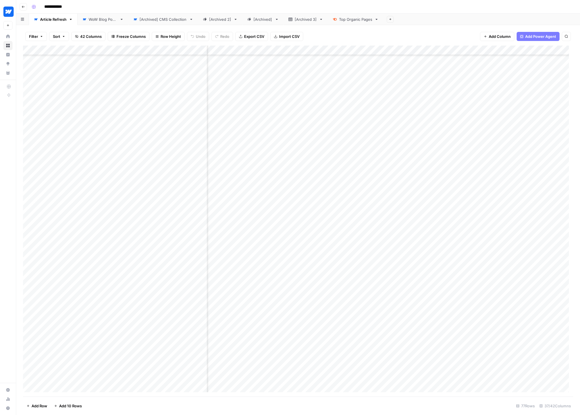
scroll to position [417, 1151]
click at [78, 388] on div "Add Column" at bounding box center [298, 220] width 550 height 351
type input "**********"
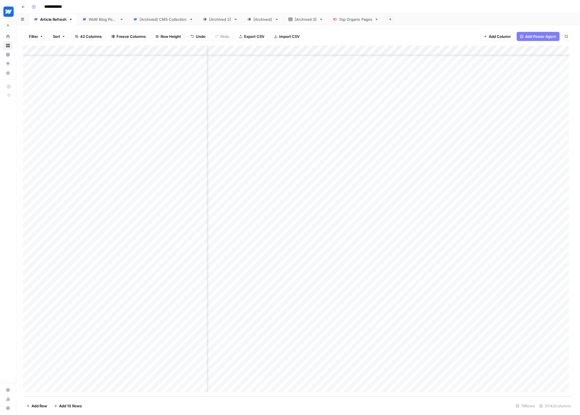
click at [194, 374] on div "Add Column" at bounding box center [298, 220] width 550 height 351
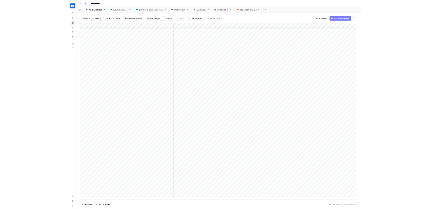
scroll to position [427, 0]
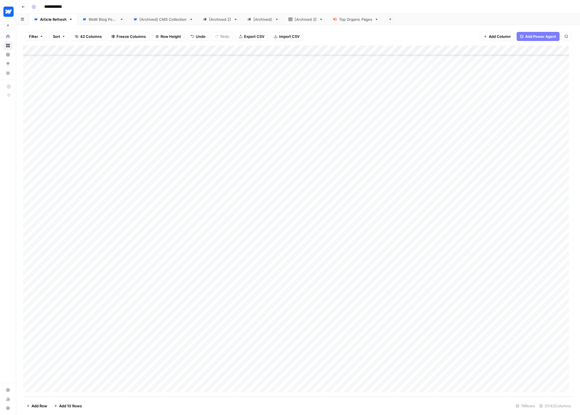
click at [239, 375] on div "Add Column" at bounding box center [298, 220] width 550 height 351
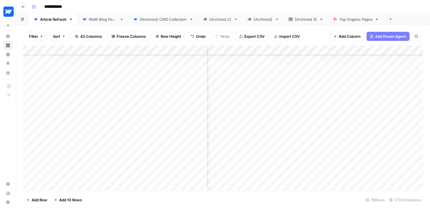
scroll to position [419, 1034]
click at [309, 49] on div "Add Column" at bounding box center [223, 117] width 400 height 145
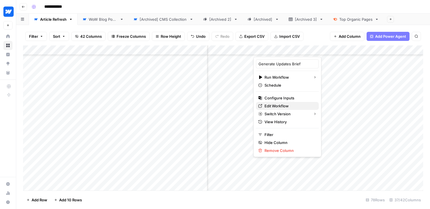
click at [273, 105] on span "Edit Workflow" at bounding box center [289, 106] width 50 height 6
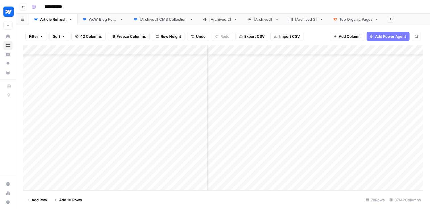
scroll to position [628, 0]
click at [178, 175] on div "Add Column" at bounding box center [223, 117] width 400 height 145
click at [188, 176] on div "Add Column" at bounding box center [223, 117] width 400 height 145
click at [190, 196] on button "Backlog" at bounding box center [188, 198] width 19 height 7
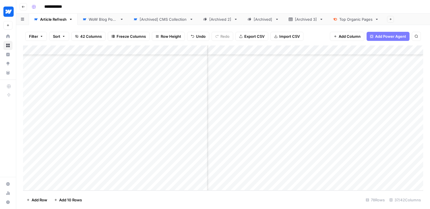
click at [294, 176] on div "Add Column" at bounding box center [223, 117] width 400 height 145
click at [344, 176] on div "Add Column" at bounding box center [223, 117] width 400 height 145
click at [258, 176] on div "Add Column" at bounding box center [223, 117] width 400 height 145
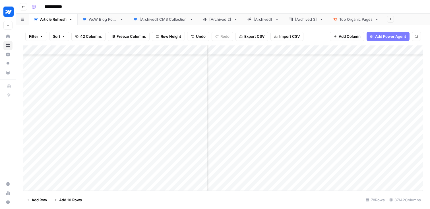
click at [258, 176] on div "Add Column" at bounding box center [223, 117] width 400 height 145
type textarea "**********"
click at [365, 177] on div "Add Column" at bounding box center [223, 117] width 400 height 145
click at [375, 176] on div "Add Column" at bounding box center [223, 117] width 400 height 145
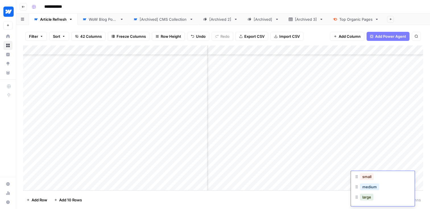
scroll to position [23, 0]
click at [369, 195] on button "large" at bounding box center [366, 196] width 13 height 7
click at [347, 175] on div "Add Column" at bounding box center [223, 117] width 400 height 145
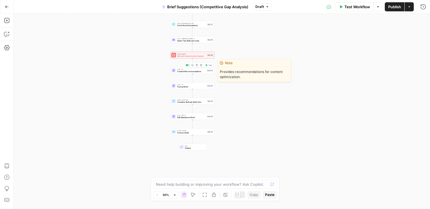
click at [186, 72] on span "Content Recommendations" at bounding box center [191, 71] width 29 height 3
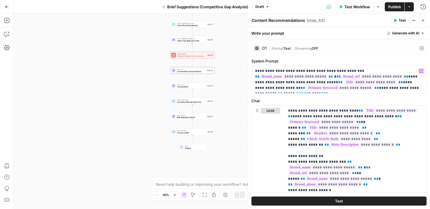
scroll to position [15, 0]
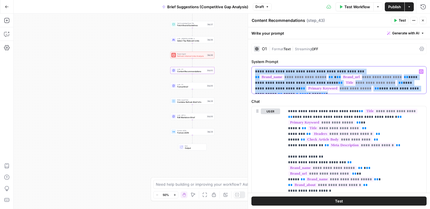
drag, startPoint x: 419, startPoint y: 90, endPoint x: 252, endPoint y: 65, distance: 169.3
click at [252, 65] on div "**********" at bounding box center [338, 76] width 175 height 35
copy p "**********"
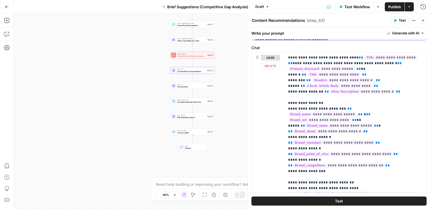
scroll to position [79, 0]
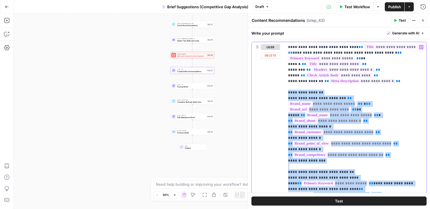
drag, startPoint x: 287, startPoint y: 93, endPoint x: 329, endPoint y: 187, distance: 102.8
click at [329, 187] on div "**********" at bounding box center [356, 158] width 142 height 232
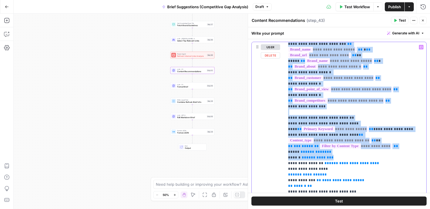
scroll to position [55, 0]
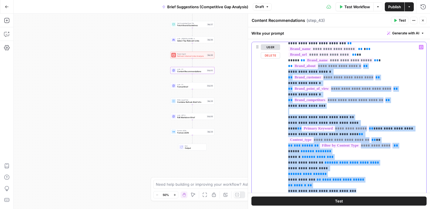
drag, startPoint x: 355, startPoint y: 168, endPoint x: 291, endPoint y: 59, distance: 126.8
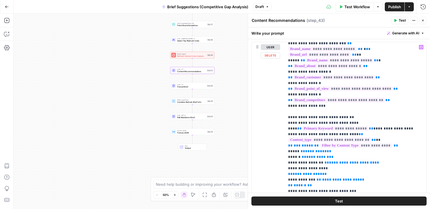
click at [284, 74] on div "**********" at bounding box center [339, 164] width 175 height 245
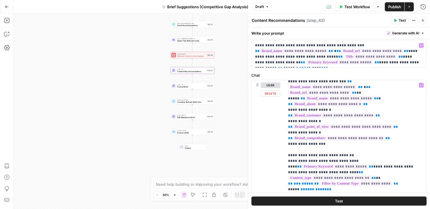
scroll to position [40, 0]
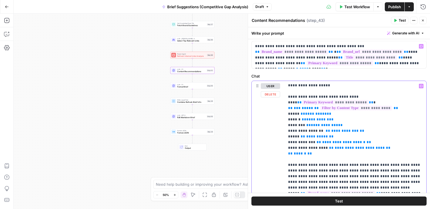
scroll to position [405, 0]
